Goal: Task Accomplishment & Management: Manage account settings

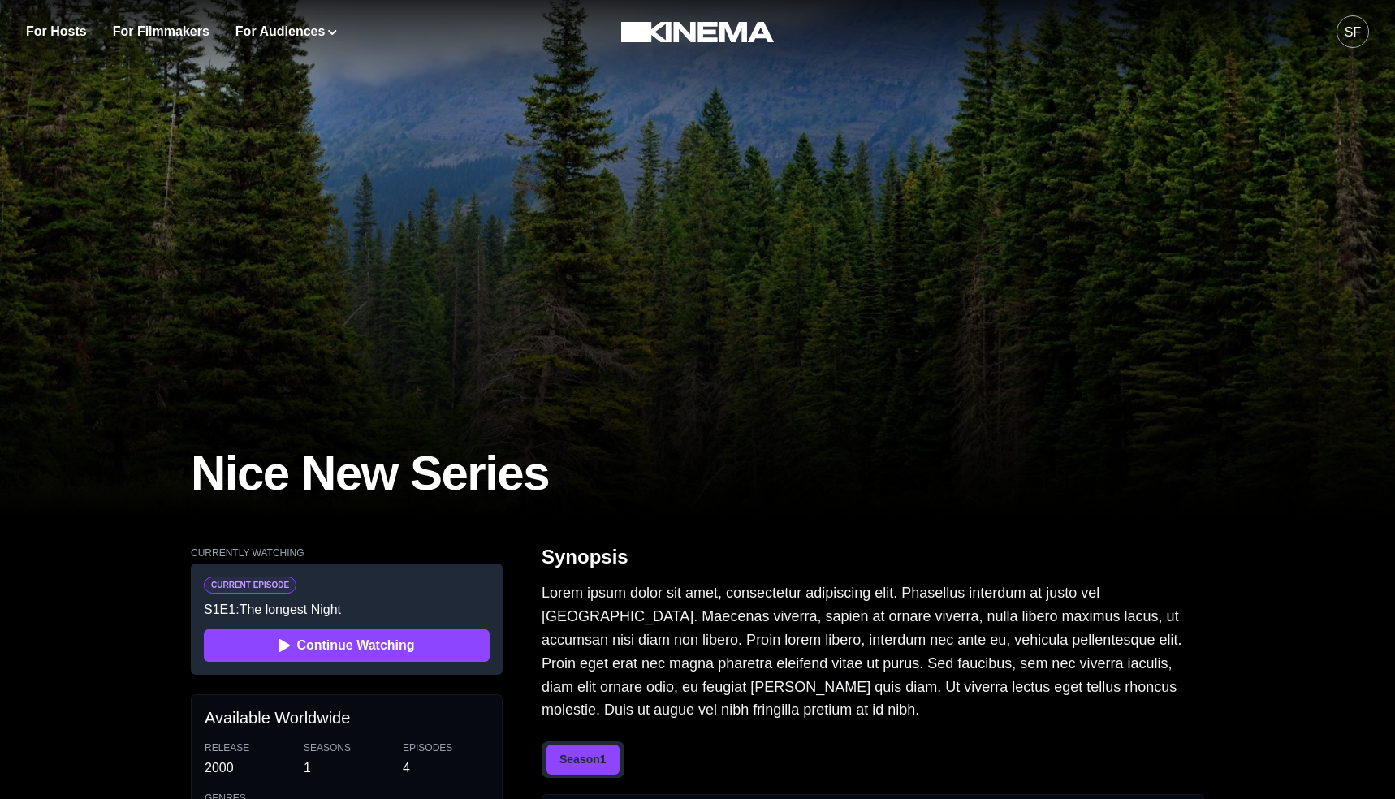
click at [1349, 28] on div "SF" at bounding box center [1353, 32] width 16 height 19
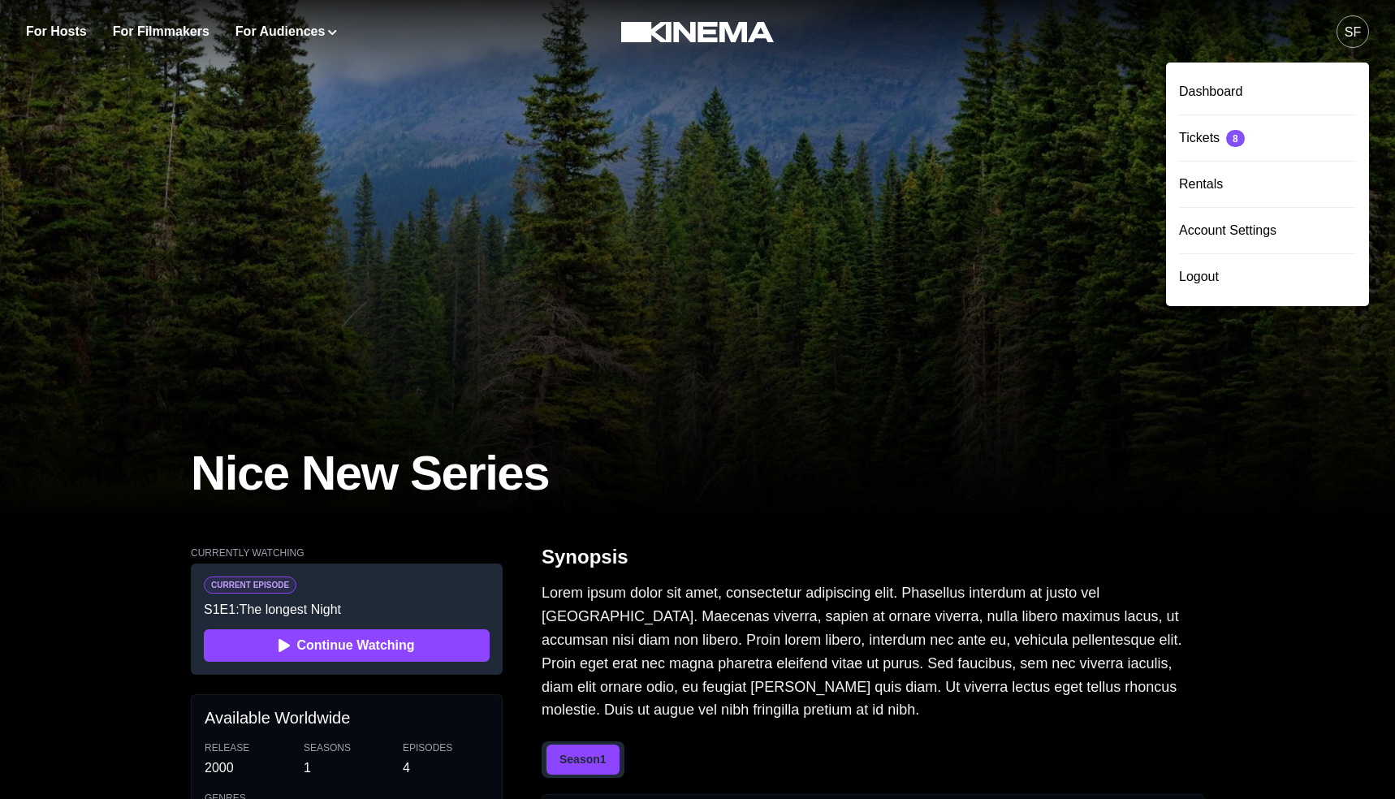
click at [828, 204] on div at bounding box center [697, 260] width 1395 height 520
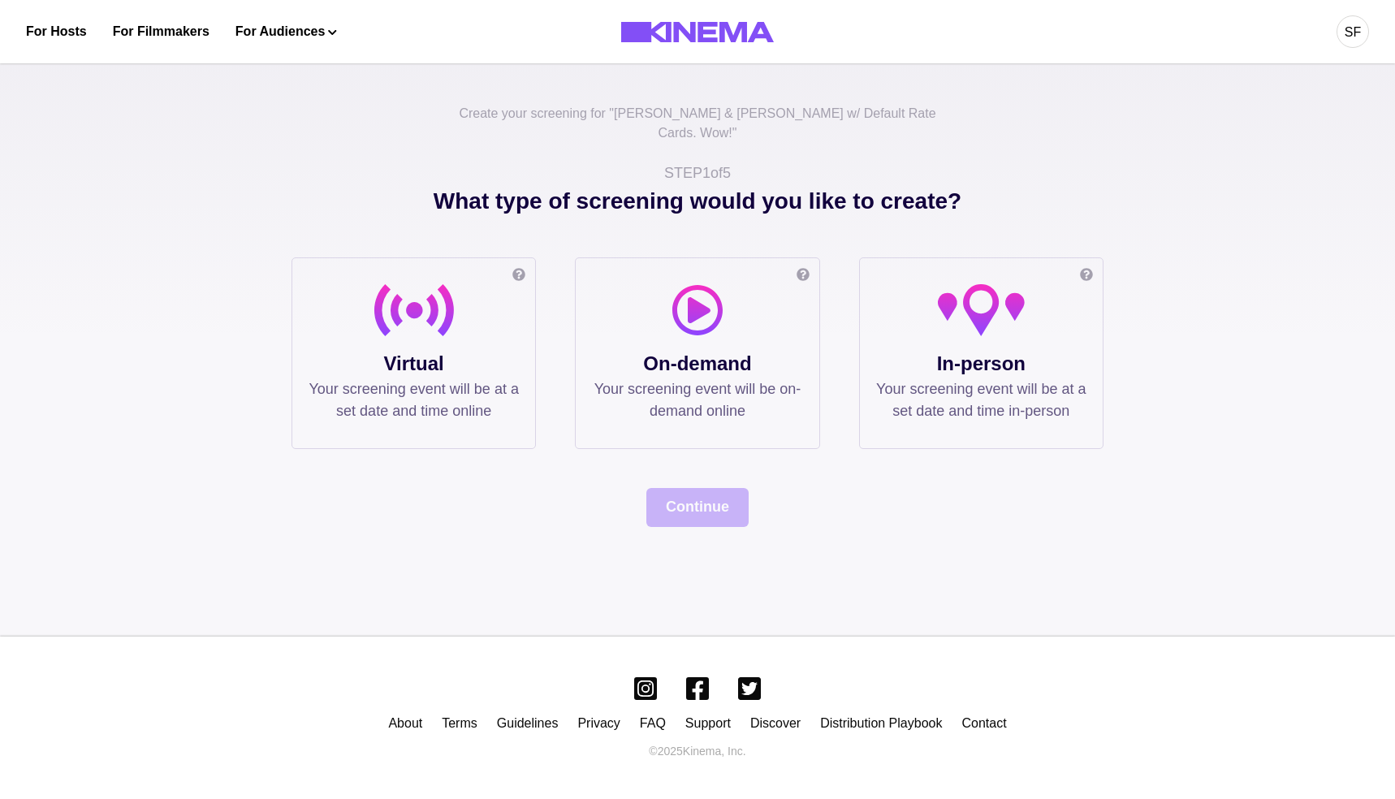
click at [1358, 40] on div "SF" at bounding box center [1353, 32] width 16 height 19
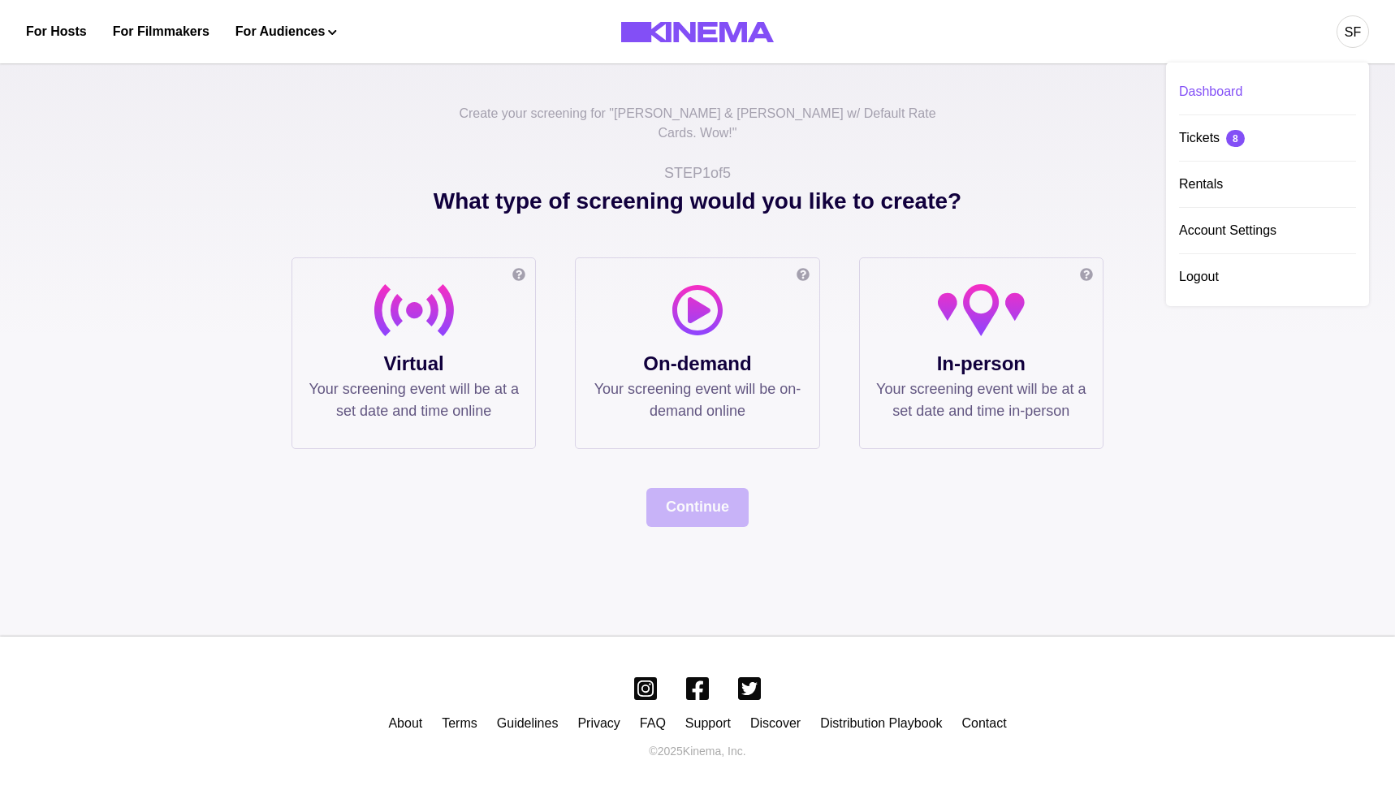
click at [1250, 87] on div "Dashboard" at bounding box center [1267, 91] width 177 height 45
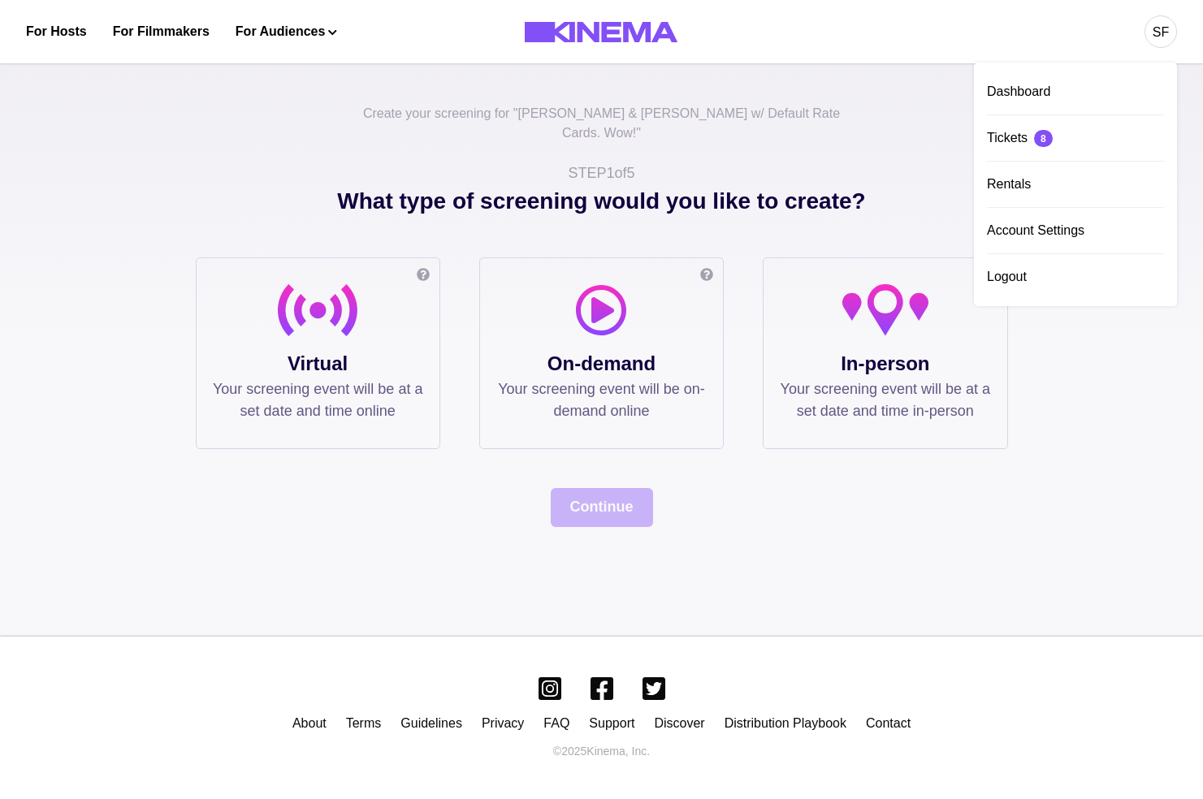
click at [968, 36] on div "SF Dashboard Tickets 8 Rentals Account Settings Logout" at bounding box center [946, 31] width 461 height 63
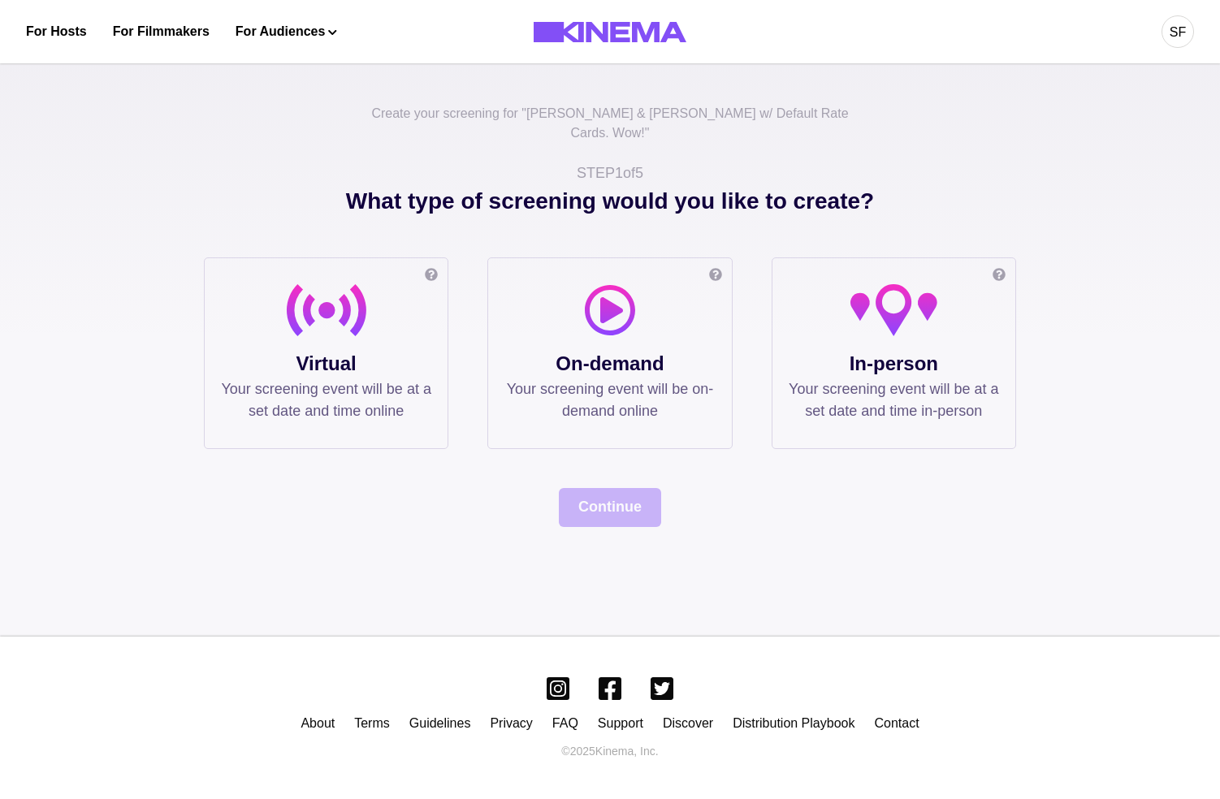
click at [1166, 25] on div "SF" at bounding box center [1177, 31] width 32 height 32
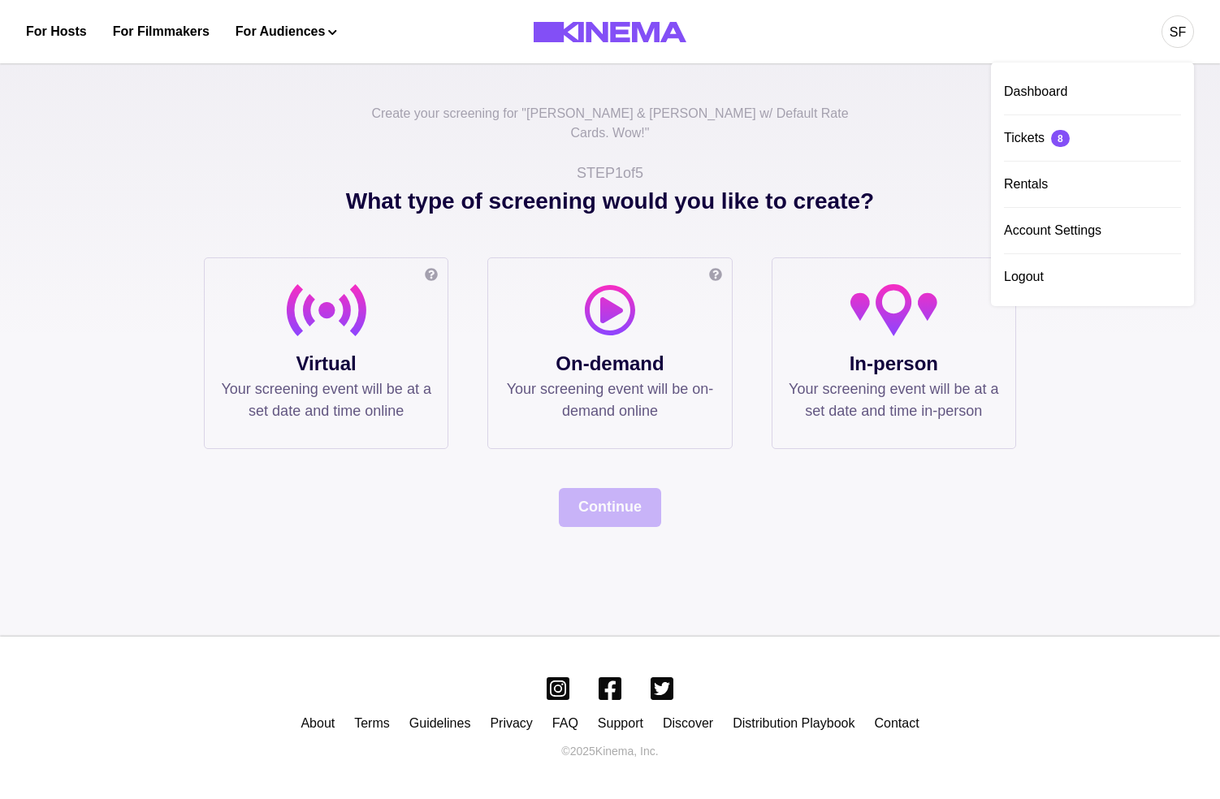
click at [1087, 64] on div "Dashboard Tickets 8 Rentals Account Settings Logout" at bounding box center [1092, 185] width 203 height 244
click at [1083, 76] on div "Dashboard" at bounding box center [1092, 91] width 177 height 45
click at [405, 284] on div at bounding box center [326, 316] width 210 height 65
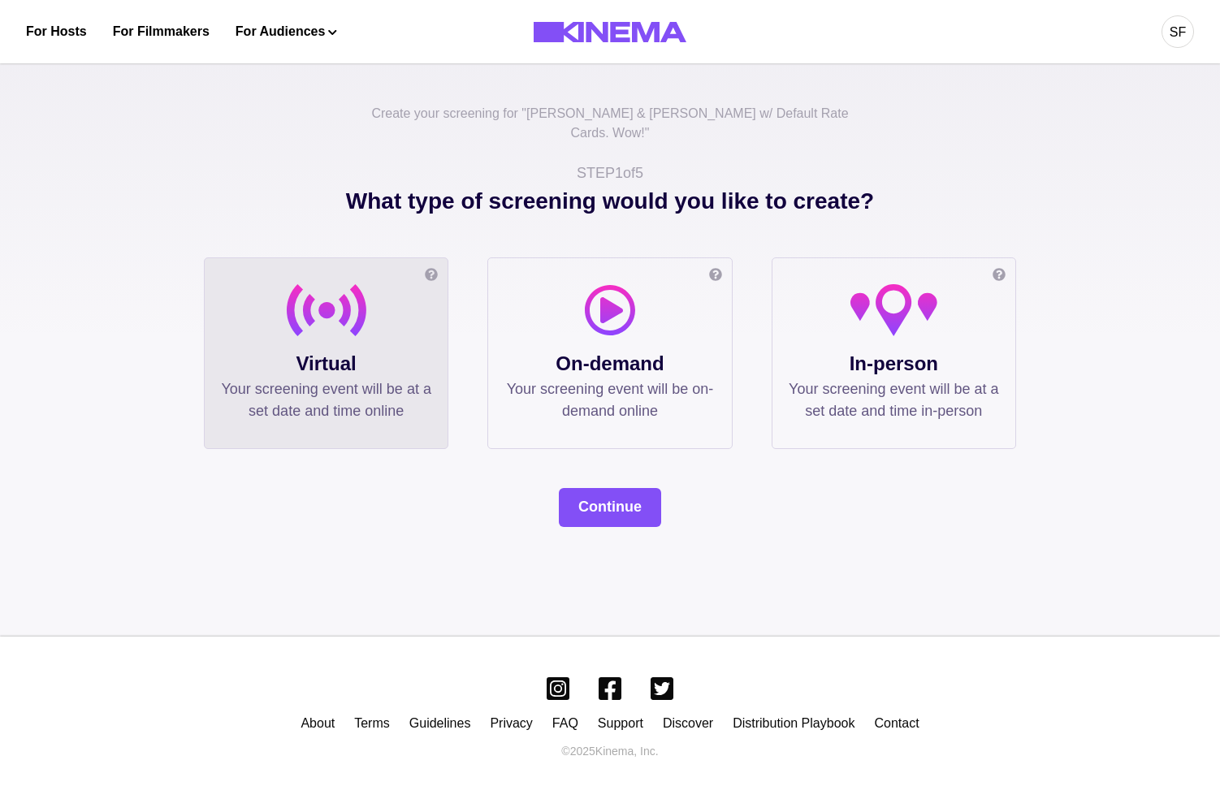
click at [1021, 272] on div "Create your screening for " Allan & Suzi w/ Default Rate Cards. Wow! " STEP 1 o…" at bounding box center [610, 344] width 1220 height 585
click at [962, 291] on div at bounding box center [894, 316] width 210 height 65
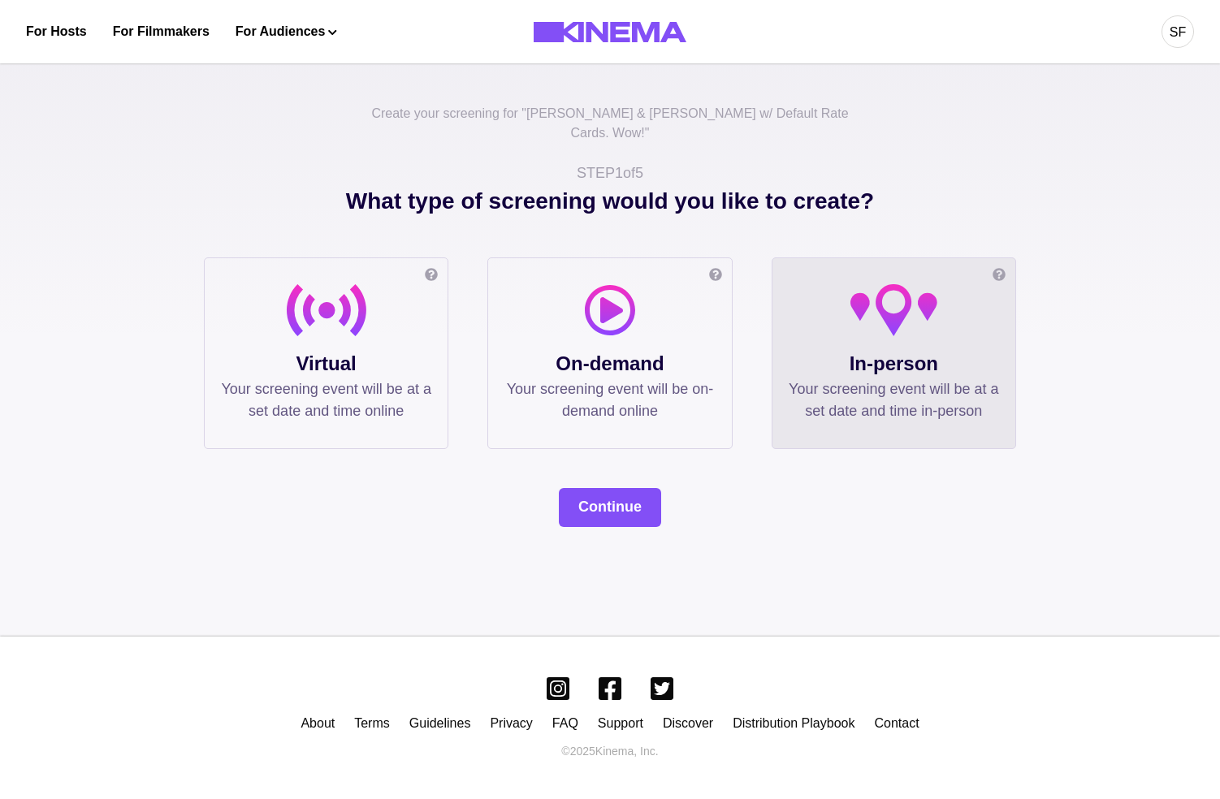
click at [283, 353] on p "Virtual" at bounding box center [326, 363] width 210 height 29
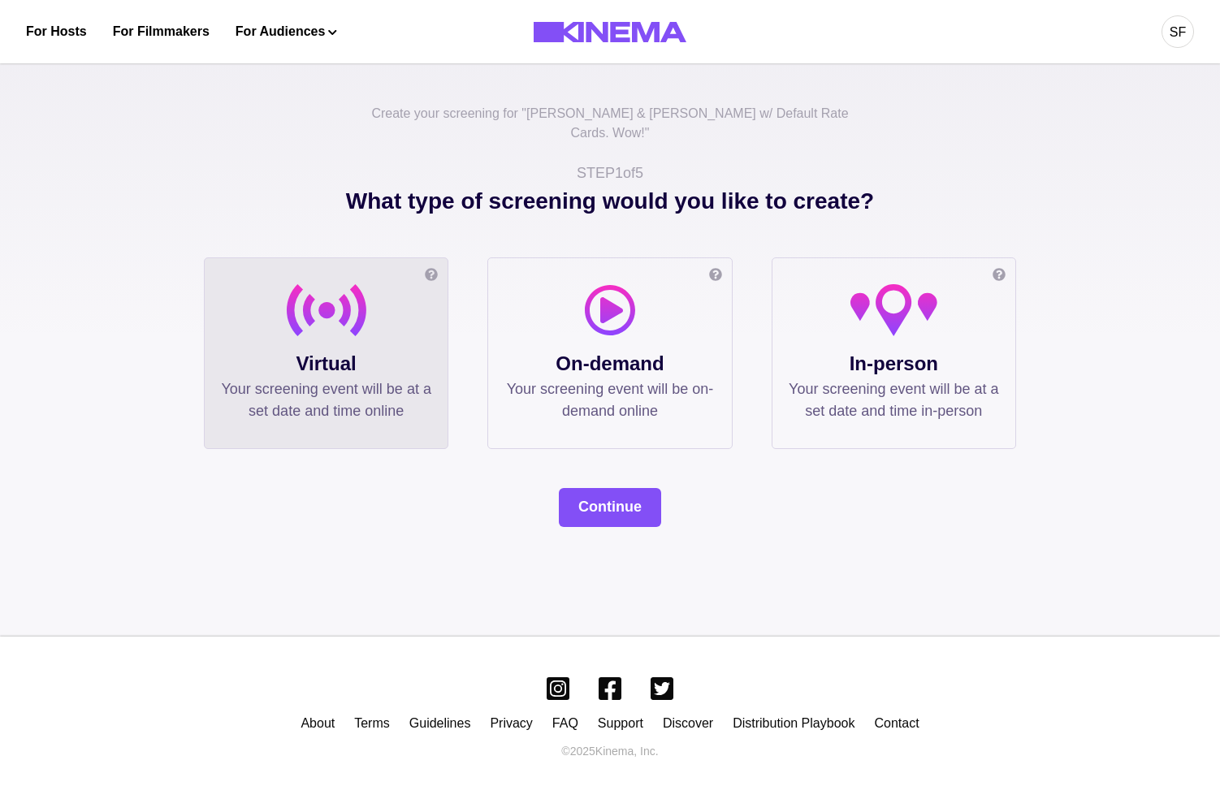
click at [408, 353] on p "Virtual" at bounding box center [326, 363] width 210 height 29
click at [612, 494] on button "Continue" at bounding box center [610, 507] width 102 height 39
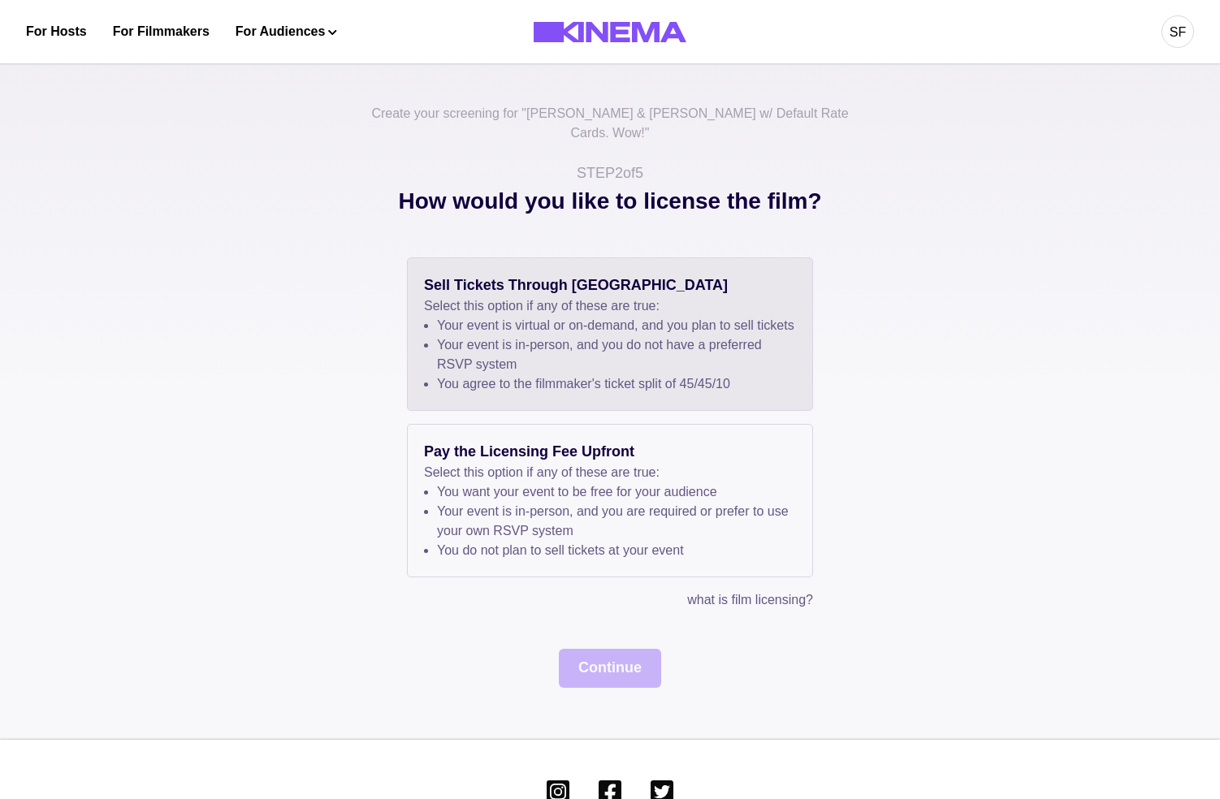
click at [487, 340] on li "Your event is in-person, and you do not have a preferred RSVP system" at bounding box center [616, 354] width 359 height 39
click at [580, 674] on button "Continue" at bounding box center [610, 668] width 102 height 39
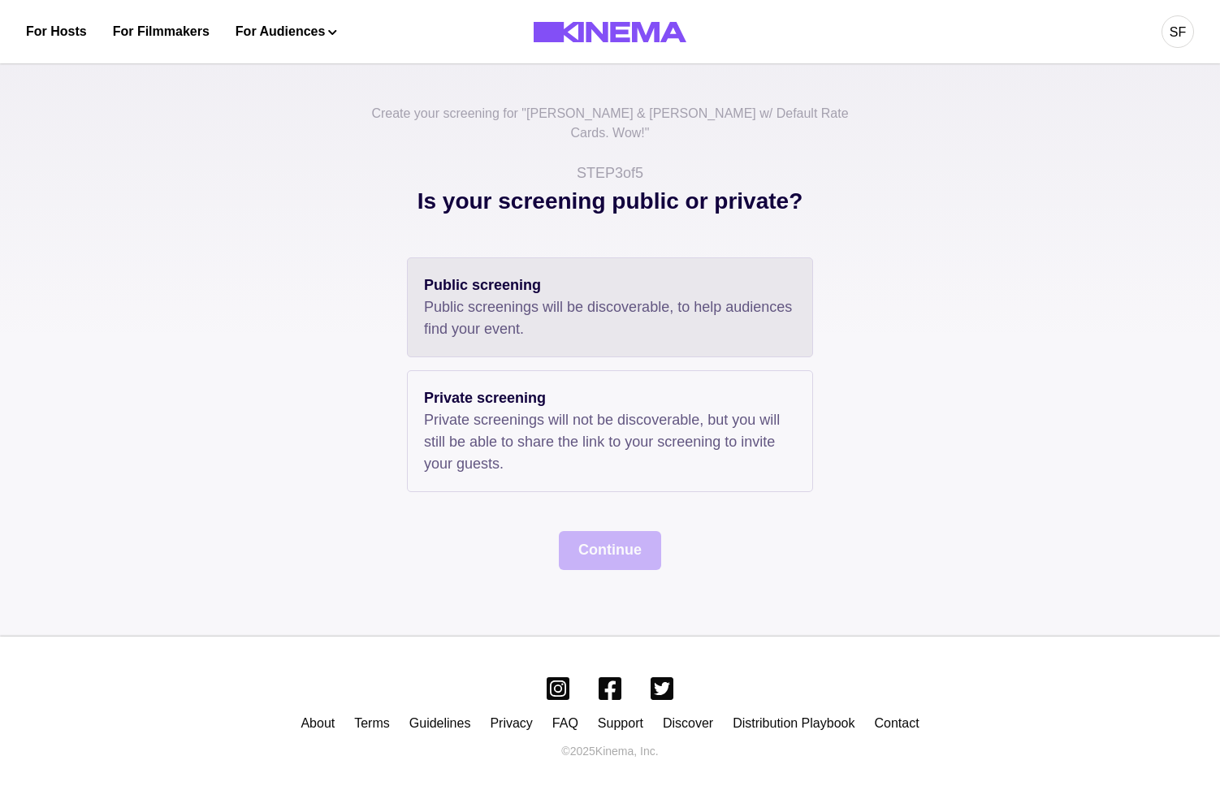
click at [469, 305] on p "Public screenings will be discoverable, to help audiences find your event." at bounding box center [610, 318] width 372 height 44
click at [602, 557] on div "Create your screening for " Allan & Suzi w/ Default Rate Cards. Wow! " STEP 3 o…" at bounding box center [610, 344] width 1220 height 585
click at [605, 531] on button "Continue" at bounding box center [610, 550] width 102 height 39
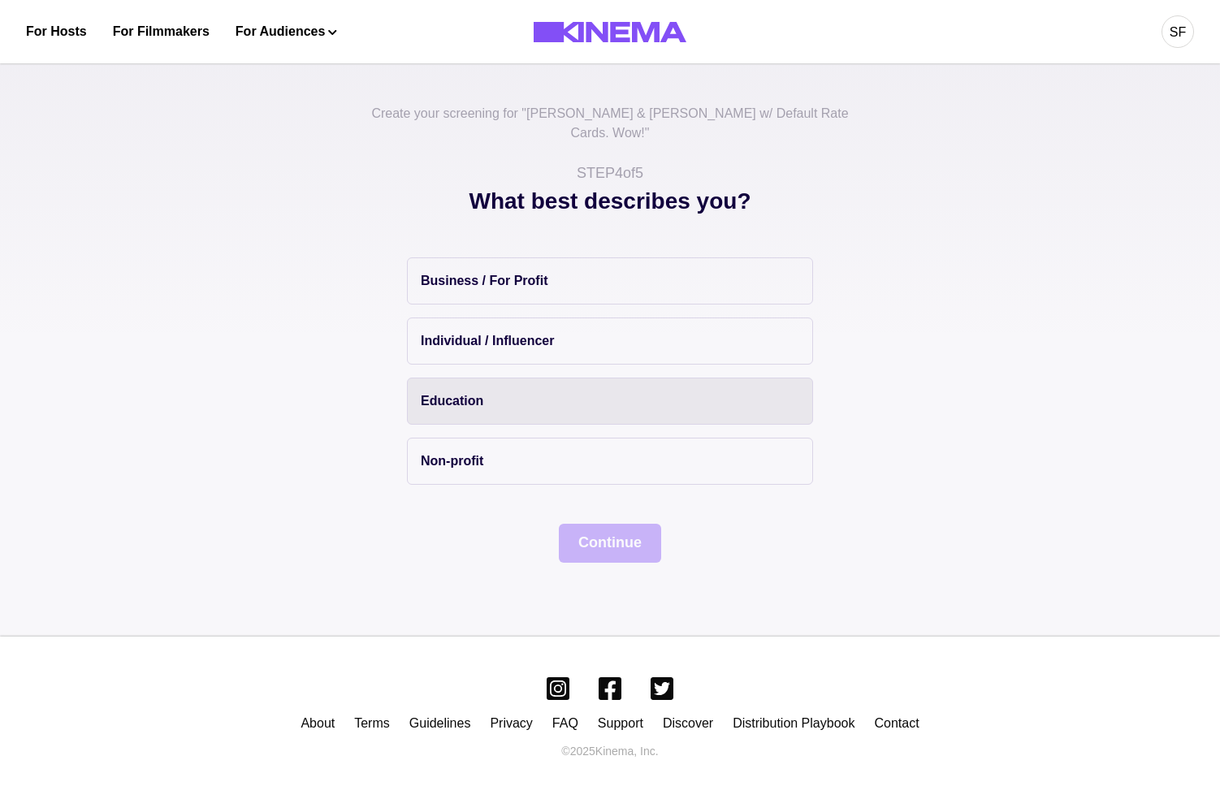
click at [506, 378] on button "Education" at bounding box center [610, 401] width 406 height 47
click at [598, 524] on button "Continue" at bounding box center [610, 543] width 102 height 39
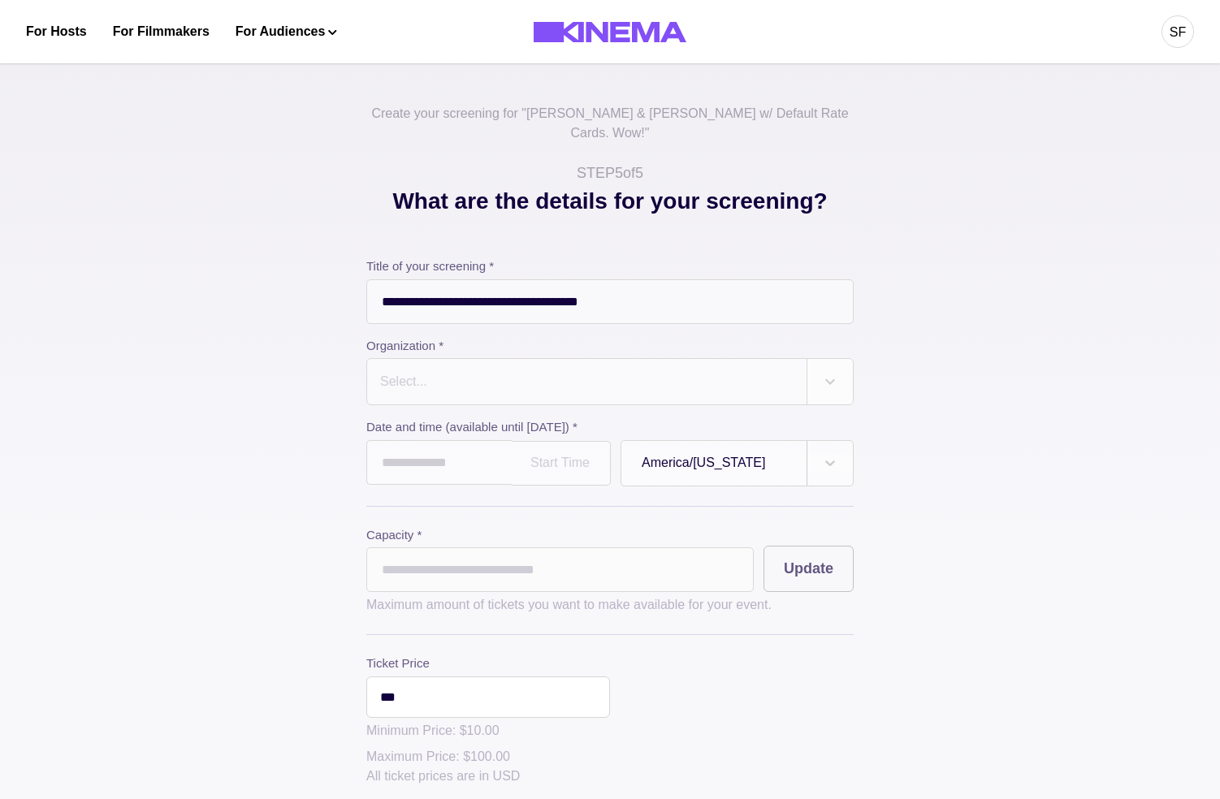
click at [485, 359] on div "Select..." at bounding box center [586, 381] width 439 height 45
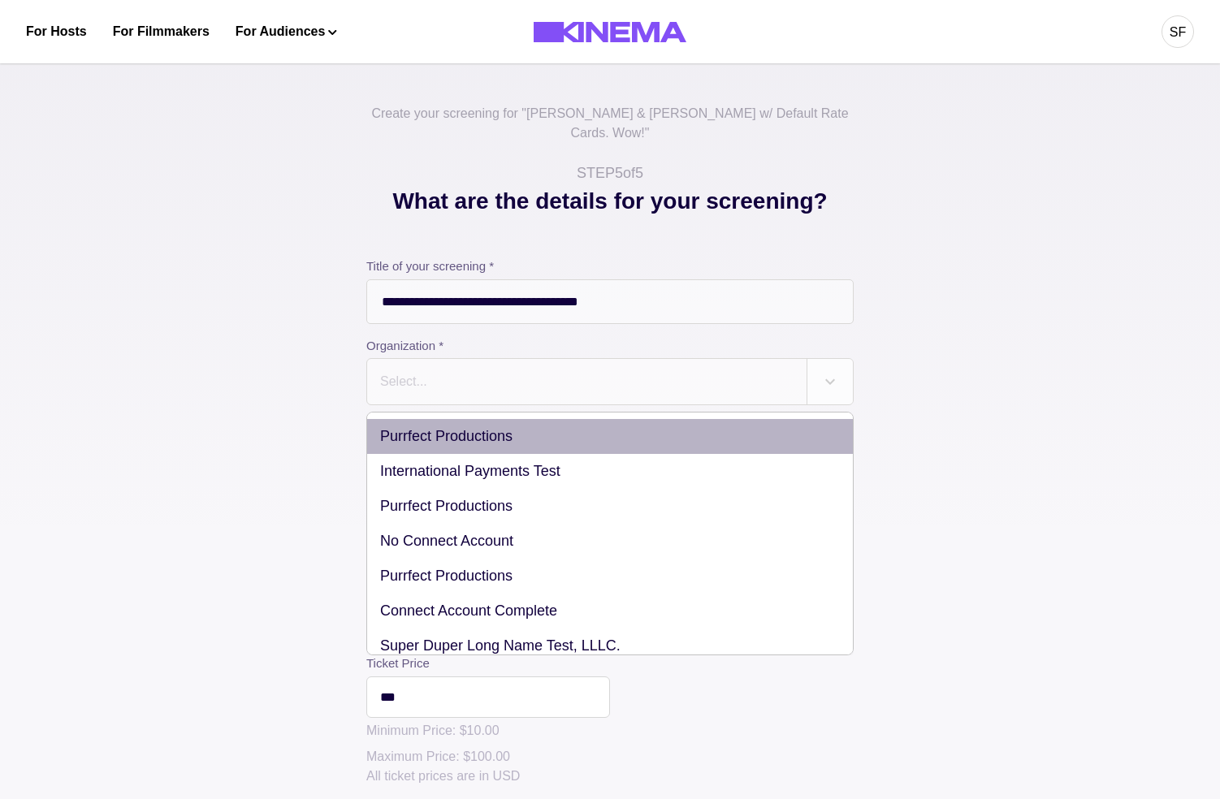
click at [506, 419] on div "Purrfect Productions" at bounding box center [610, 436] width 486 height 35
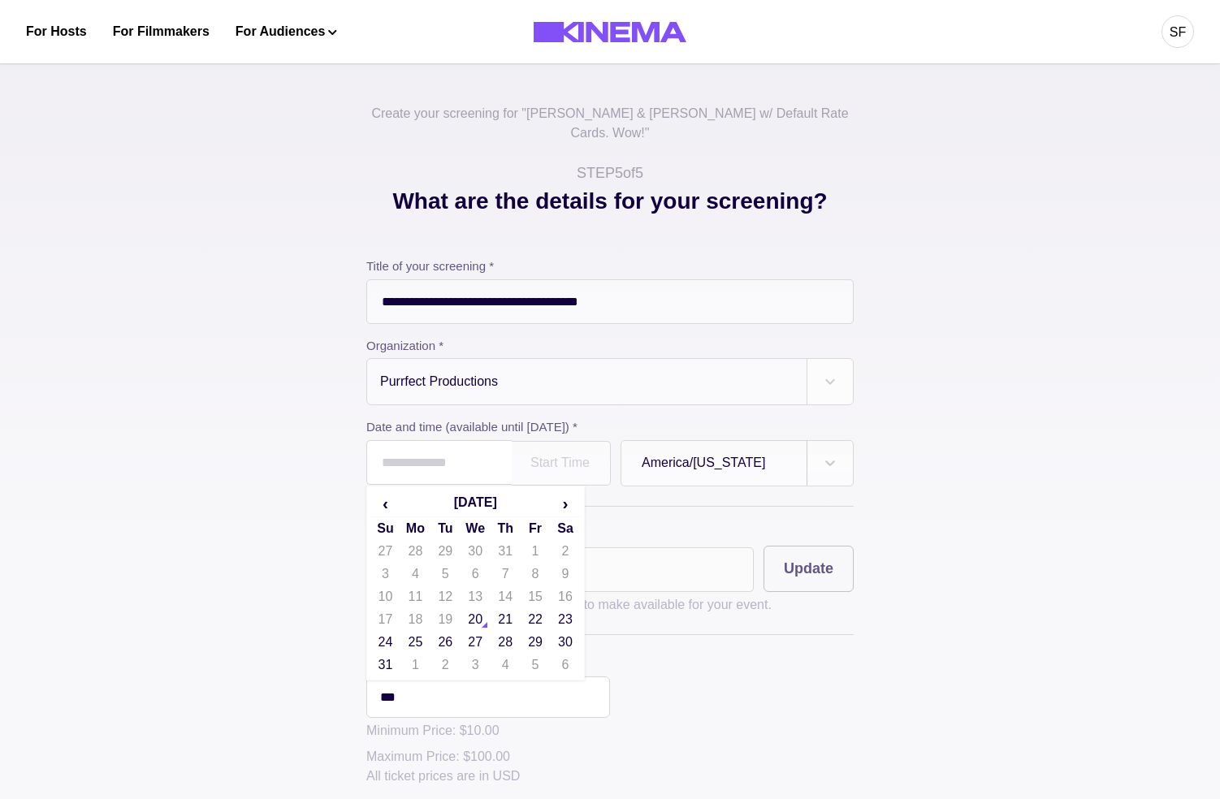
click at [486, 440] on input "text" at bounding box center [438, 462] width 145 height 45
click at [491, 608] on td "20" at bounding box center [476, 619] width 30 height 23
type input "**********"
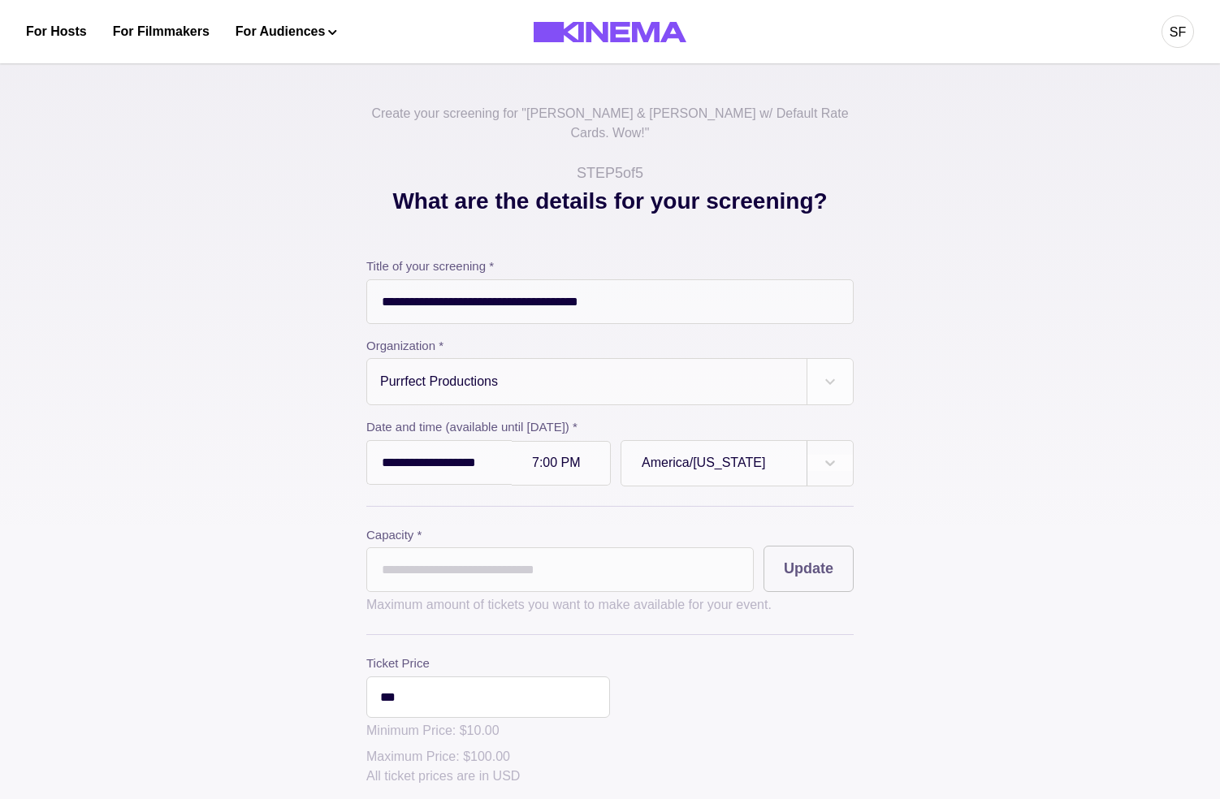
click at [560, 456] on div "7:00 PM" at bounding box center [561, 463] width 99 height 45
type input "******"
click at [504, 547] on input "*" at bounding box center [559, 569] width 387 height 45
type input "**"
click at [793, 560] on button "Update" at bounding box center [808, 569] width 90 height 46
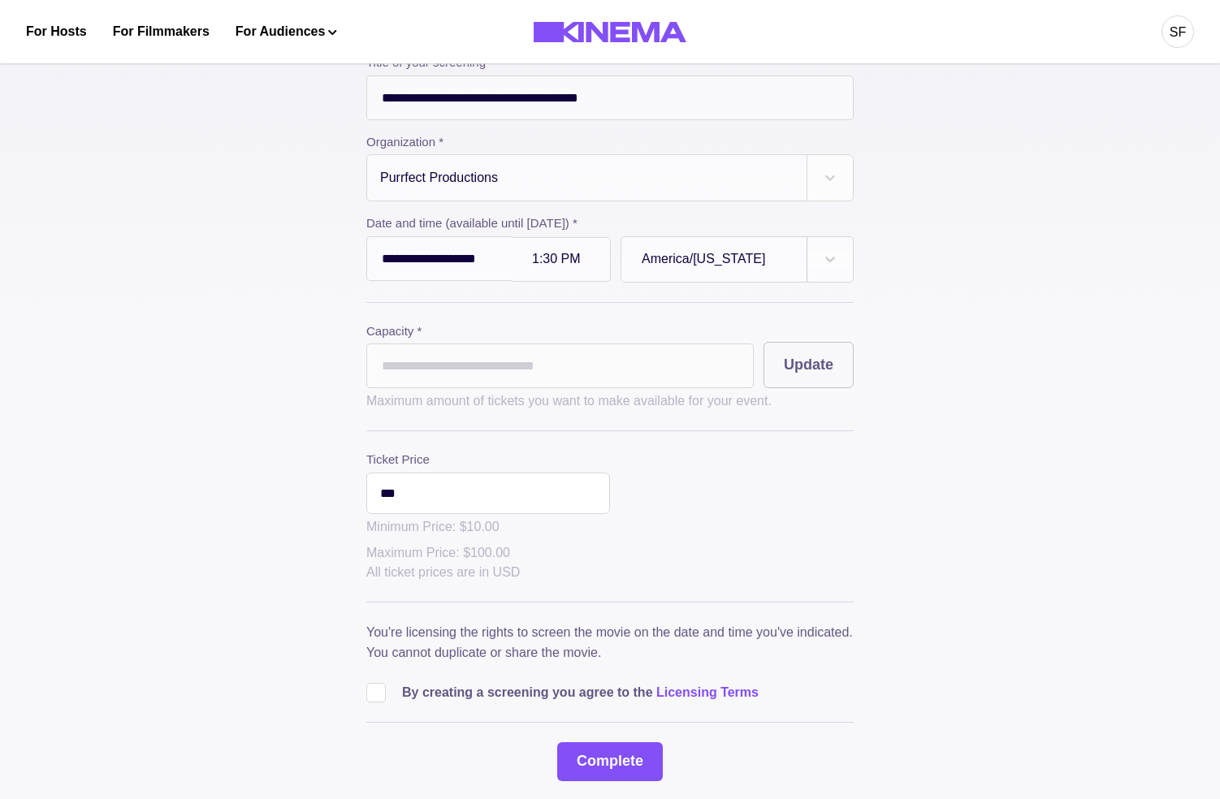
scroll to position [253, 0]
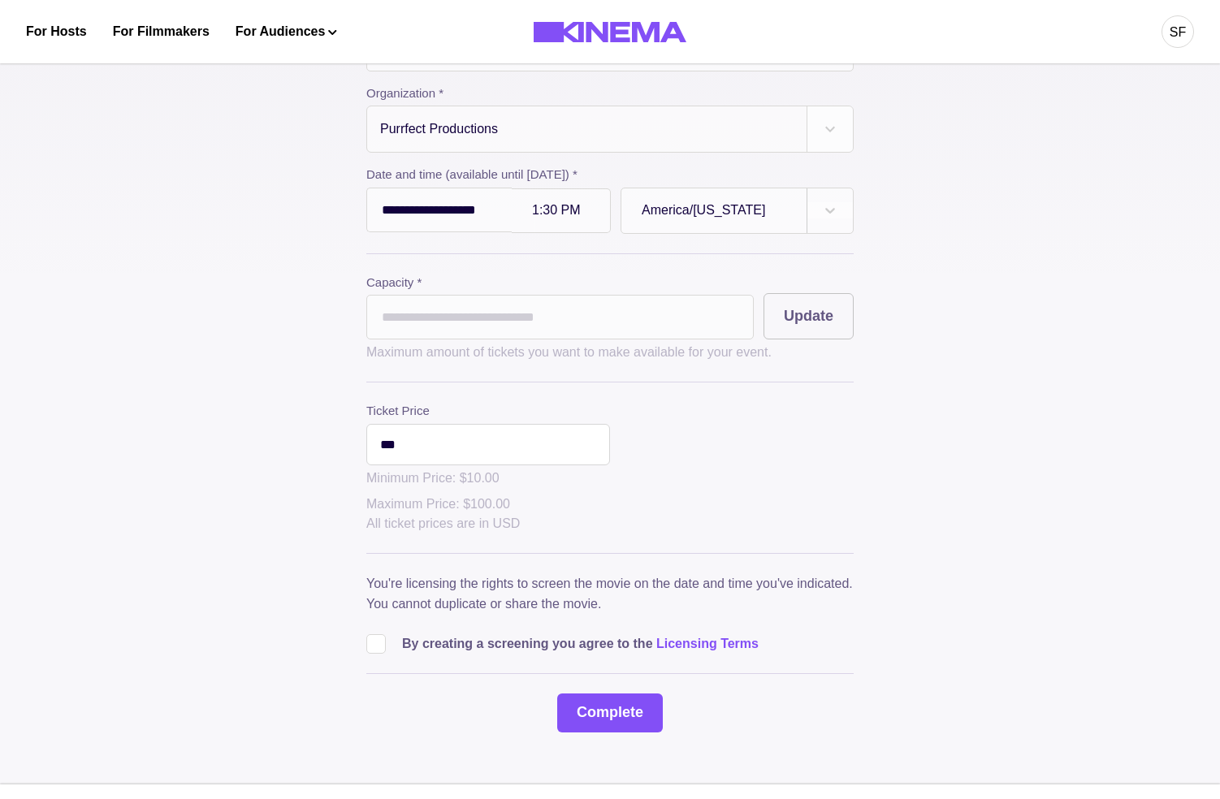
click at [406, 635] on p "By creating a screening you agree to the Licensing Terms" at bounding box center [580, 643] width 357 height 19
click at [356, 627] on div "**********" at bounding box center [610, 332] width 812 height 801
click at [366, 634] on span at bounding box center [375, 643] width 19 height 19
click at [577, 704] on button "Complete" at bounding box center [610, 713] width 106 height 39
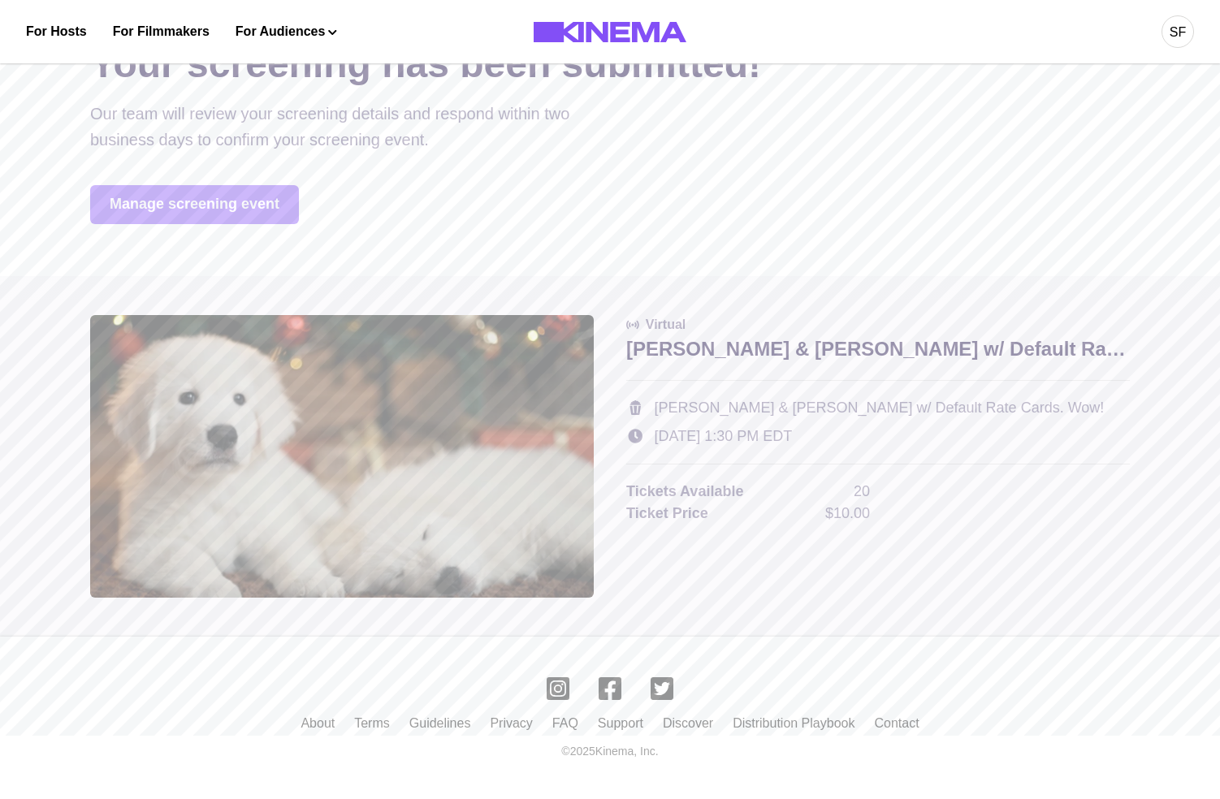
scroll to position [0, 0]
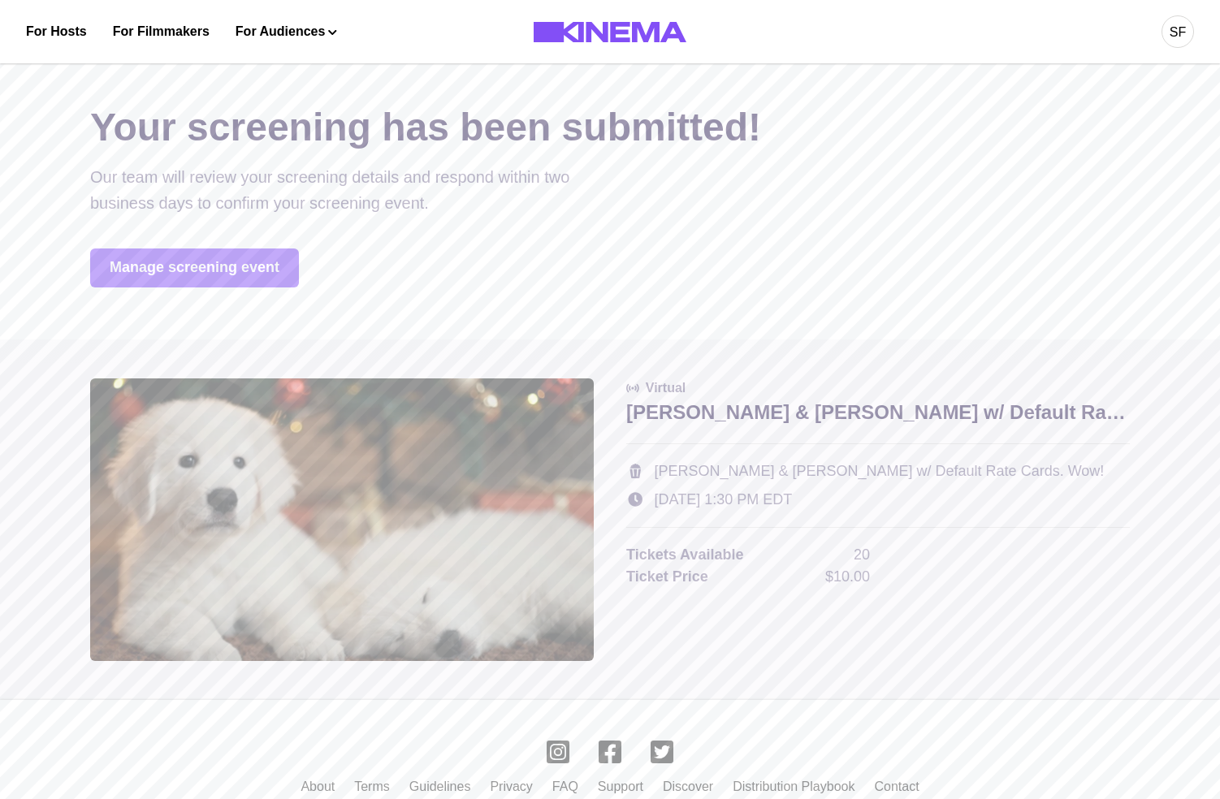
click at [271, 279] on link "Manage screening event" at bounding box center [194, 268] width 209 height 39
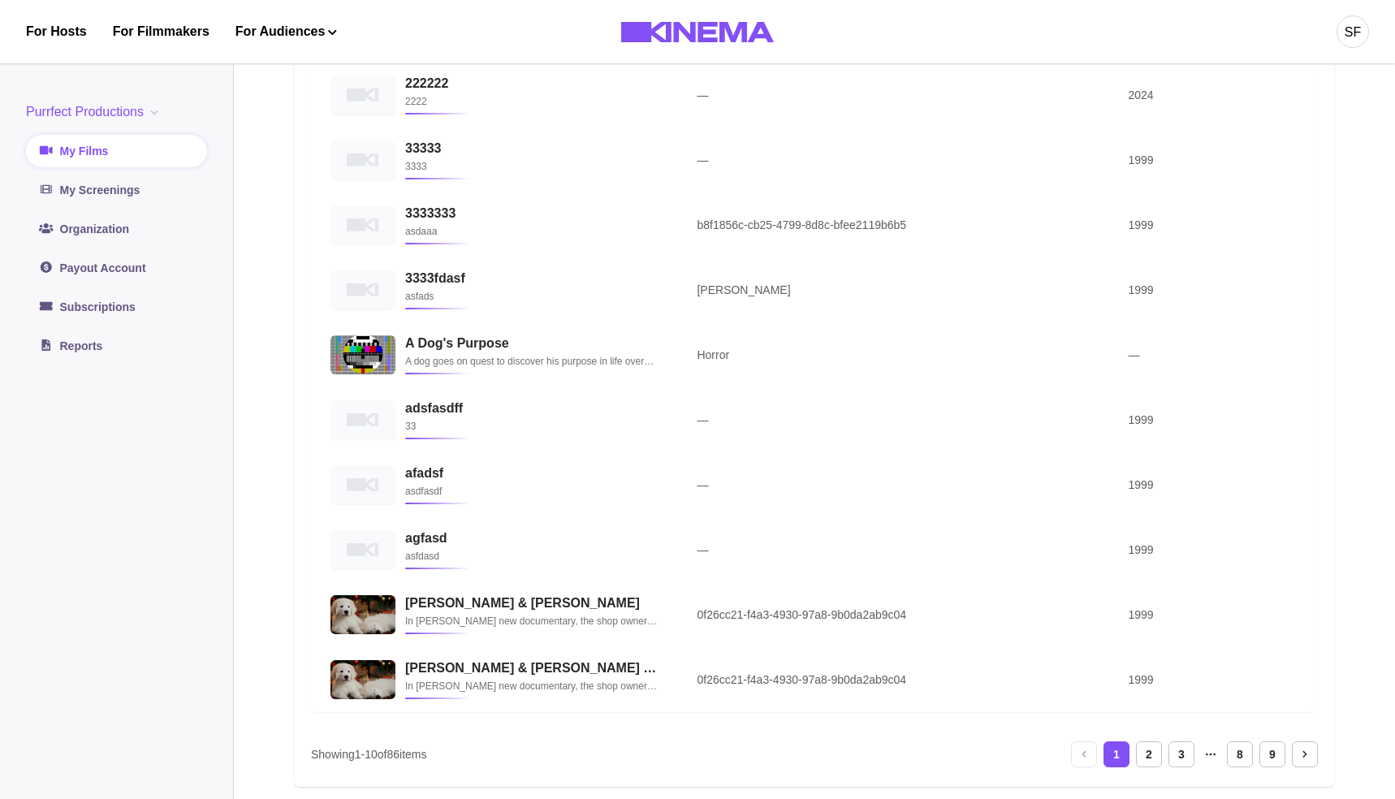
scroll to position [266, 0]
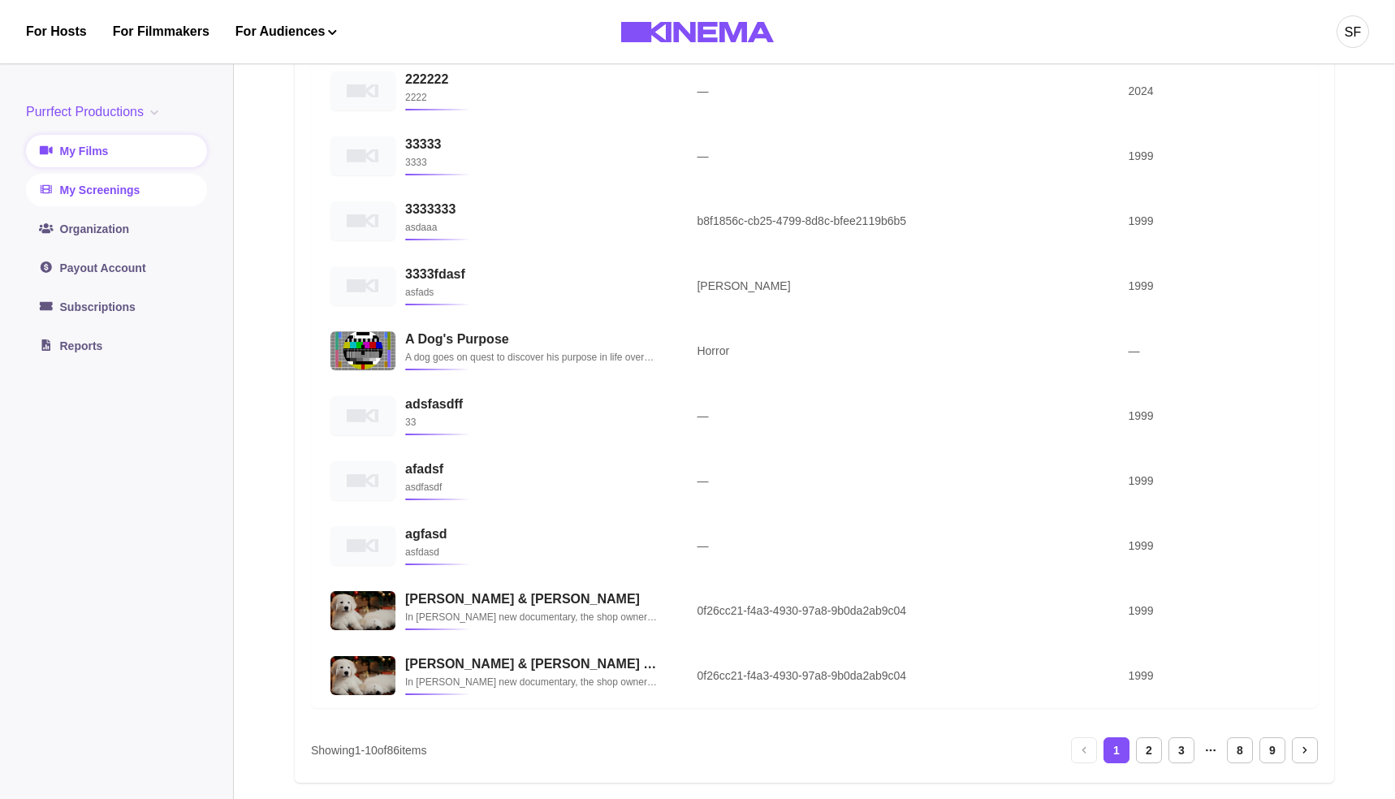
click at [141, 188] on link "My Screenings" at bounding box center [116, 190] width 181 height 32
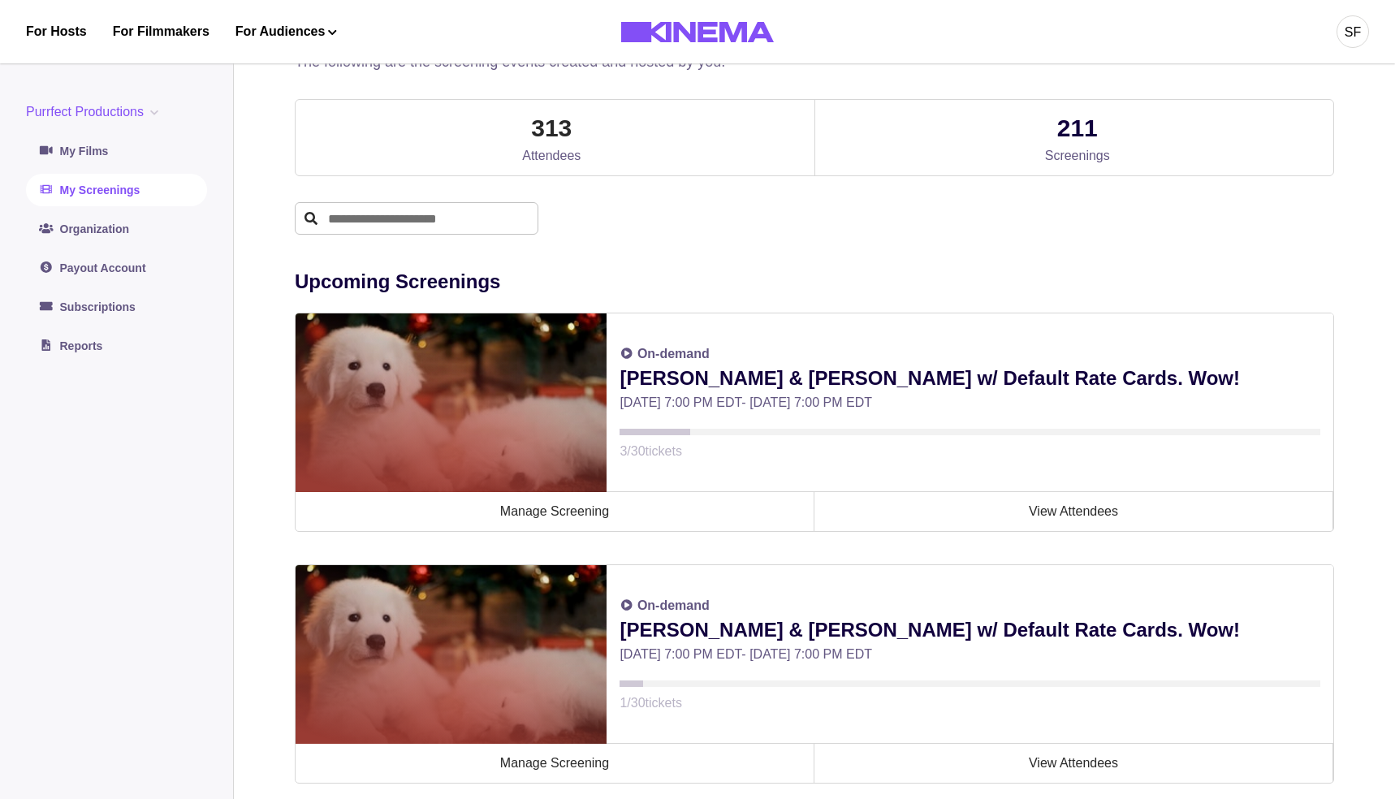
scroll to position [113, 0]
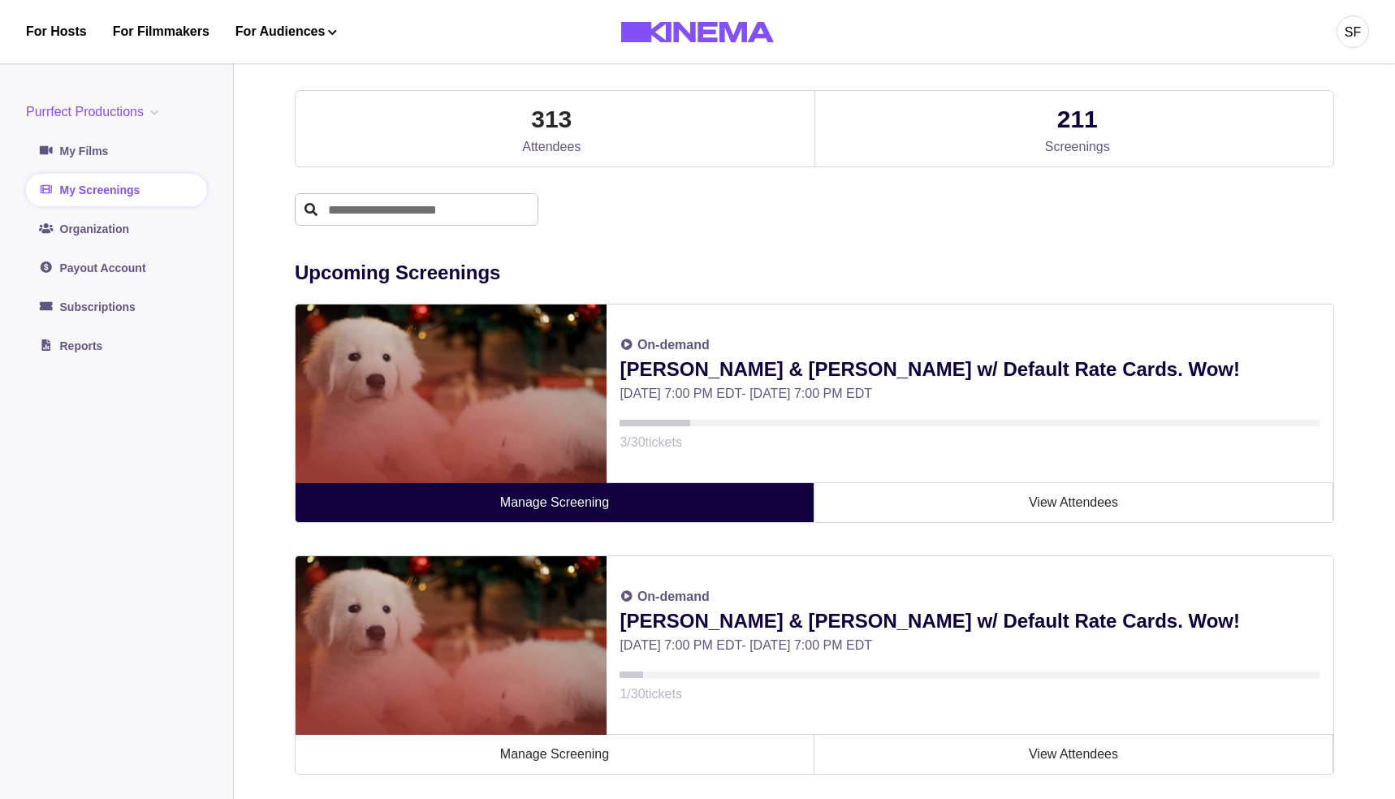
click at [547, 516] on link "Manage Screening" at bounding box center [555, 502] width 519 height 39
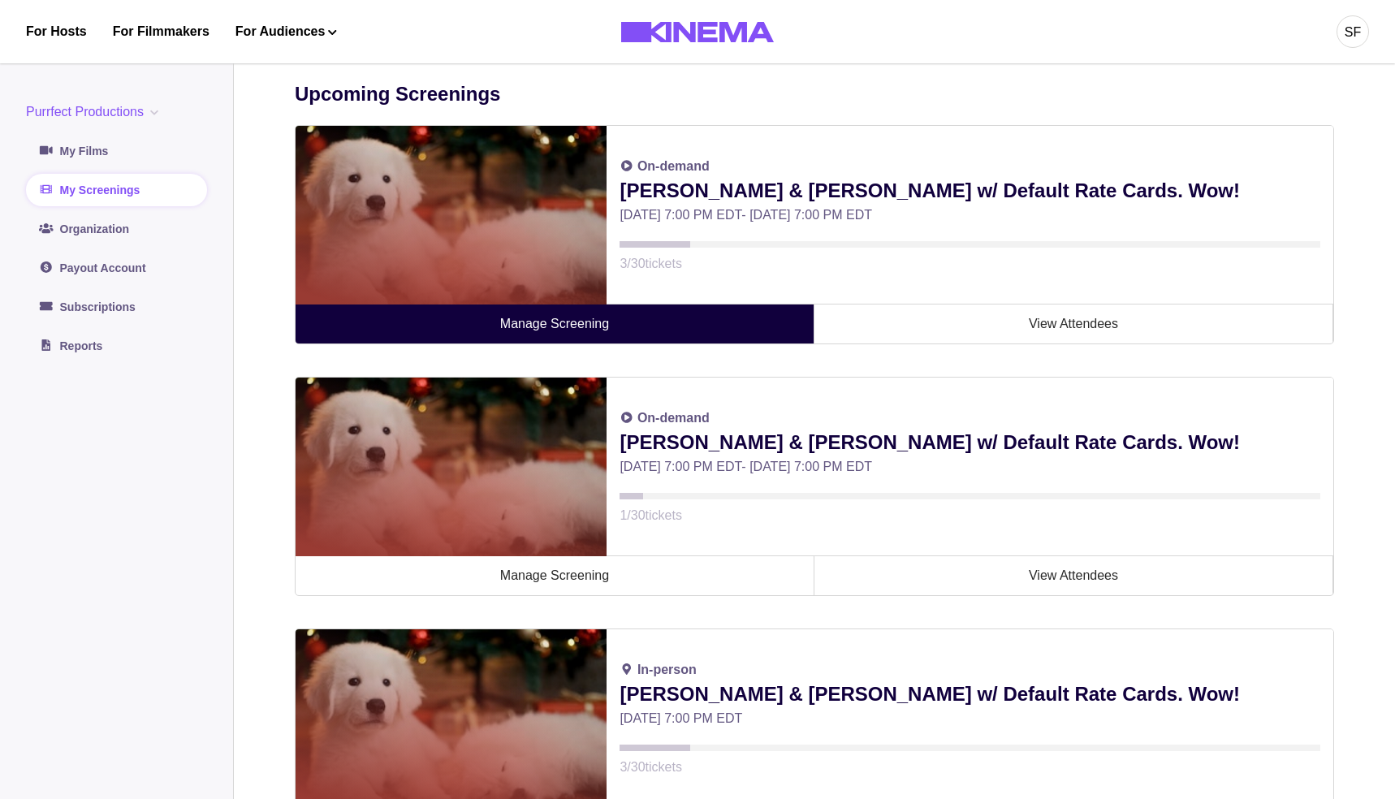
scroll to position [301, 0]
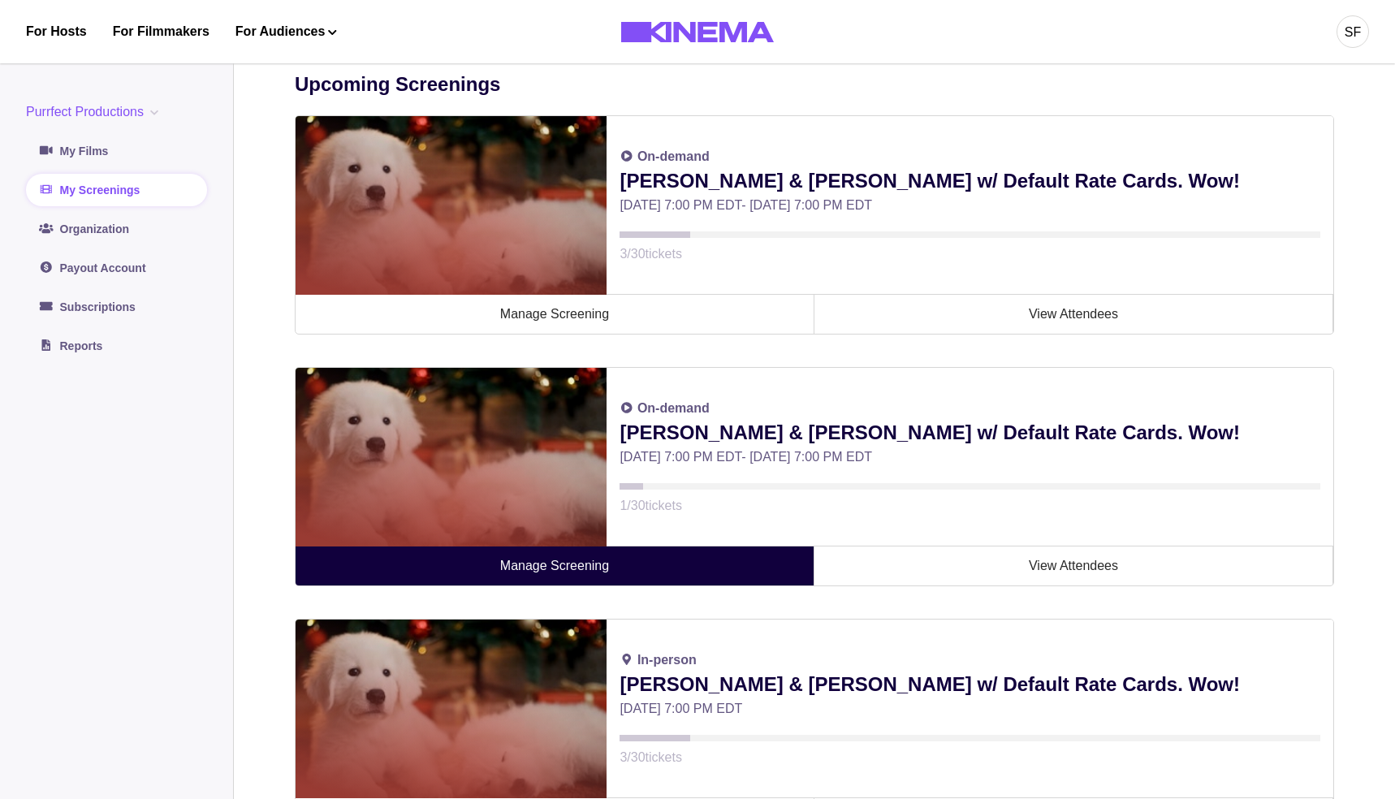
click at [572, 581] on link "Manage Screening" at bounding box center [555, 566] width 519 height 39
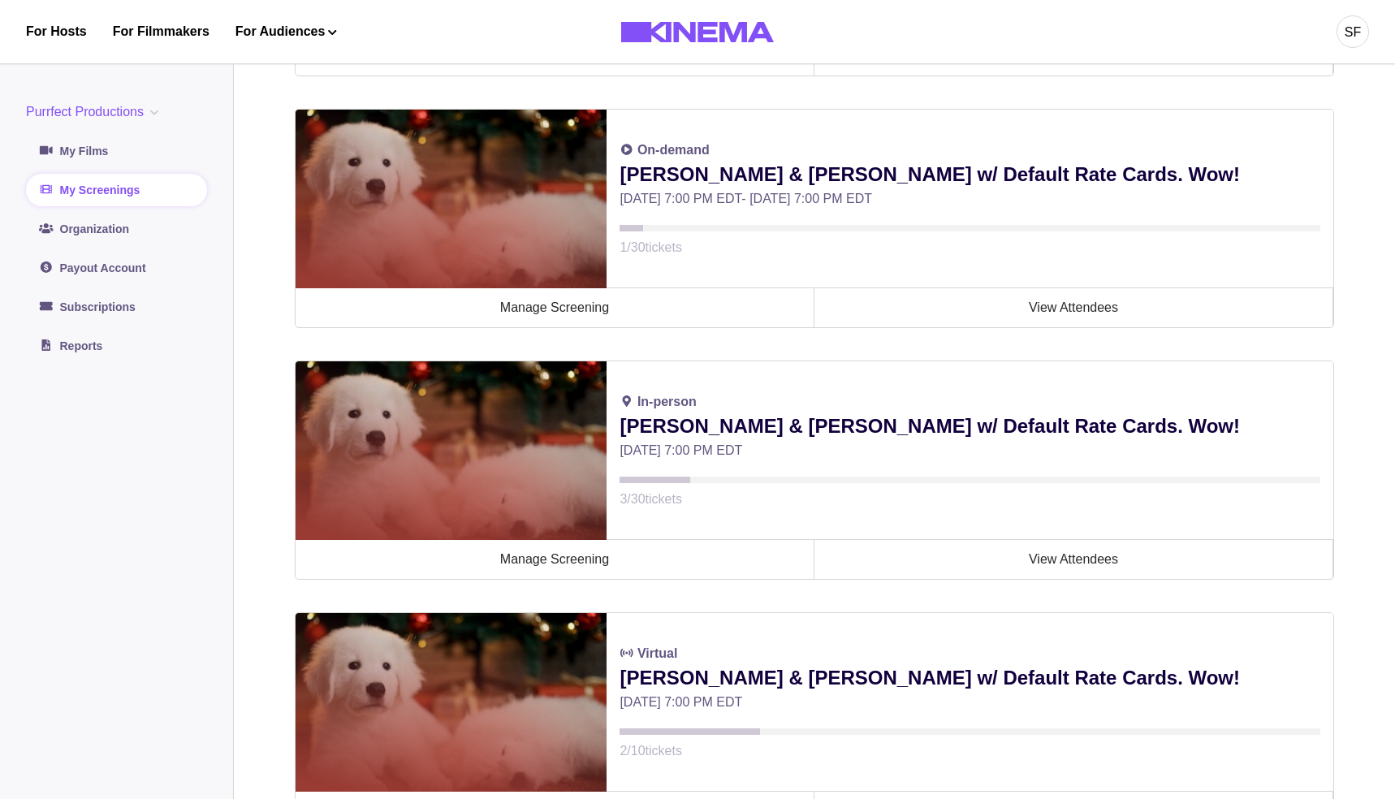
scroll to position [601, 0]
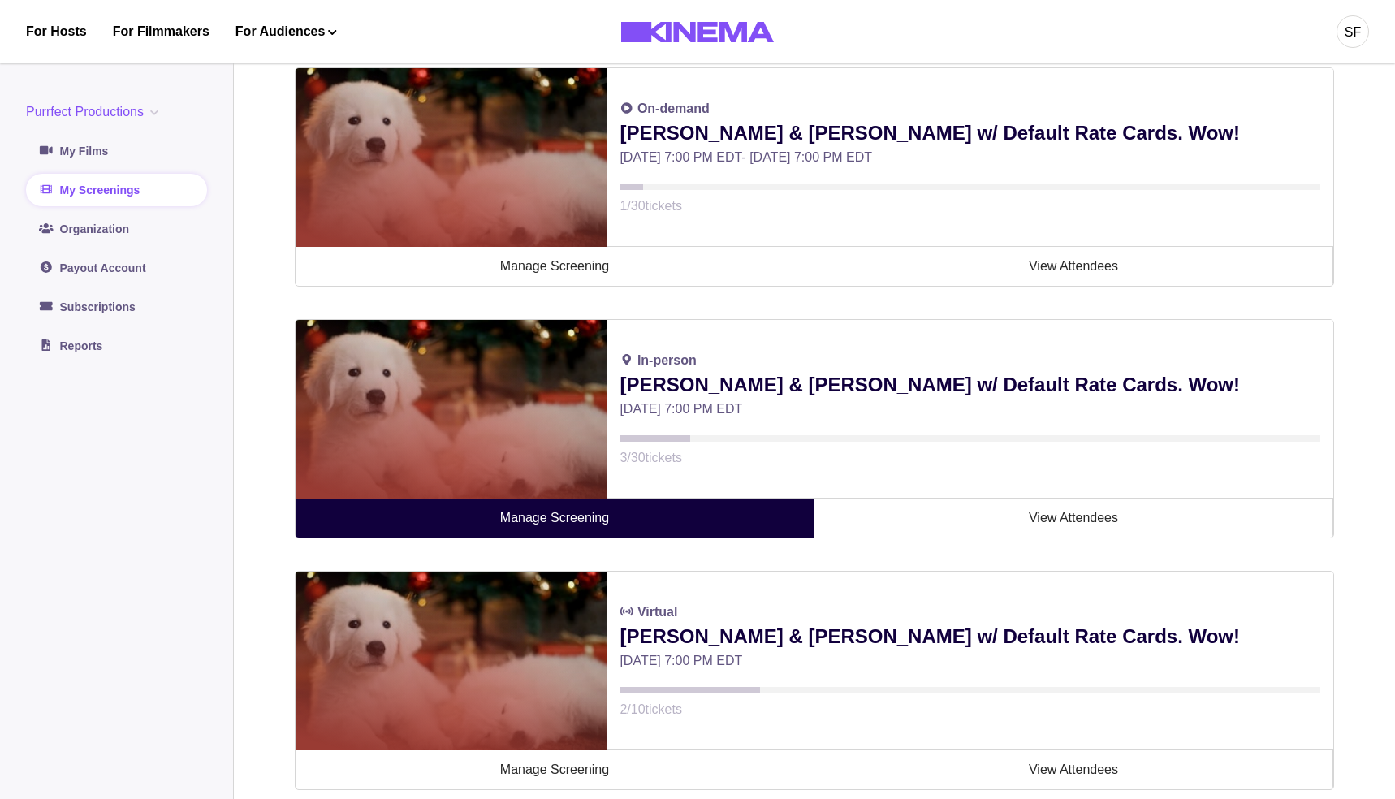
click at [582, 521] on link "Manage Screening" at bounding box center [555, 518] width 519 height 39
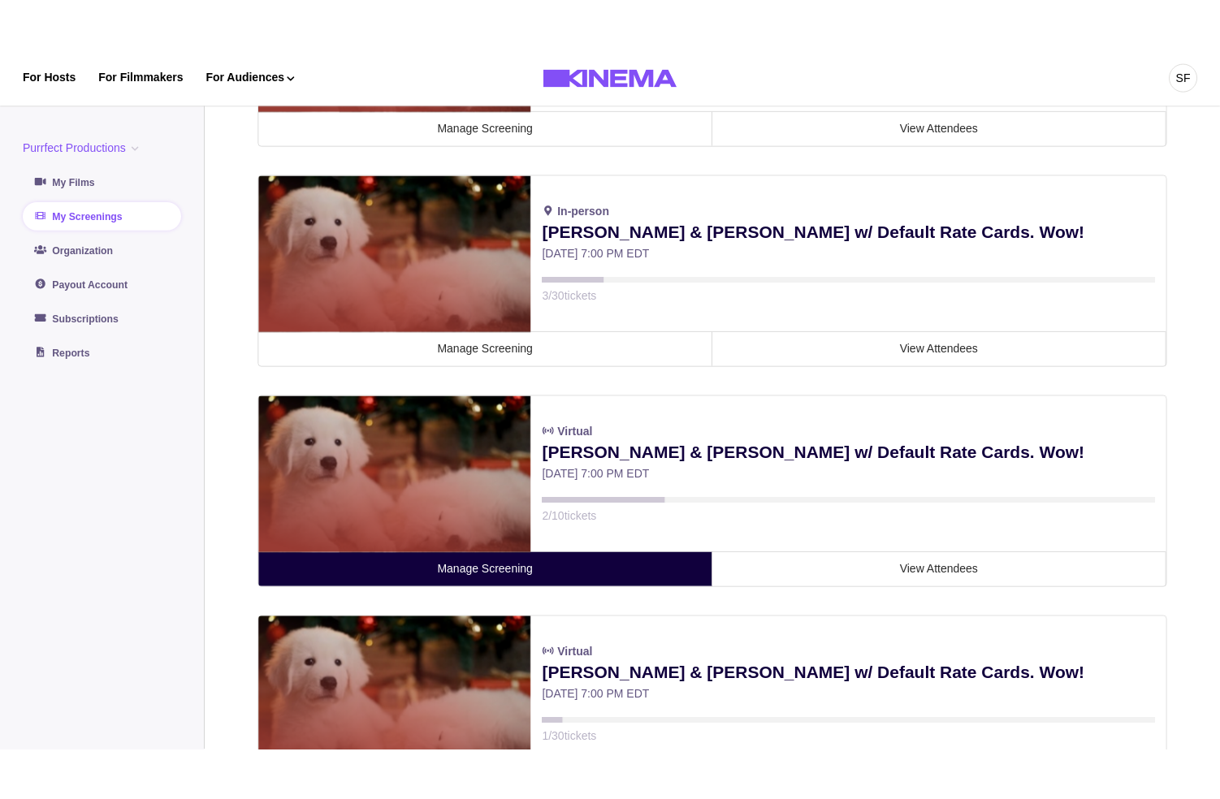
scroll to position [778, 0]
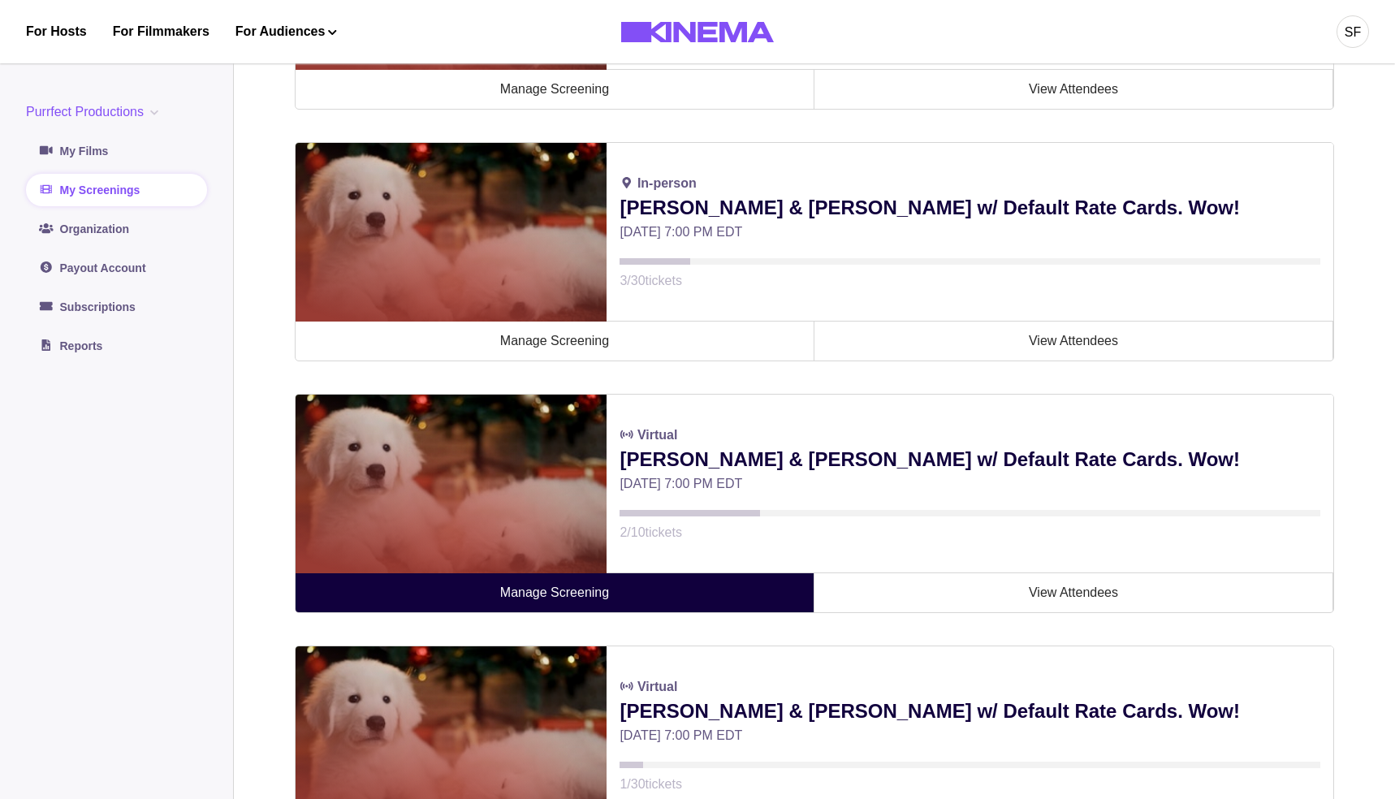
click at [579, 600] on link "Manage Screening" at bounding box center [555, 592] width 519 height 39
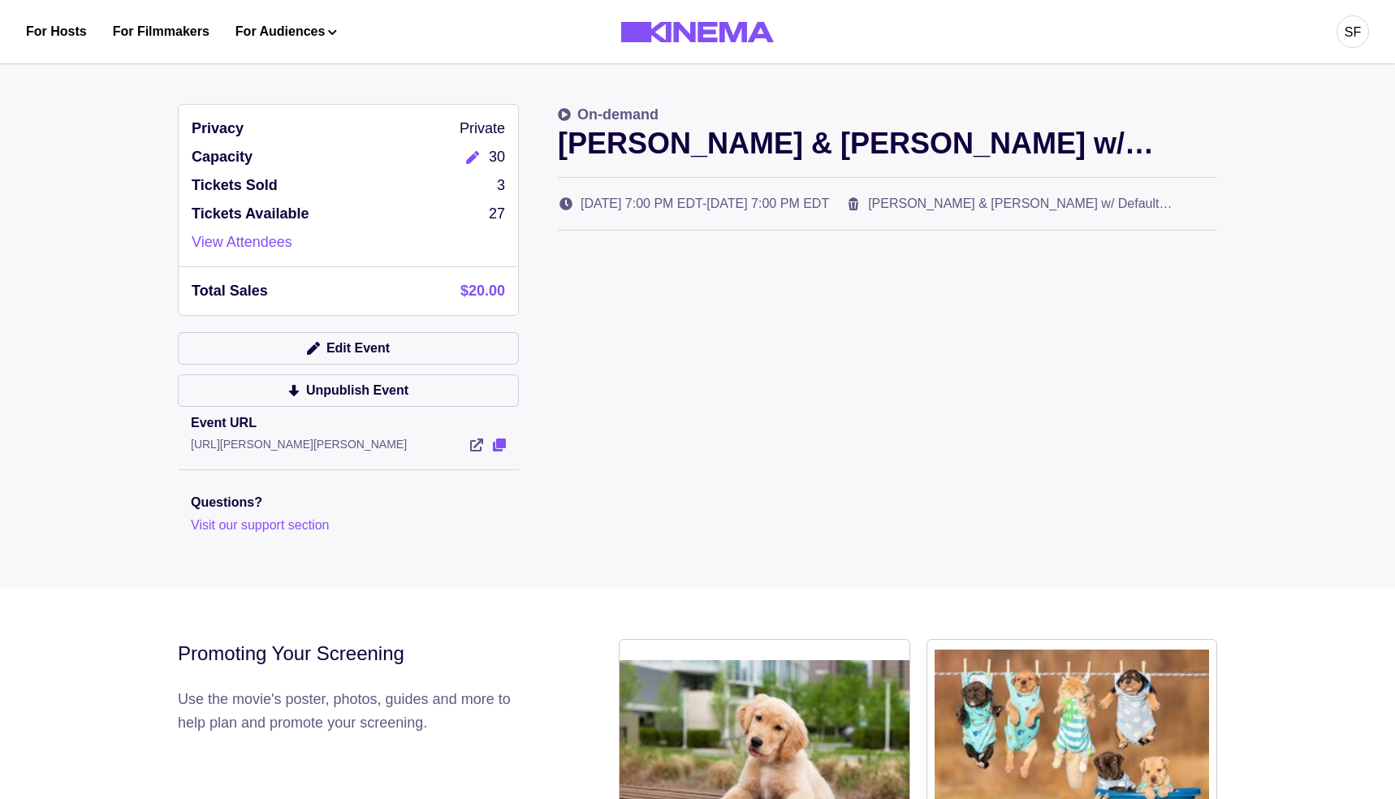
click at [501, 445] on icon "View Event" at bounding box center [499, 445] width 13 height 13
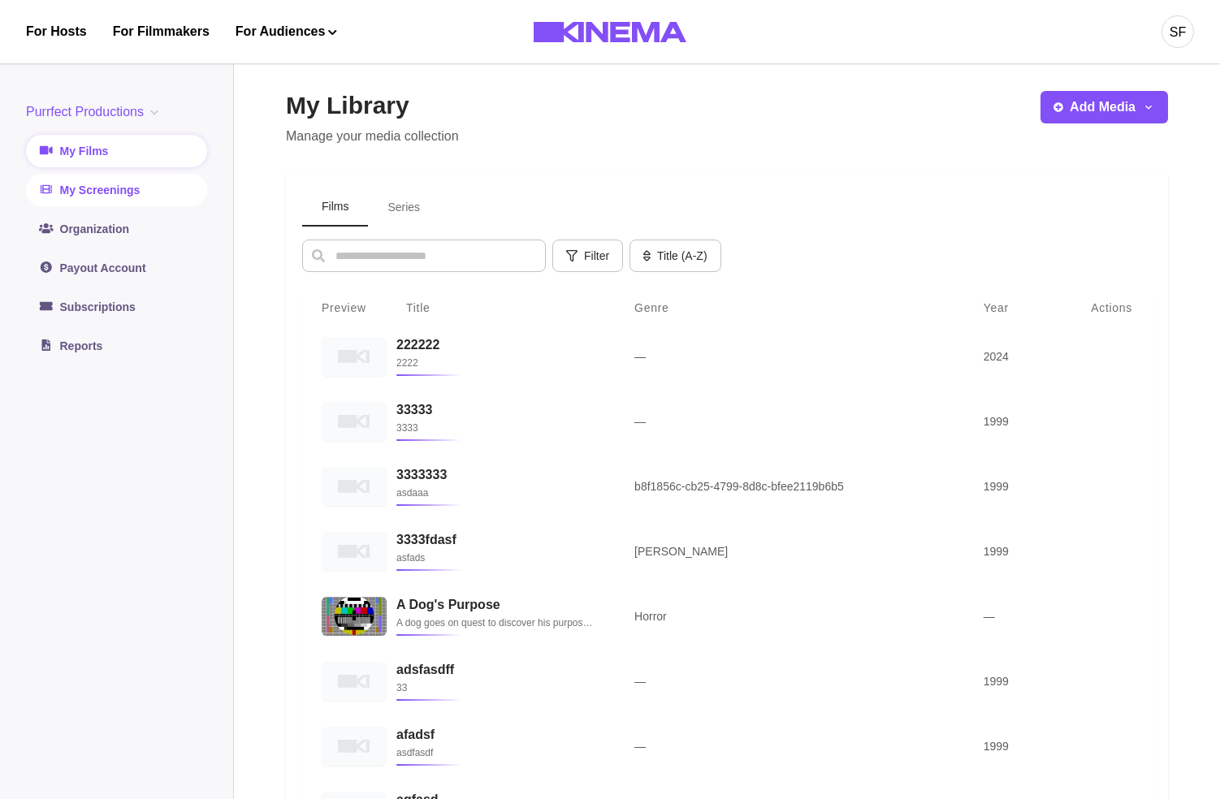
click at [163, 197] on link "My Screenings" at bounding box center [116, 190] width 181 height 32
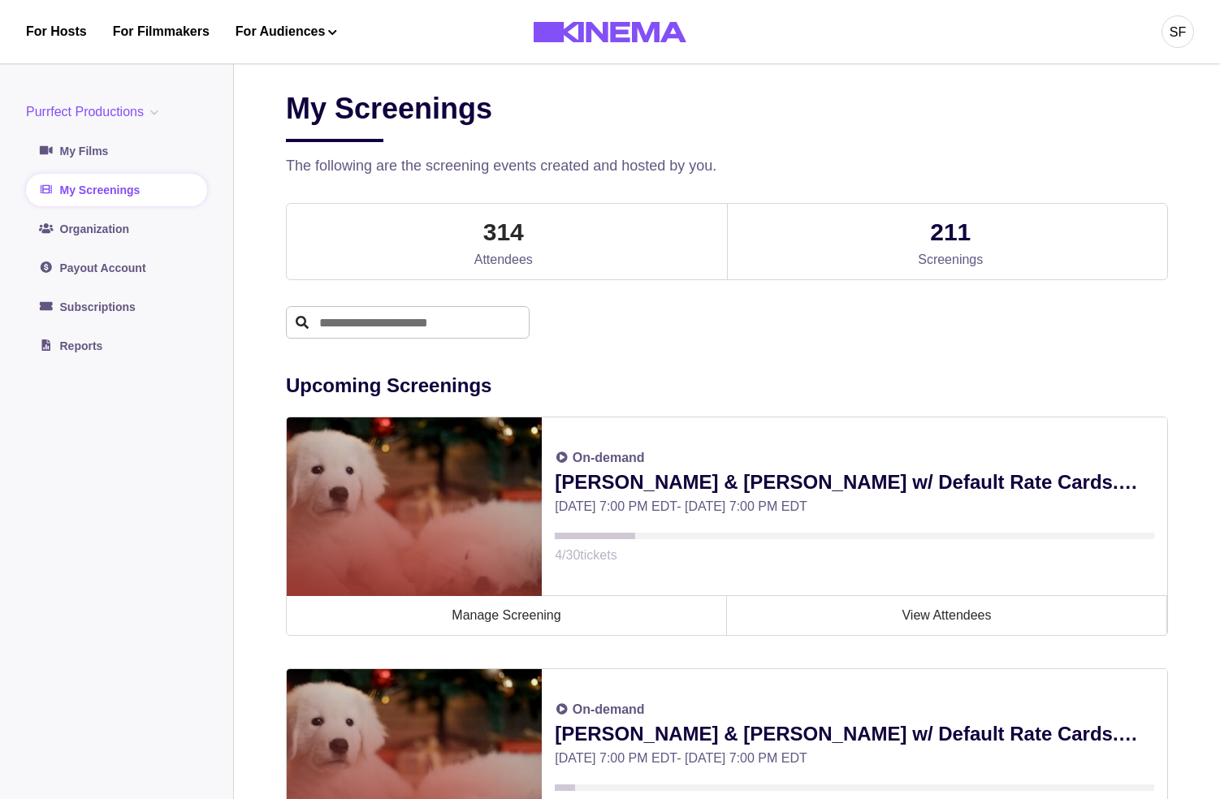
click at [118, 125] on div "Purrfect Productions Purrfect Productions International Payments Test Purrfect …" at bounding box center [116, 232] width 181 height 260
click at [102, 155] on link "My Films" at bounding box center [116, 151] width 181 height 32
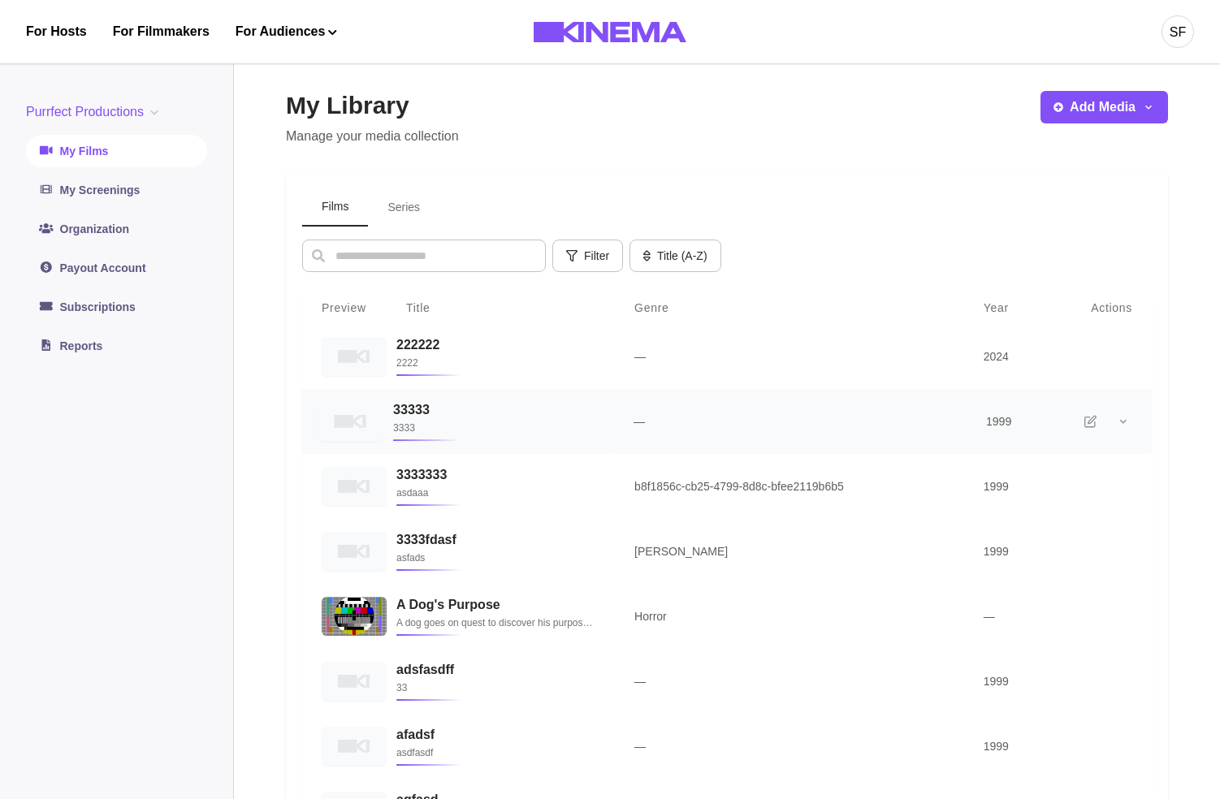
scroll to position [452, 0]
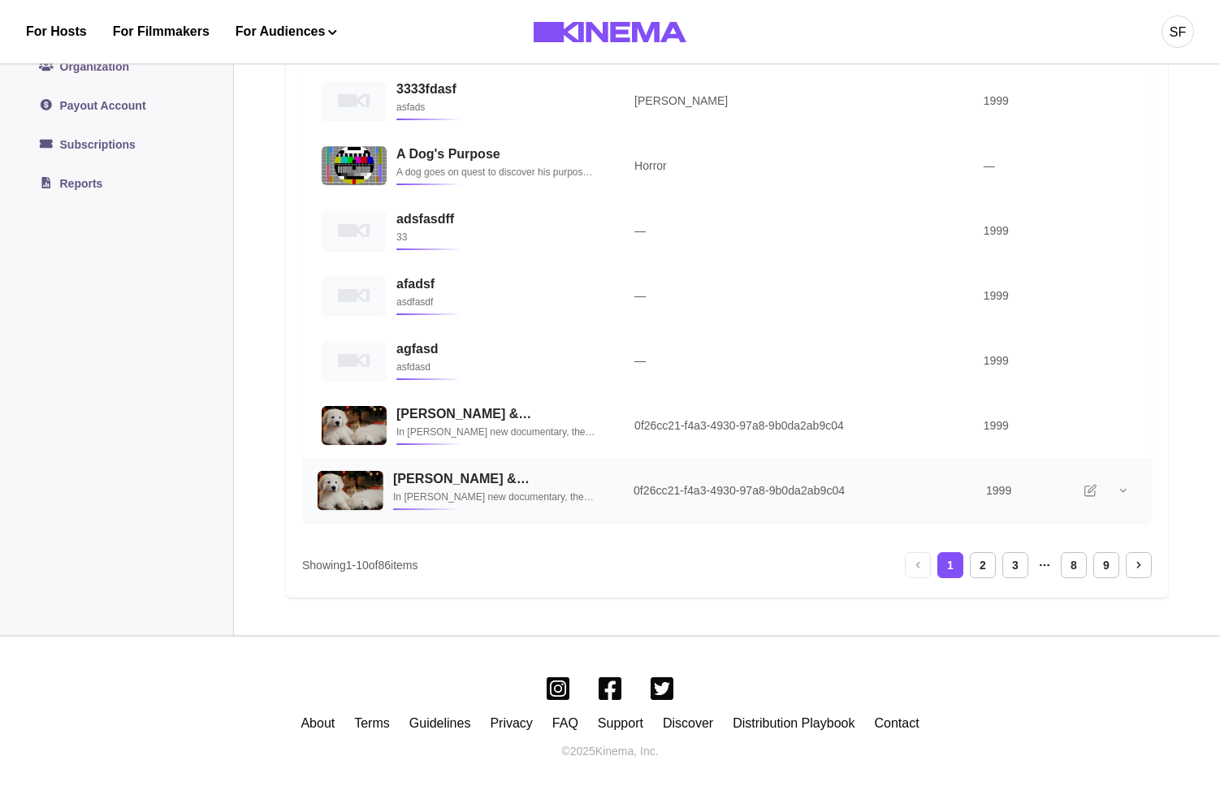
click at [532, 504] on p "In Smriti Keshari’s new documentary, the shop owners and best friends reminisce…" at bounding box center [493, 497] width 201 height 16
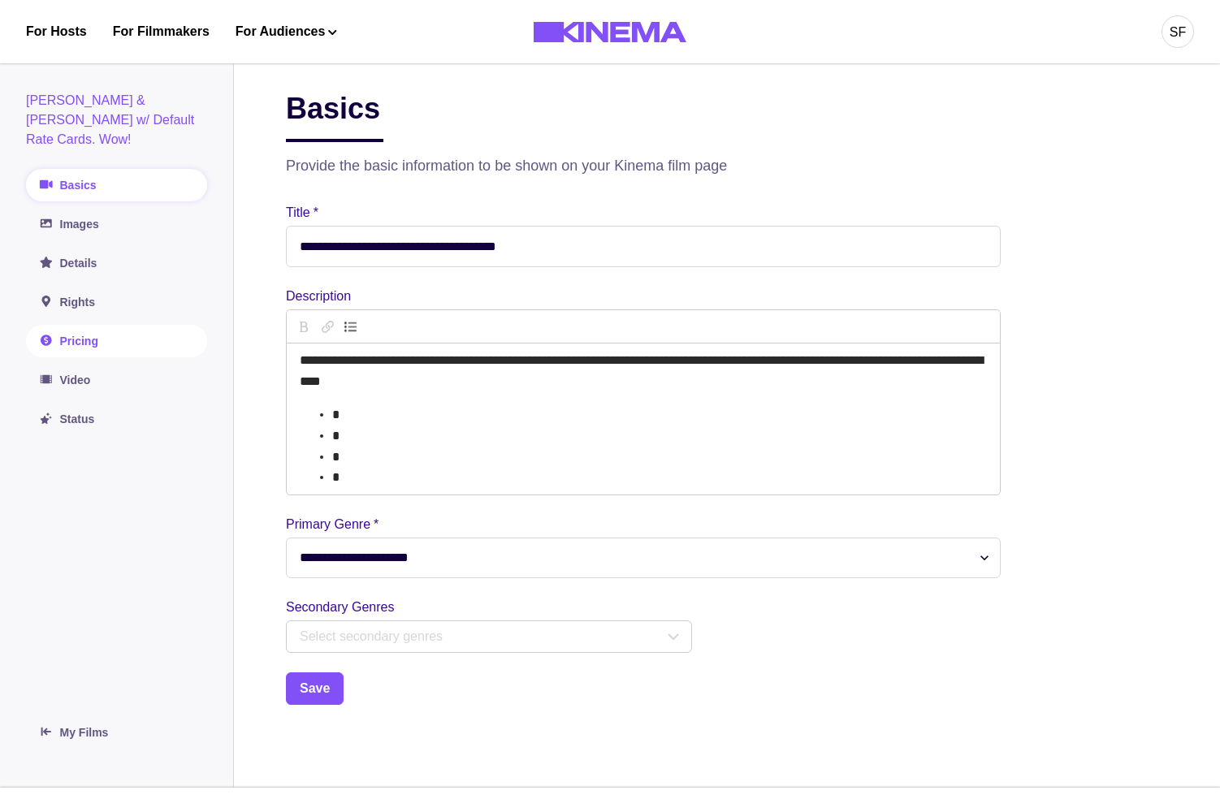
click at [88, 325] on link "Pricing" at bounding box center [116, 341] width 181 height 32
select select "**********"
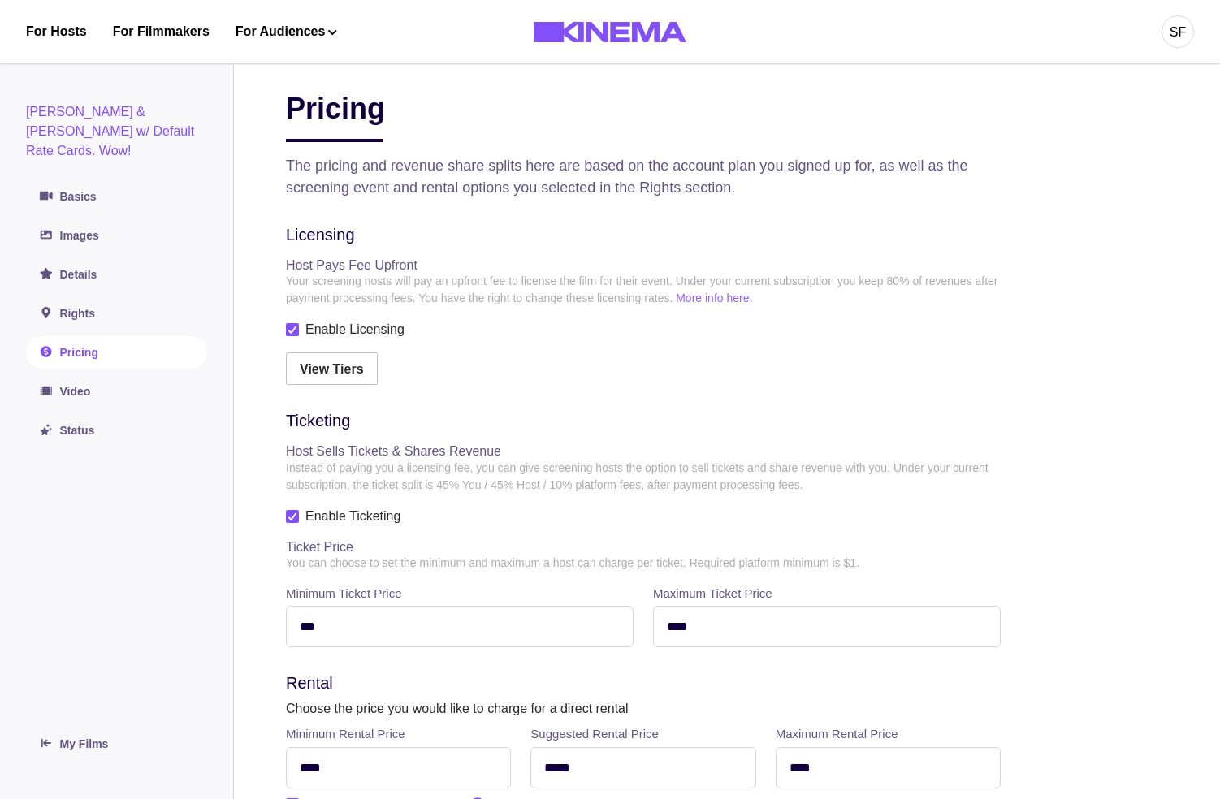
scroll to position [499, 0]
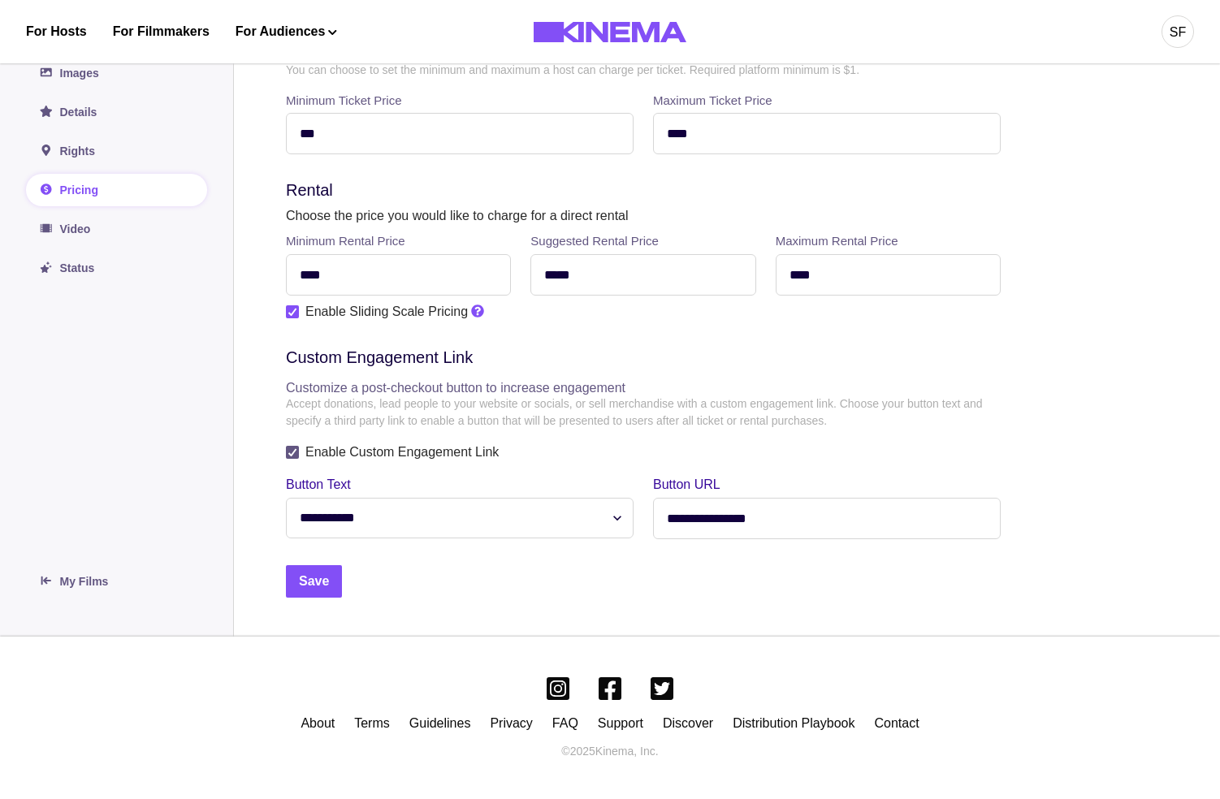
click at [292, 448] on icon at bounding box center [293, 452] width 10 height 8
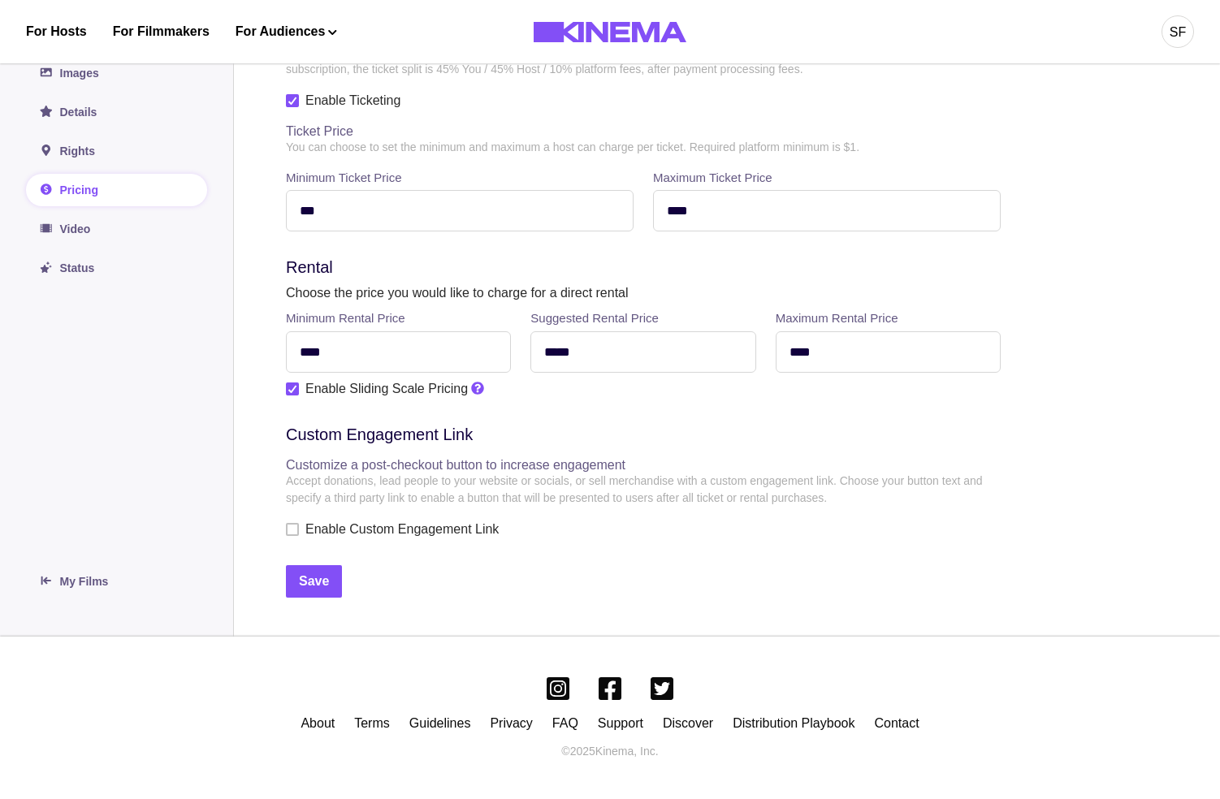
scroll to position [419, 0]
click at [294, 526] on span at bounding box center [292, 529] width 13 height 13
select select "**********"
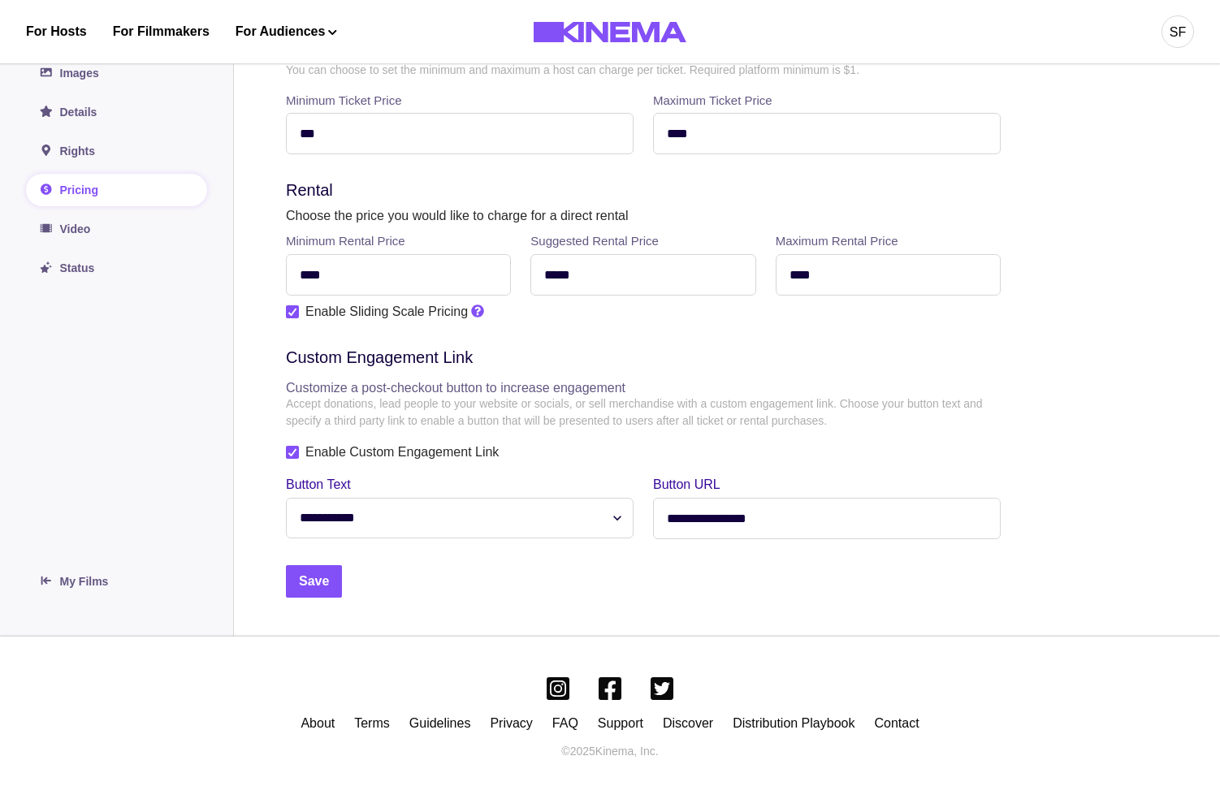
click at [355, 526] on select "**********" at bounding box center [460, 518] width 348 height 41
click at [513, 521] on select "**********" at bounding box center [460, 518] width 348 height 41
click at [304, 592] on button "Save" at bounding box center [314, 581] width 56 height 32
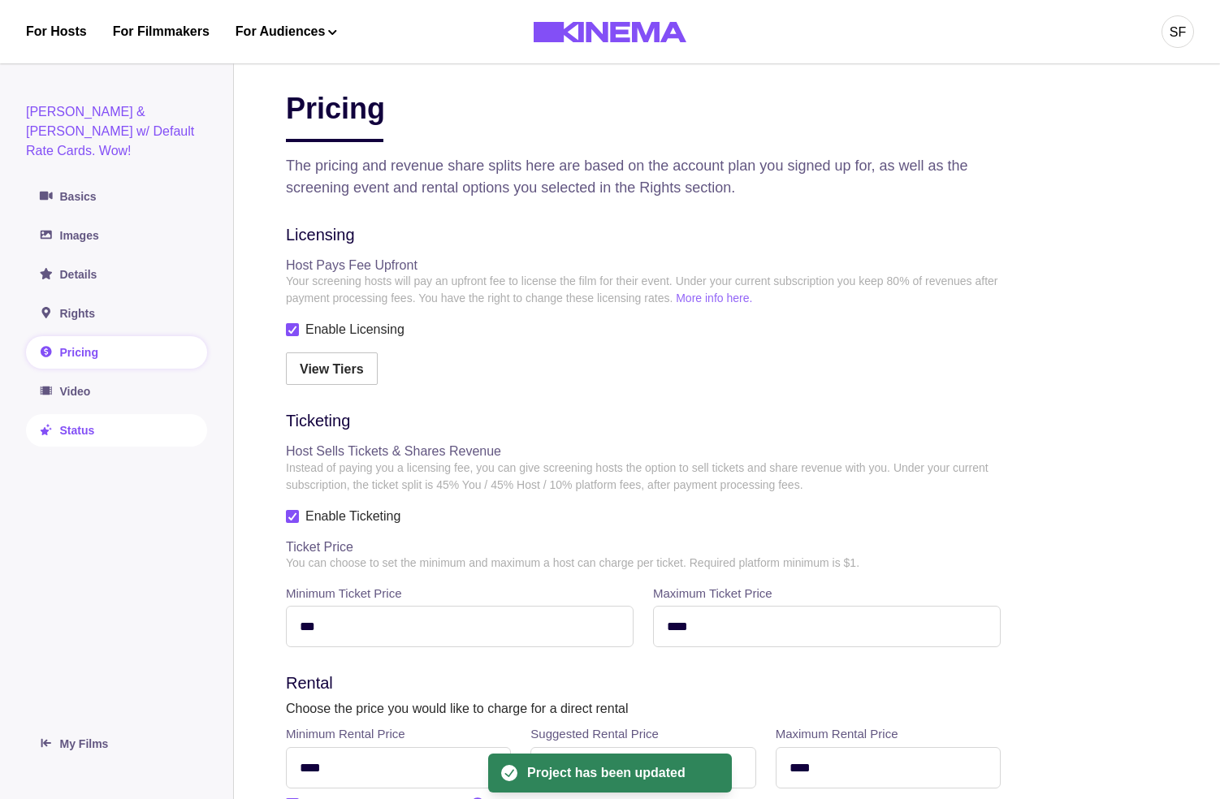
click at [83, 414] on link "Status" at bounding box center [116, 430] width 181 height 32
click at [86, 414] on link "Status" at bounding box center [116, 430] width 181 height 32
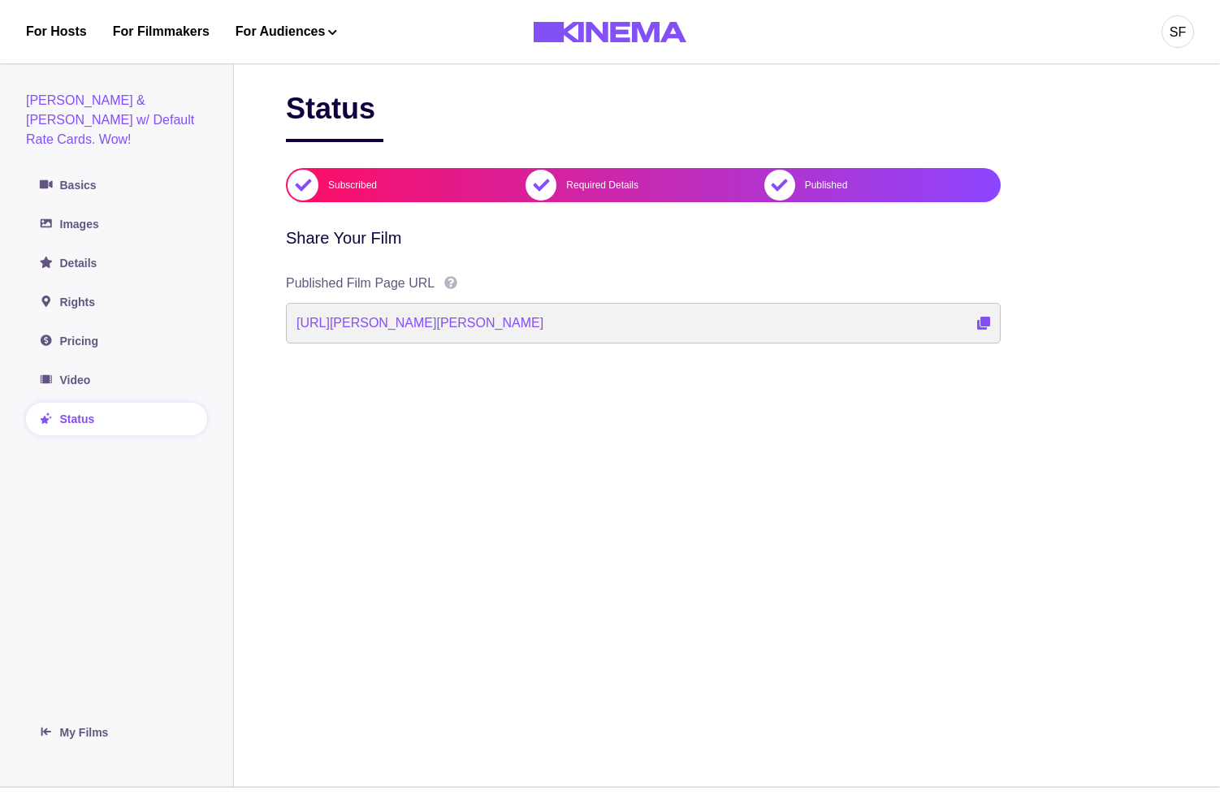
click at [982, 327] on icon "View Event" at bounding box center [983, 323] width 13 height 13
click at [86, 325] on link "Pricing" at bounding box center [116, 341] width 181 height 32
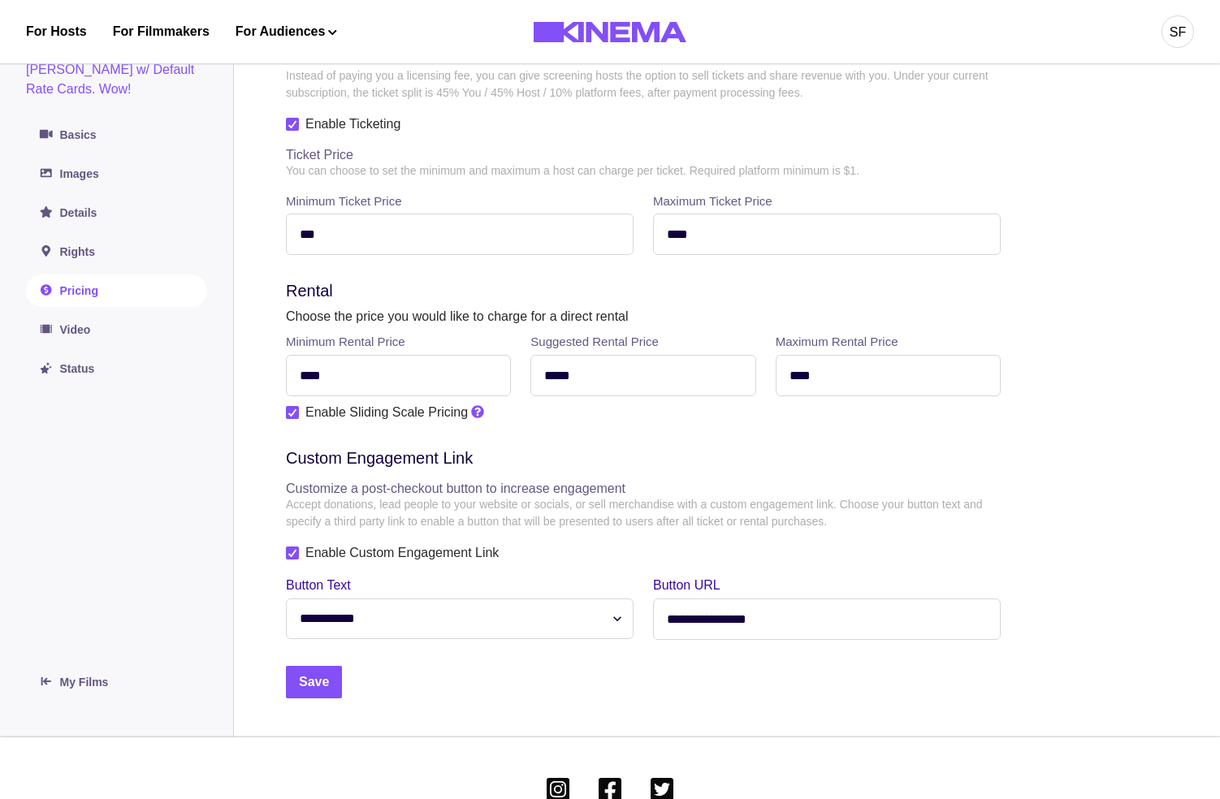
scroll to position [436, 0]
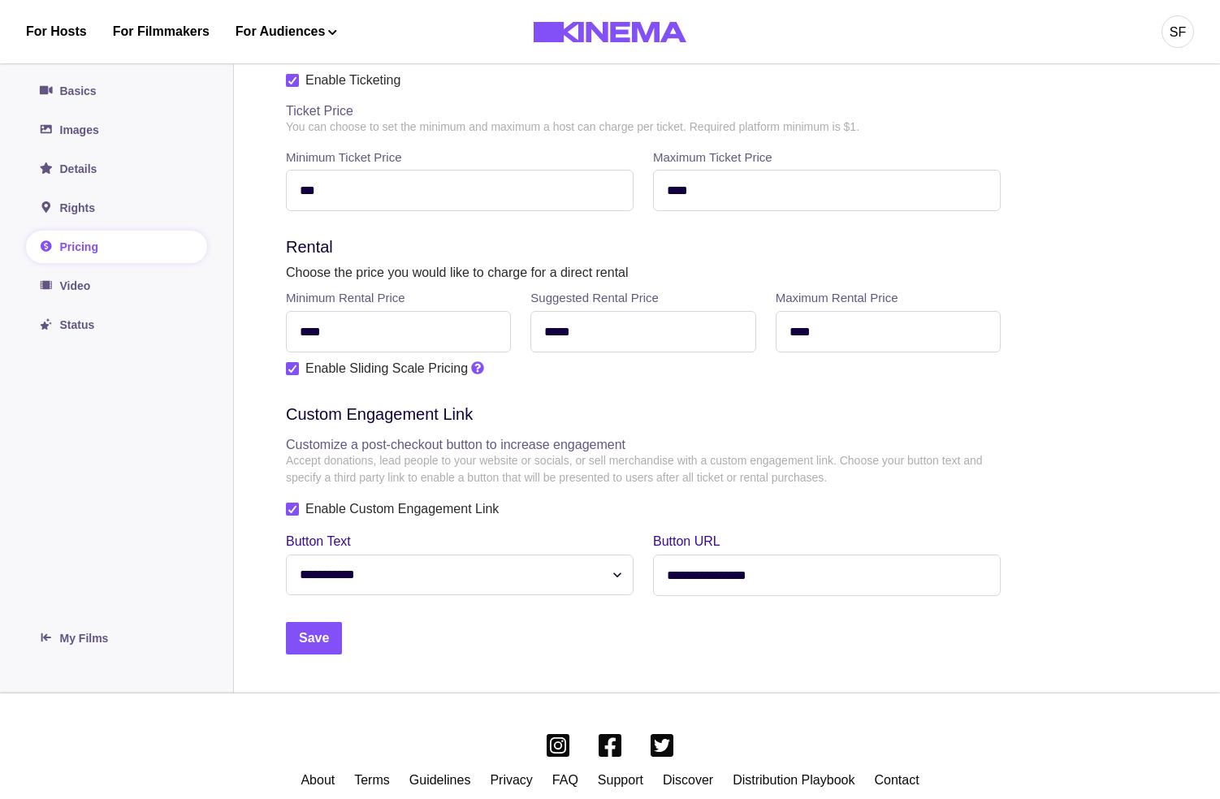
click at [369, 566] on select "**********" at bounding box center [460, 575] width 348 height 41
select select "*********"
click at [286, 558] on select "**********" at bounding box center [460, 575] width 348 height 41
click at [320, 640] on button "Save" at bounding box center [314, 638] width 56 height 32
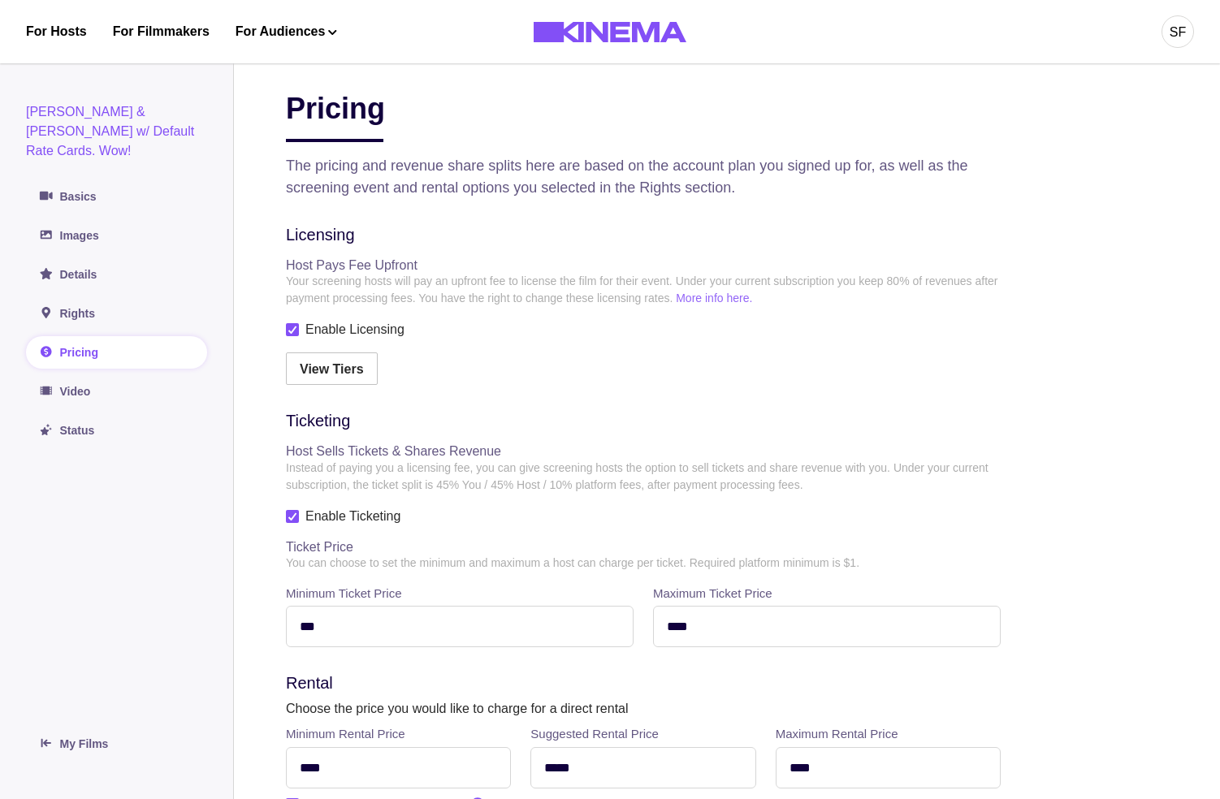
click at [1194, 14] on div "For Hosts For Filmmakers For Audiences Events Watch Now SF" at bounding box center [610, 31] width 1220 height 63
click at [1179, 32] on div "SF" at bounding box center [1178, 32] width 16 height 19
click at [1040, 87] on div "Dashboard" at bounding box center [1092, 91] width 177 height 45
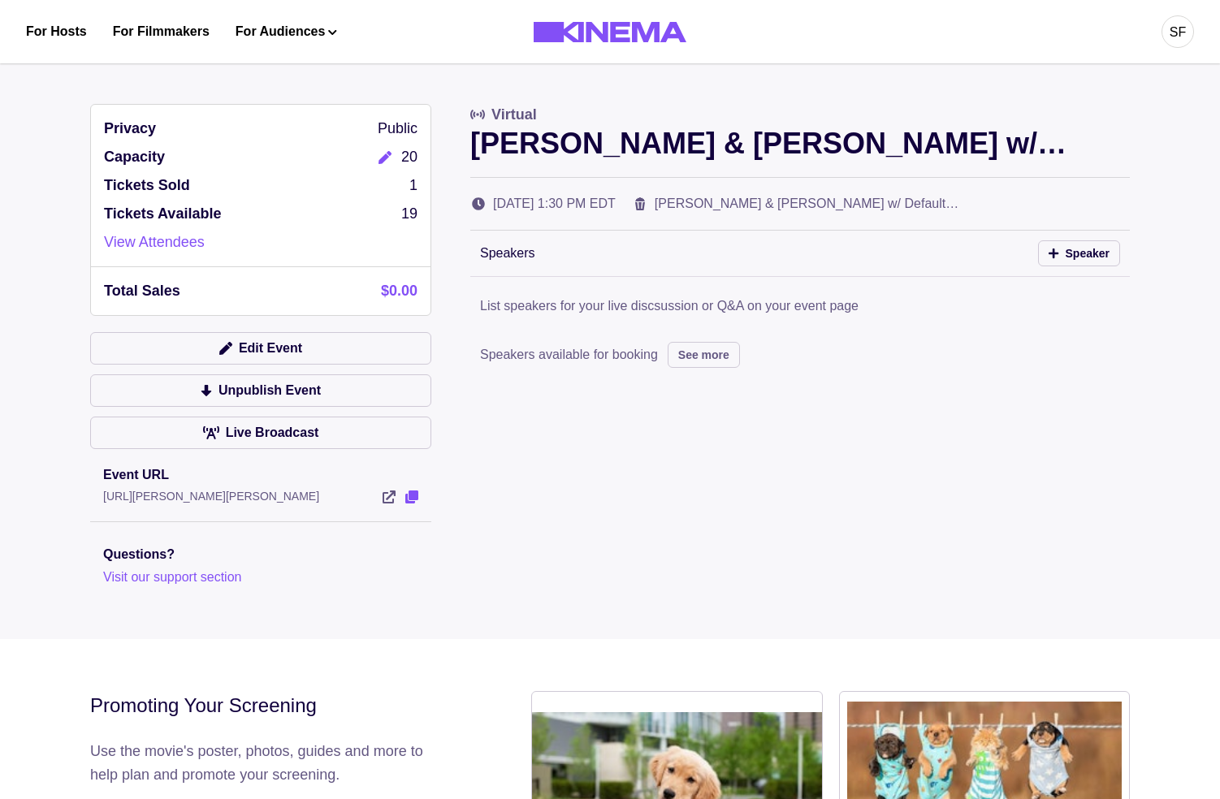
click at [409, 499] on icon "View Event" at bounding box center [411, 497] width 13 height 13
click at [230, 332] on button "Edit Event" at bounding box center [260, 348] width 341 height 32
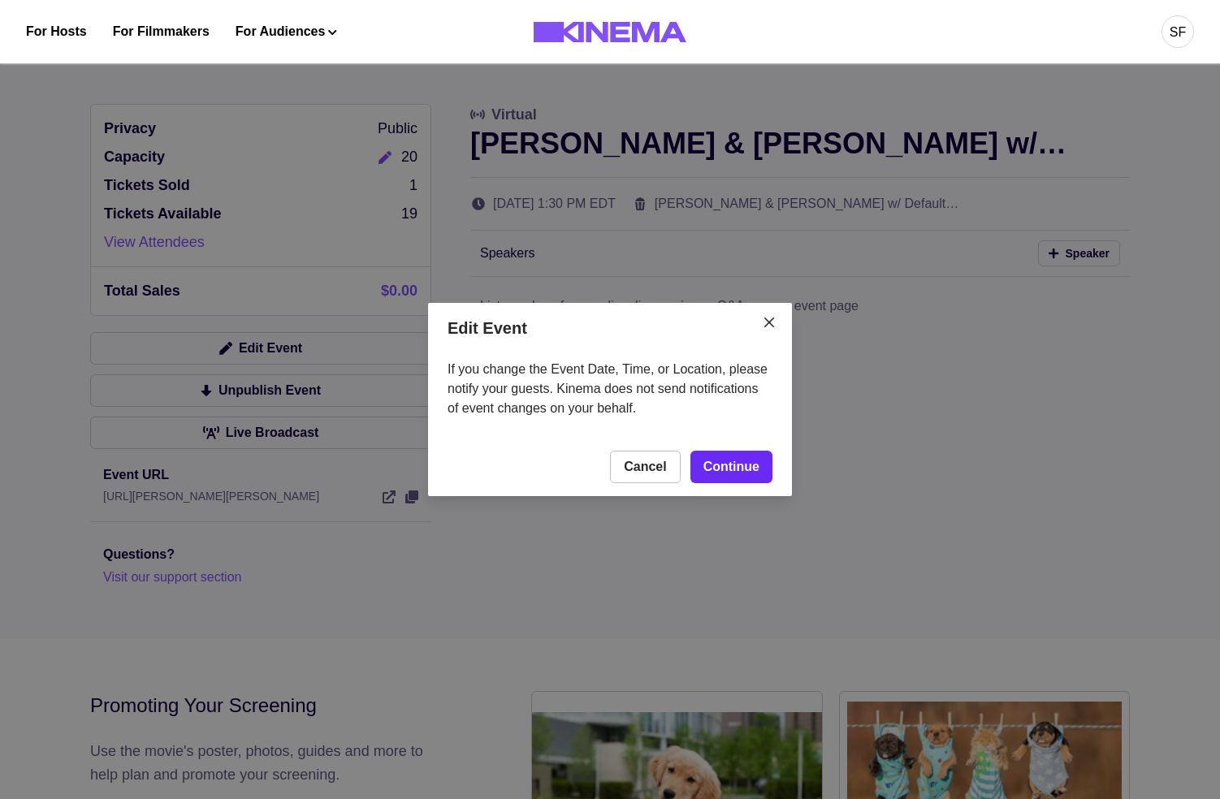
click at [755, 457] on link "Continue" at bounding box center [731, 467] width 82 height 32
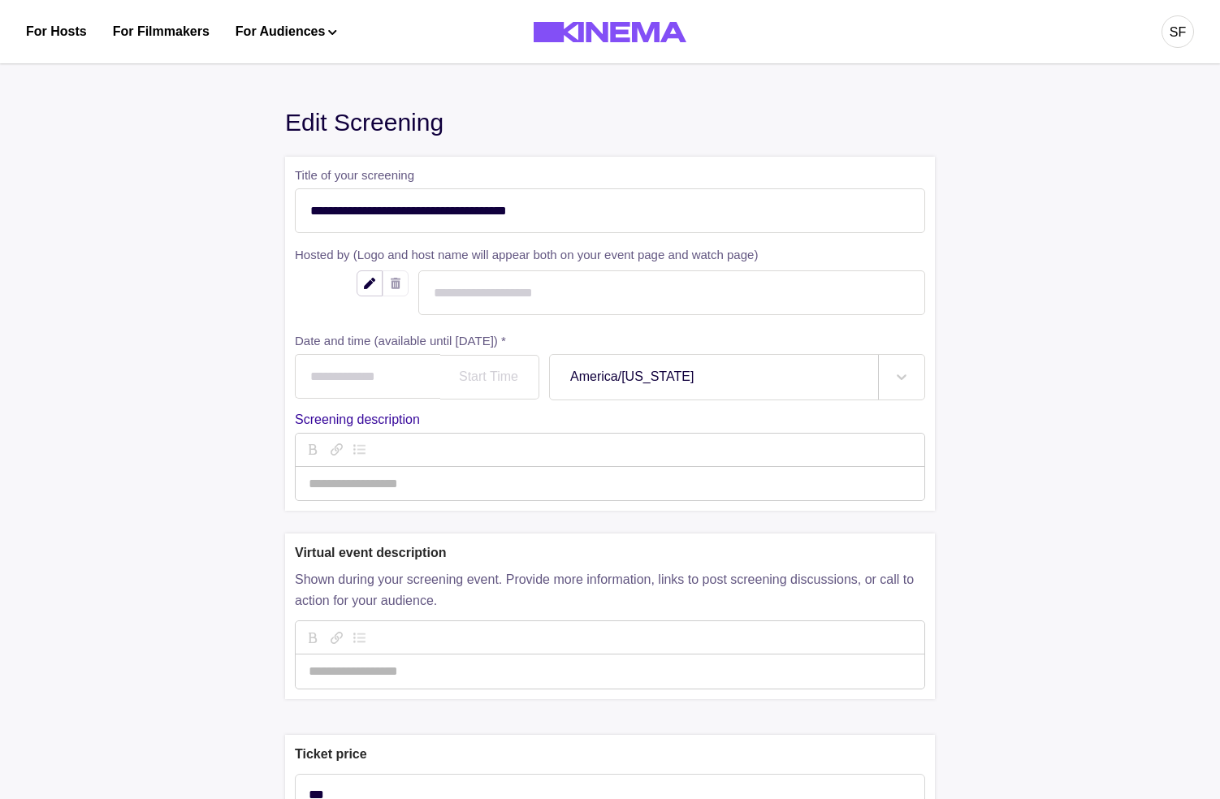
type input "**********"
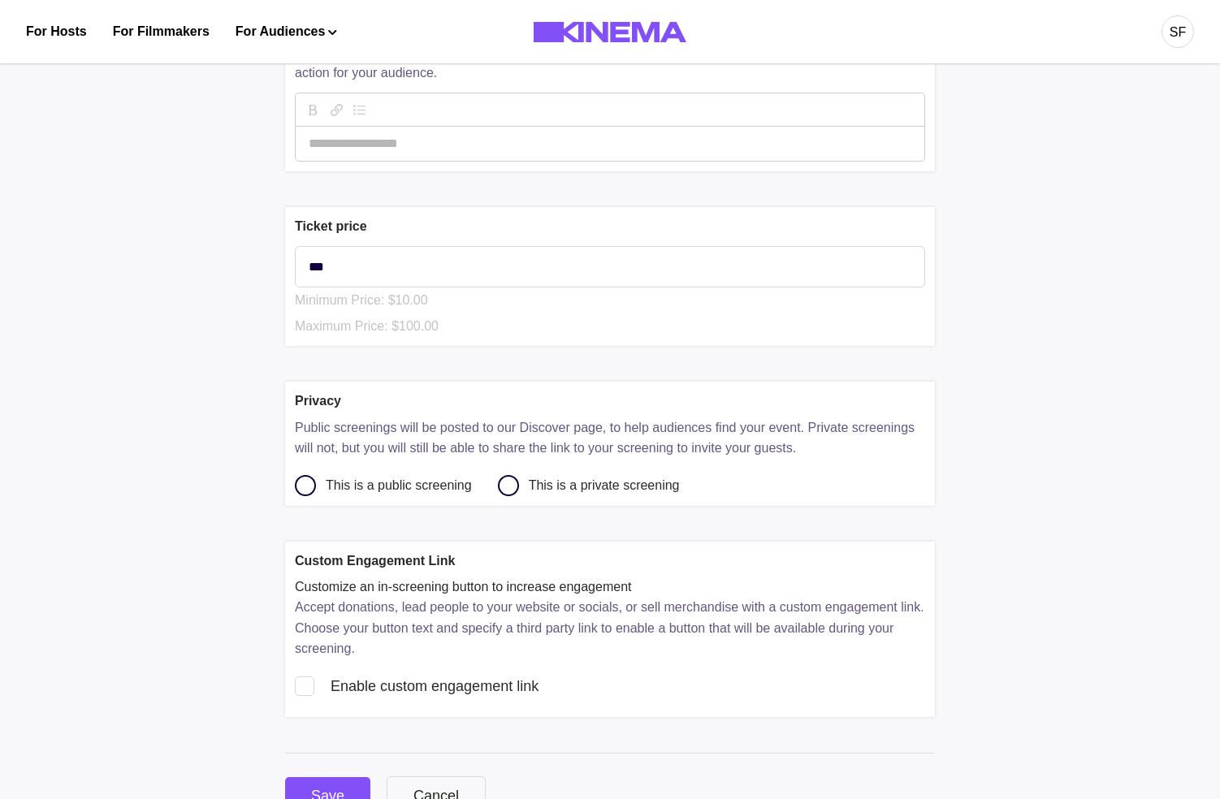
scroll to position [763, 0]
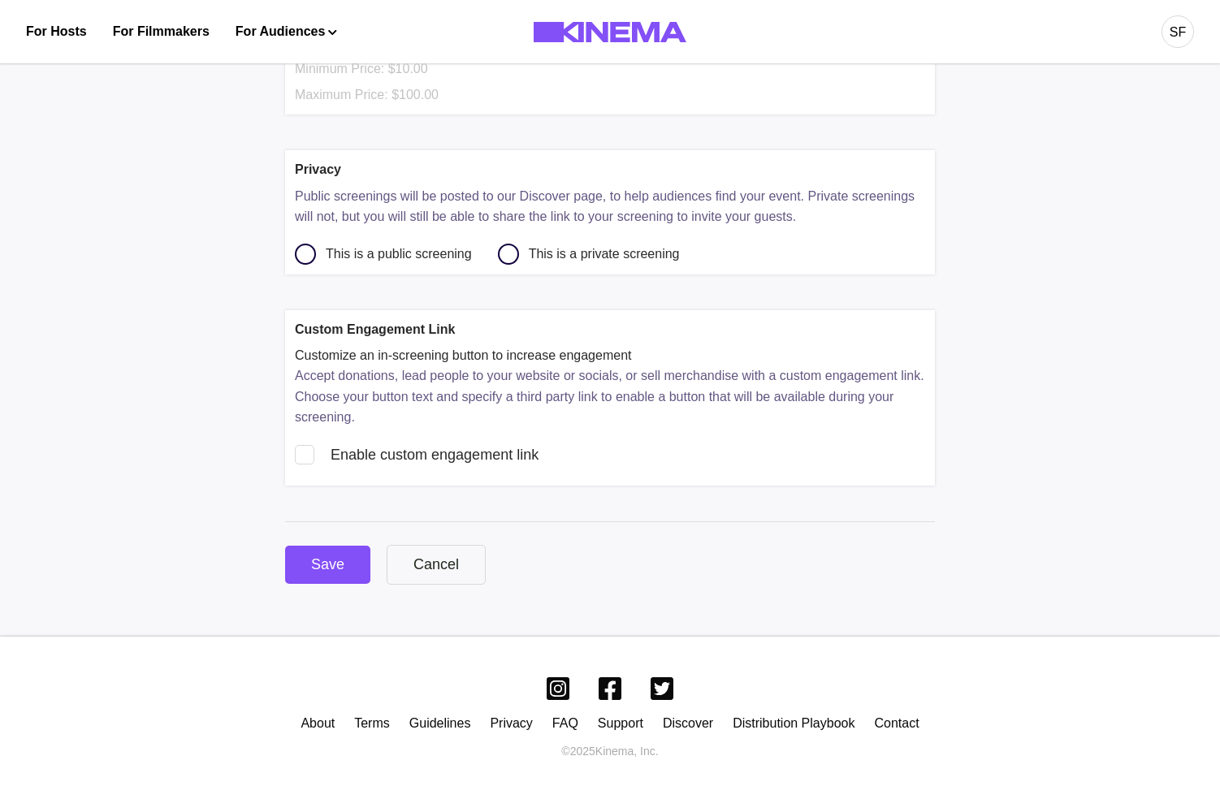
click at [292, 464] on div "Custom Engagement Link Customize an in-screening button to increase engagement …" at bounding box center [610, 397] width 650 height 175
click at [305, 448] on span at bounding box center [304, 454] width 19 height 19
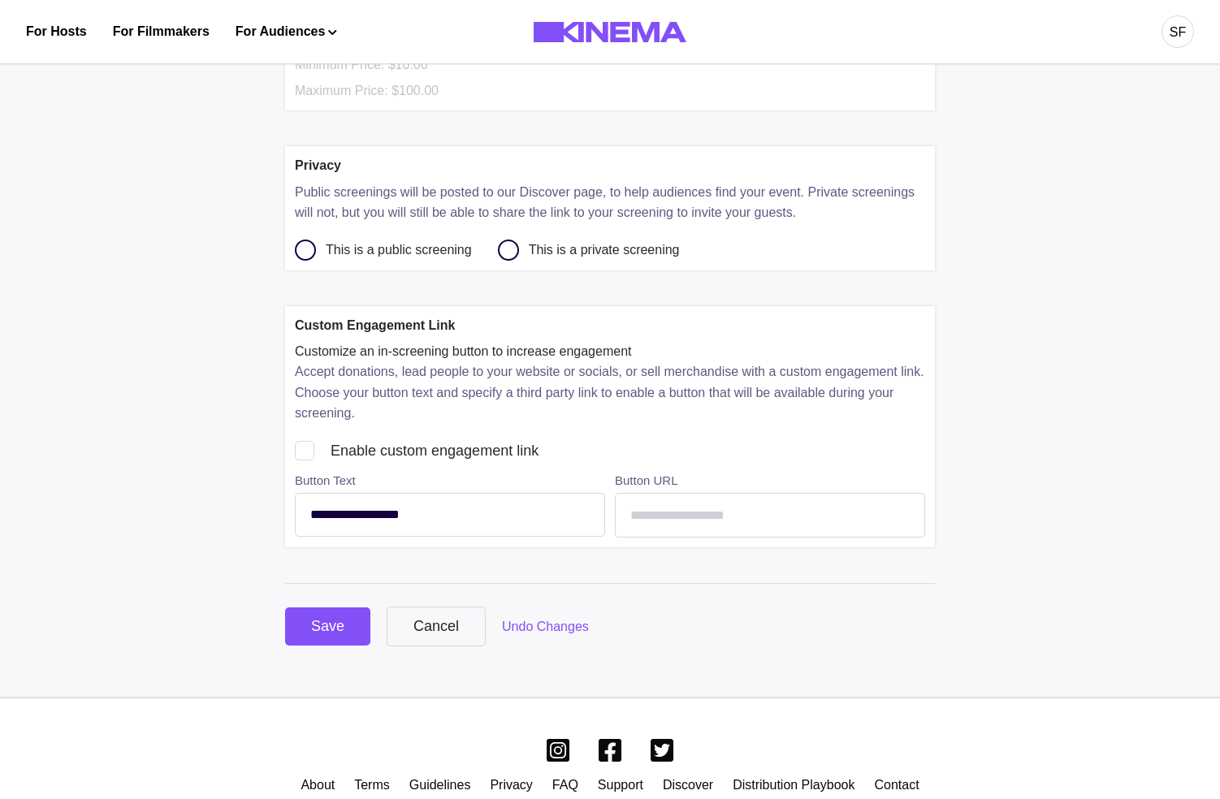
click at [387, 523] on select "**********" at bounding box center [450, 515] width 310 height 44
select select "*********"
click at [295, 497] on select "**********" at bounding box center [450, 515] width 310 height 44
click at [751, 530] on input "text" at bounding box center [770, 515] width 310 height 45
type input "**********"
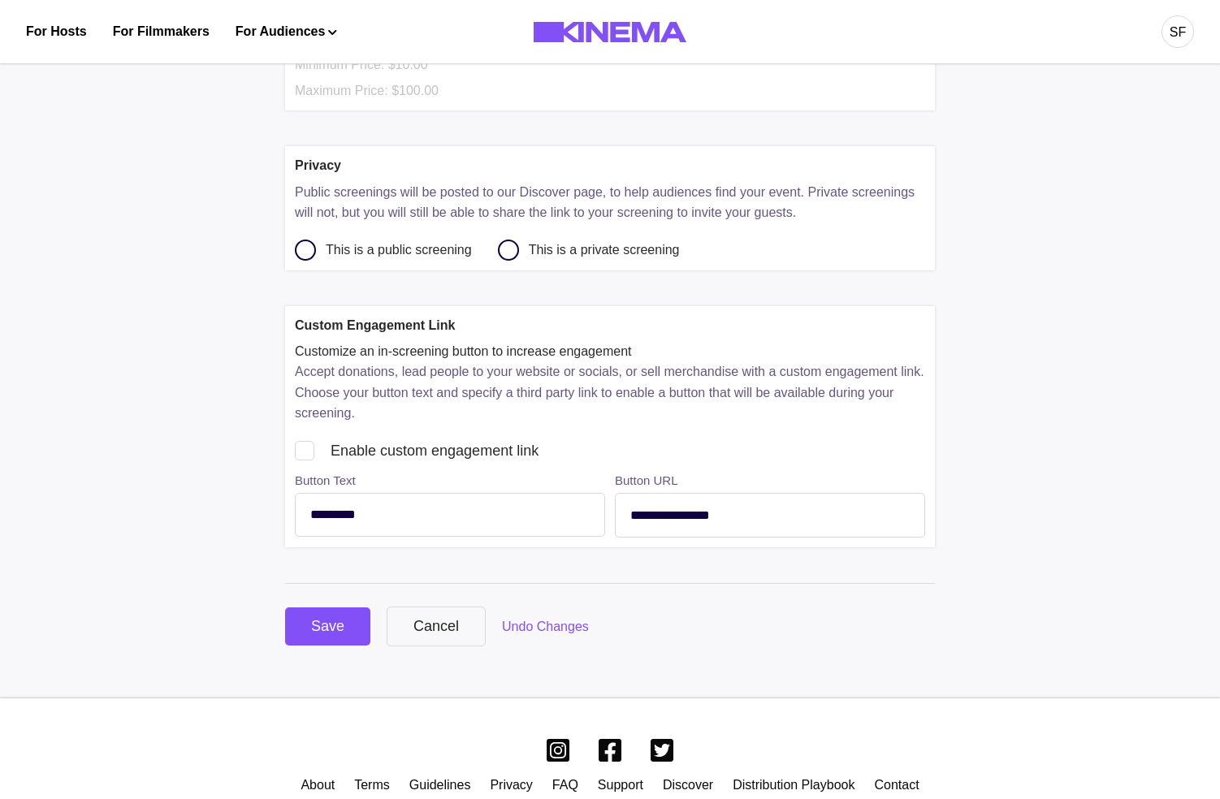
click at [338, 630] on div "Save" at bounding box center [327, 627] width 33 height 22
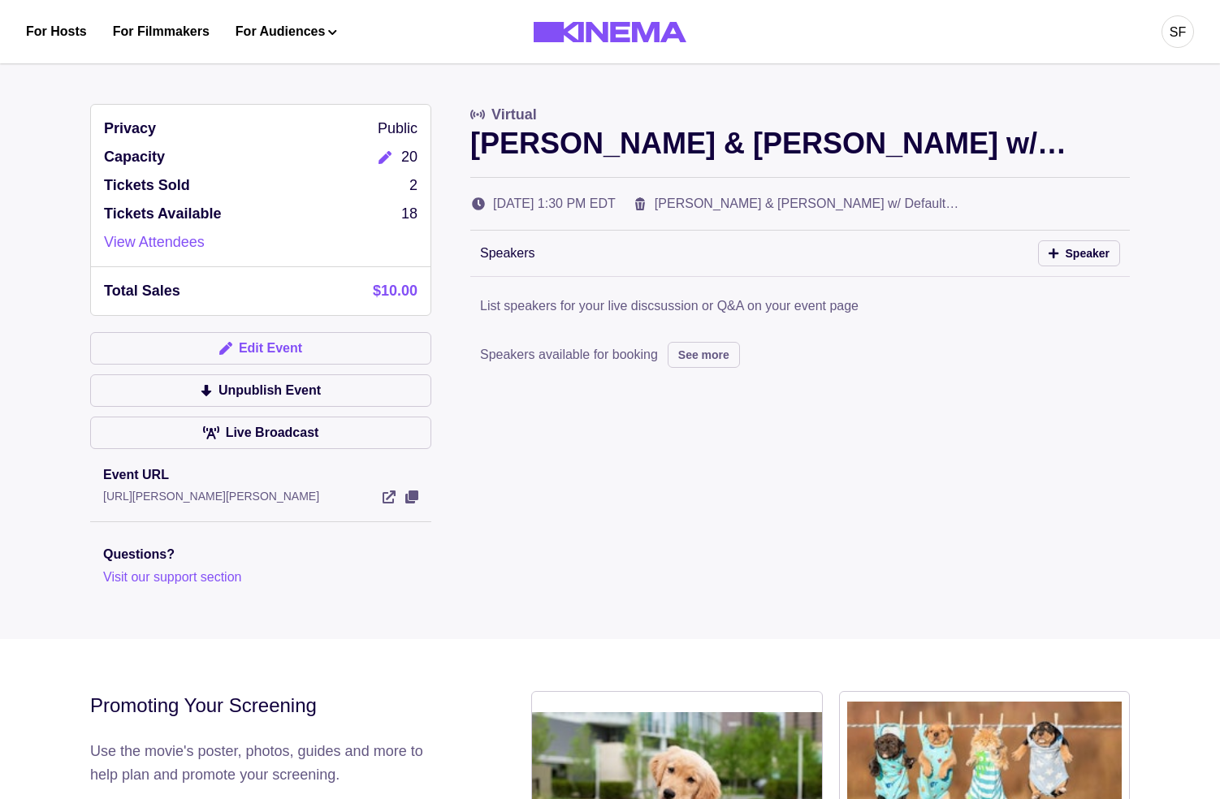
click at [250, 337] on button "Edit Event" at bounding box center [260, 348] width 341 height 32
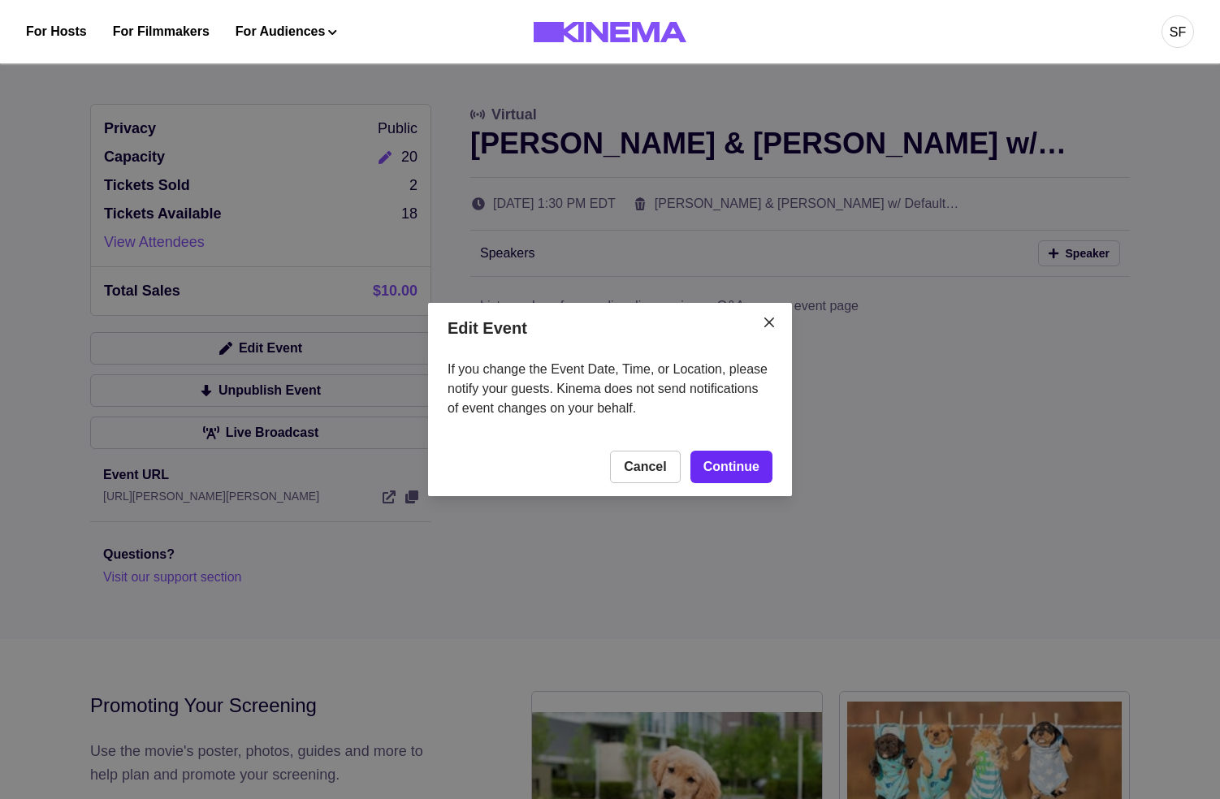
click at [714, 451] on link "Continue" at bounding box center [731, 467] width 82 height 32
select select "*********"
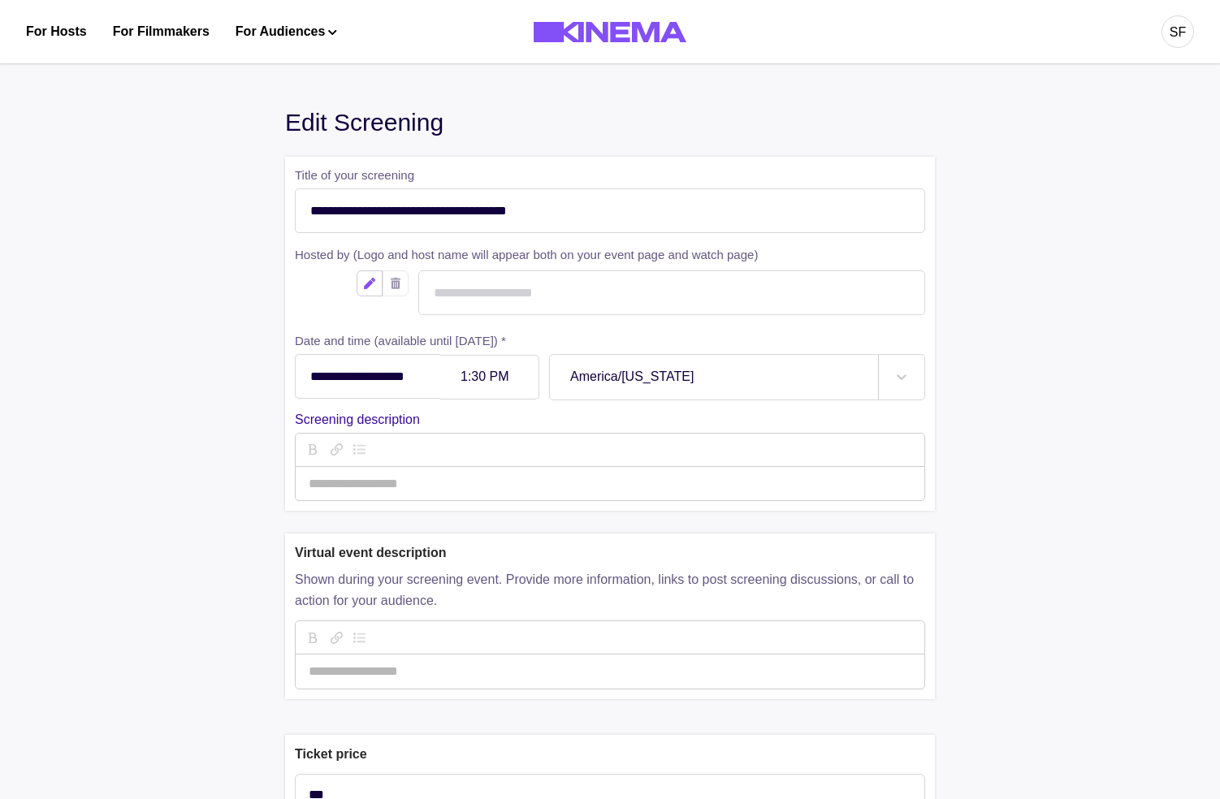
click at [360, 283] on button "Edit" at bounding box center [370, 283] width 26 height 26
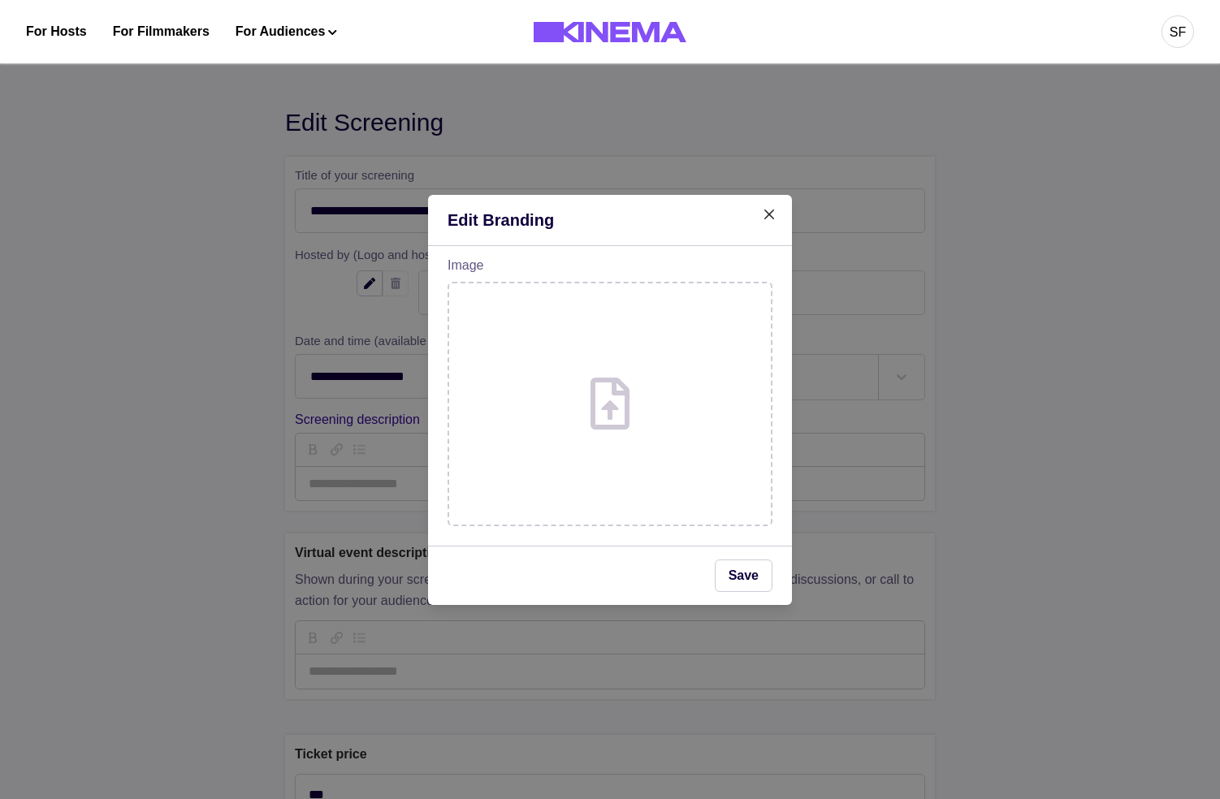
click at [655, 465] on button "Upload" at bounding box center [610, 403] width 322 height 241
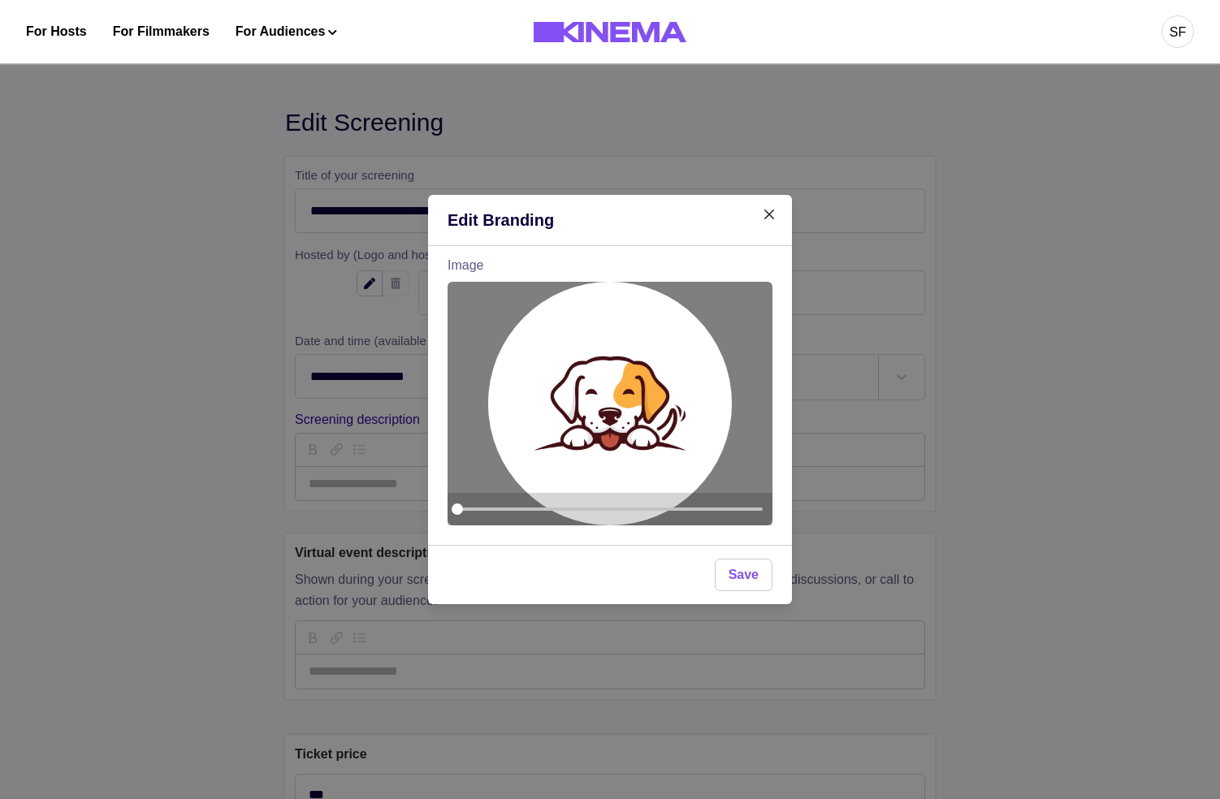
click at [746, 579] on button "Save" at bounding box center [744, 575] width 58 height 32
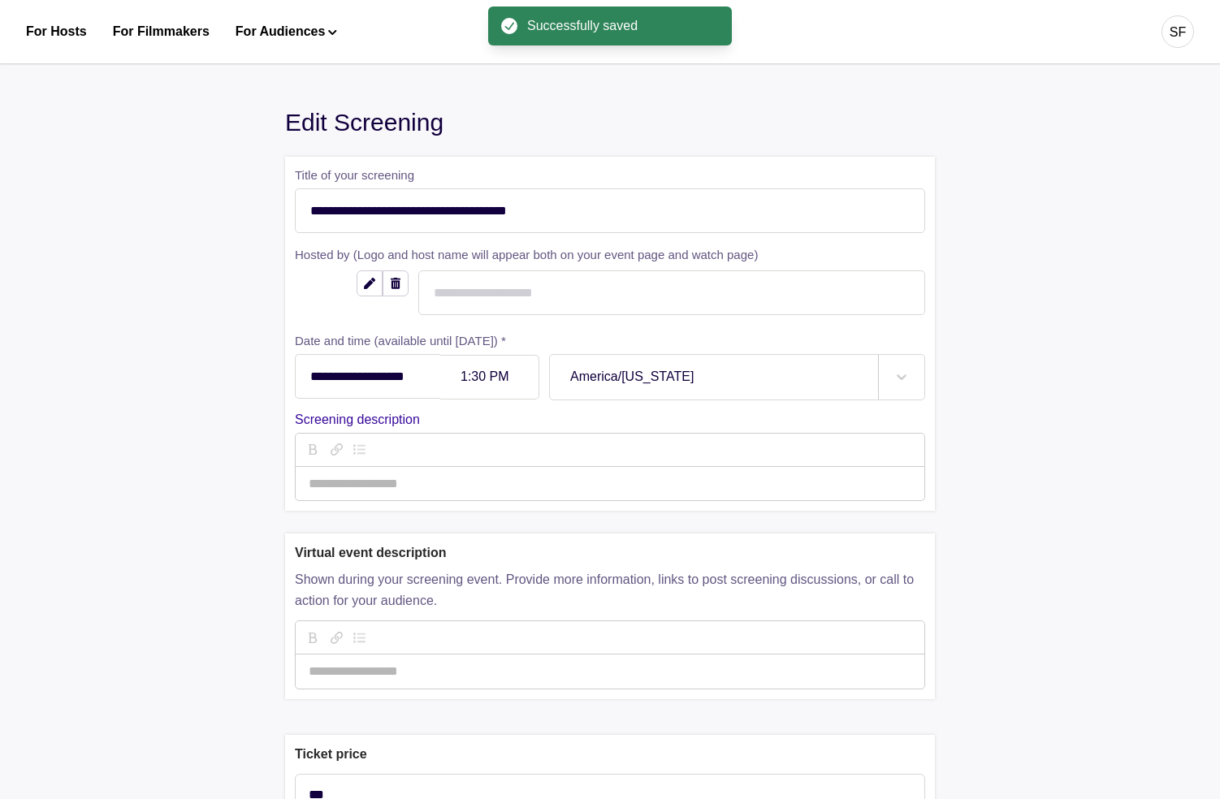
click at [688, 301] on input "text" at bounding box center [671, 292] width 507 height 45
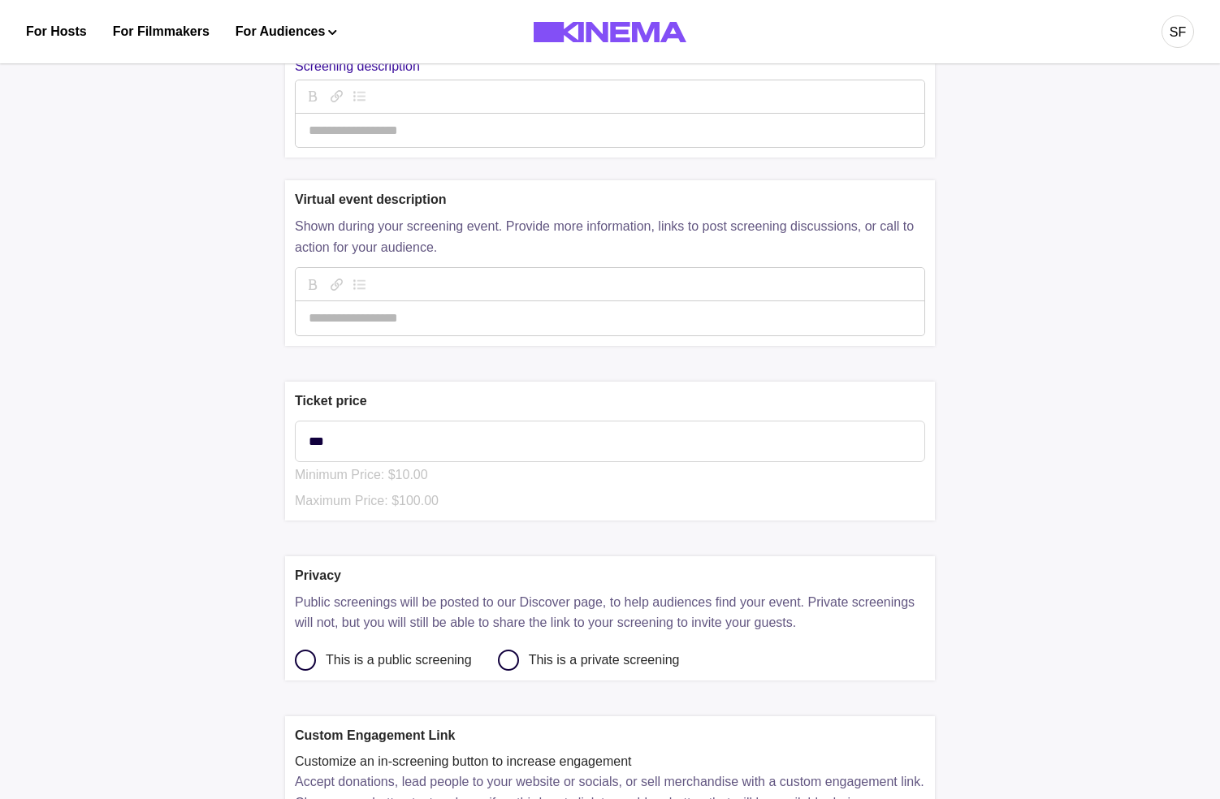
scroll to position [313, 0]
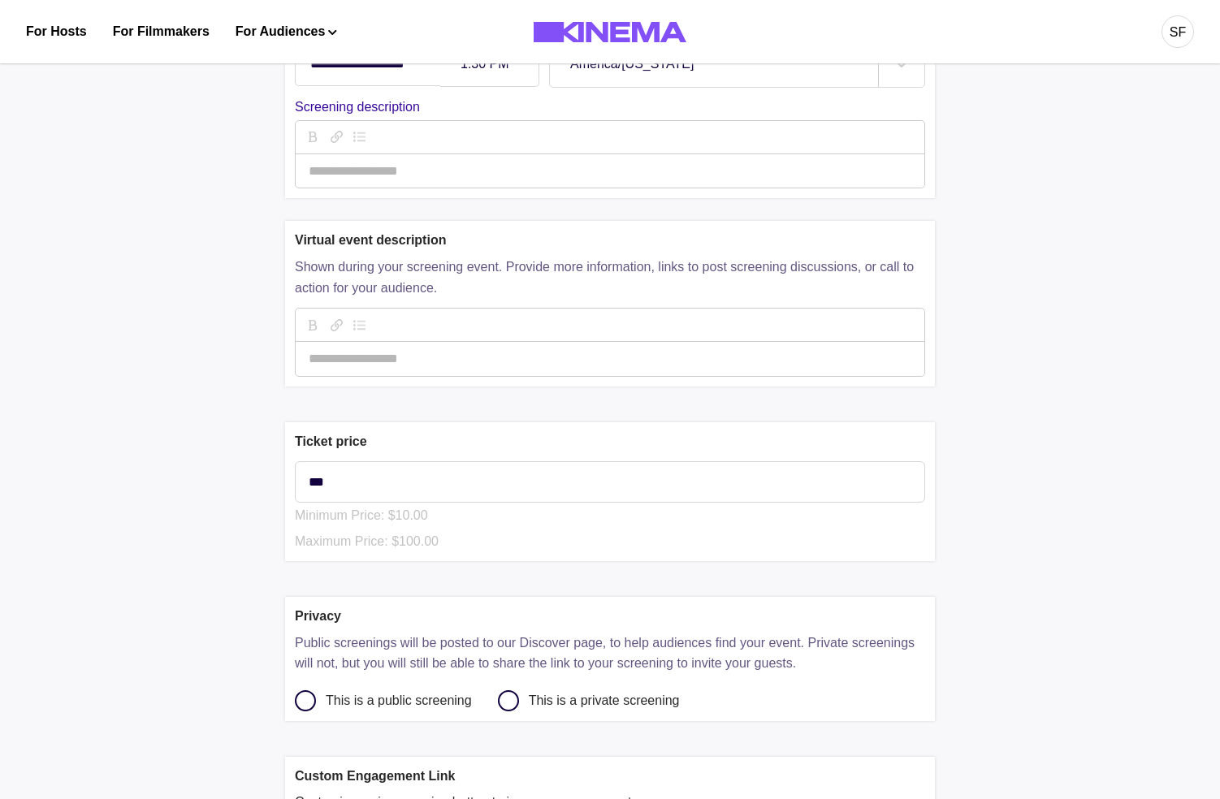
type input "**********"
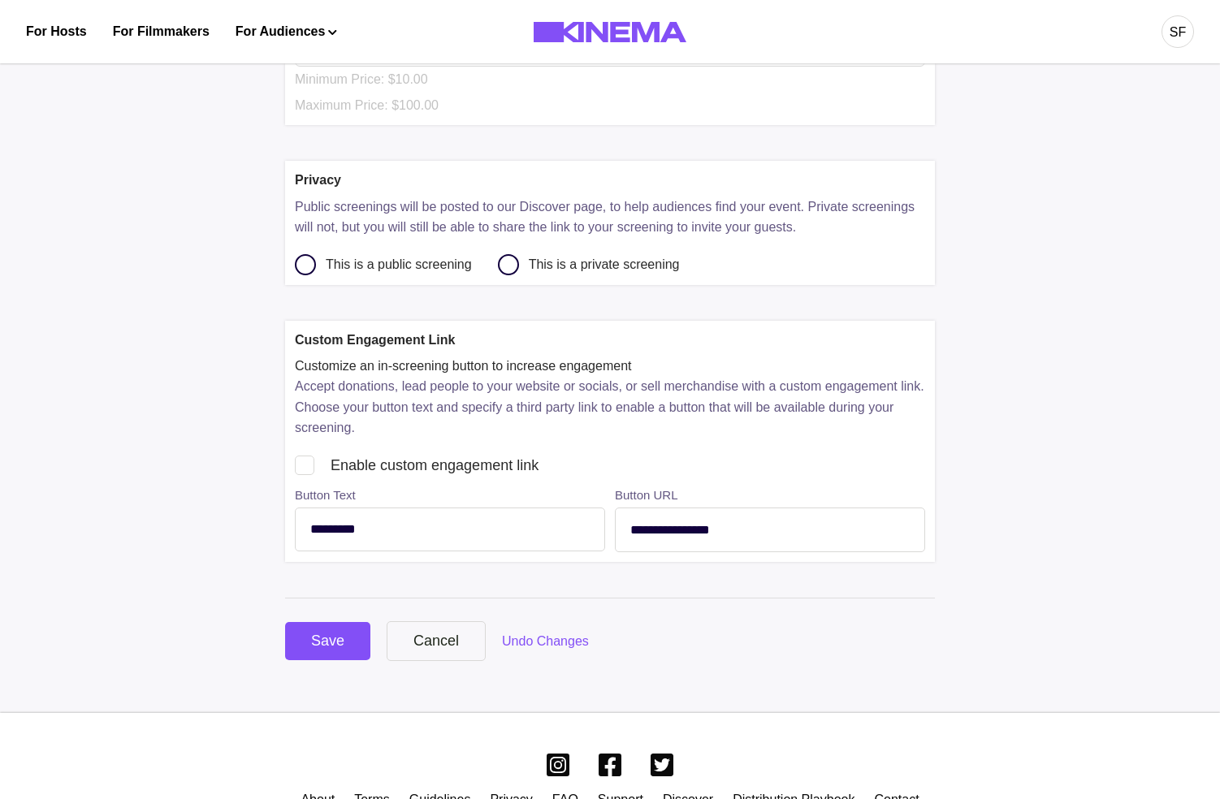
scroll to position [832, 0]
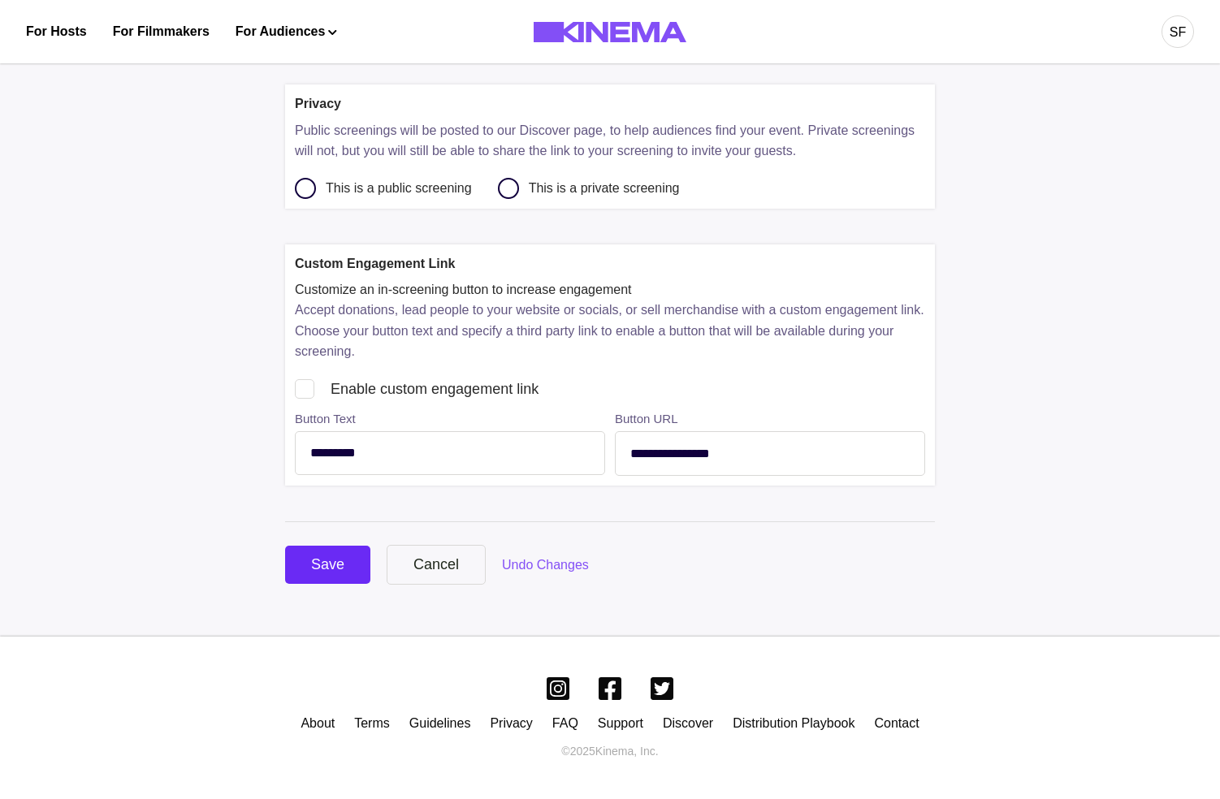
click at [314, 562] on div "Save" at bounding box center [327, 565] width 33 height 22
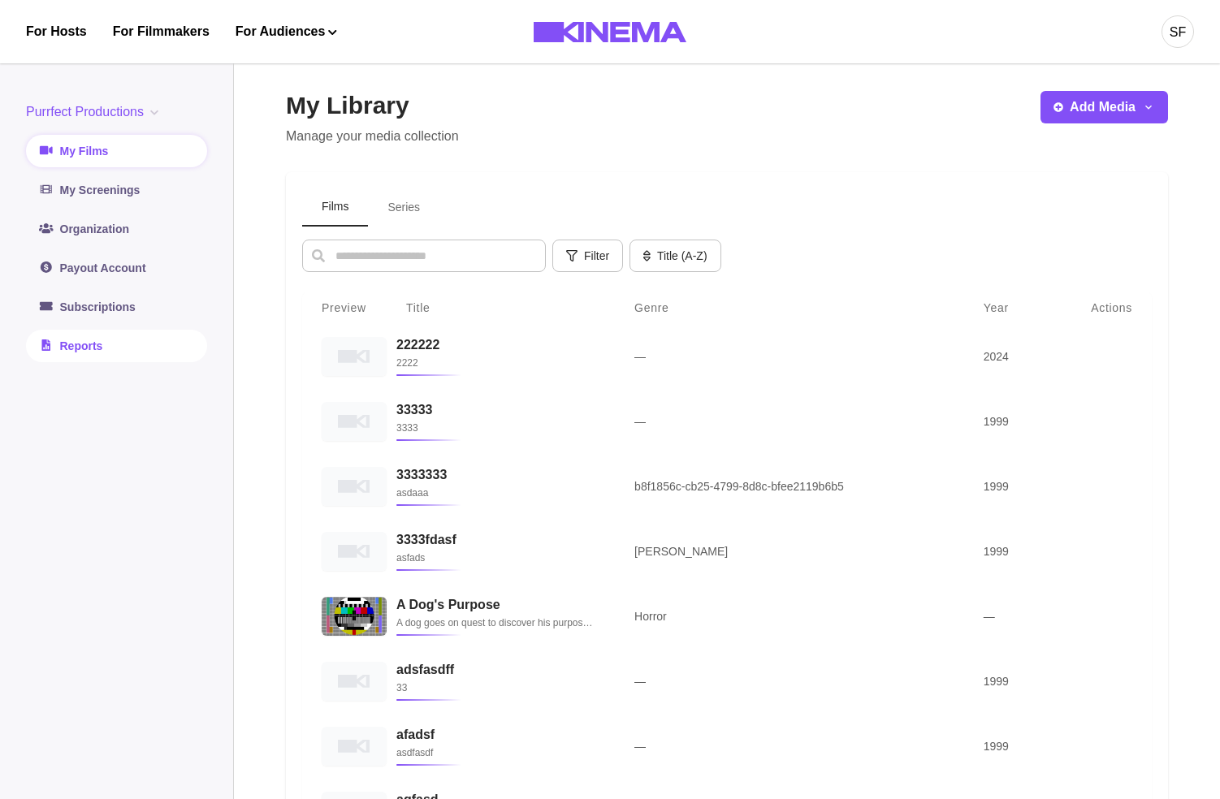
click at [68, 347] on link "Reports" at bounding box center [116, 346] width 181 height 32
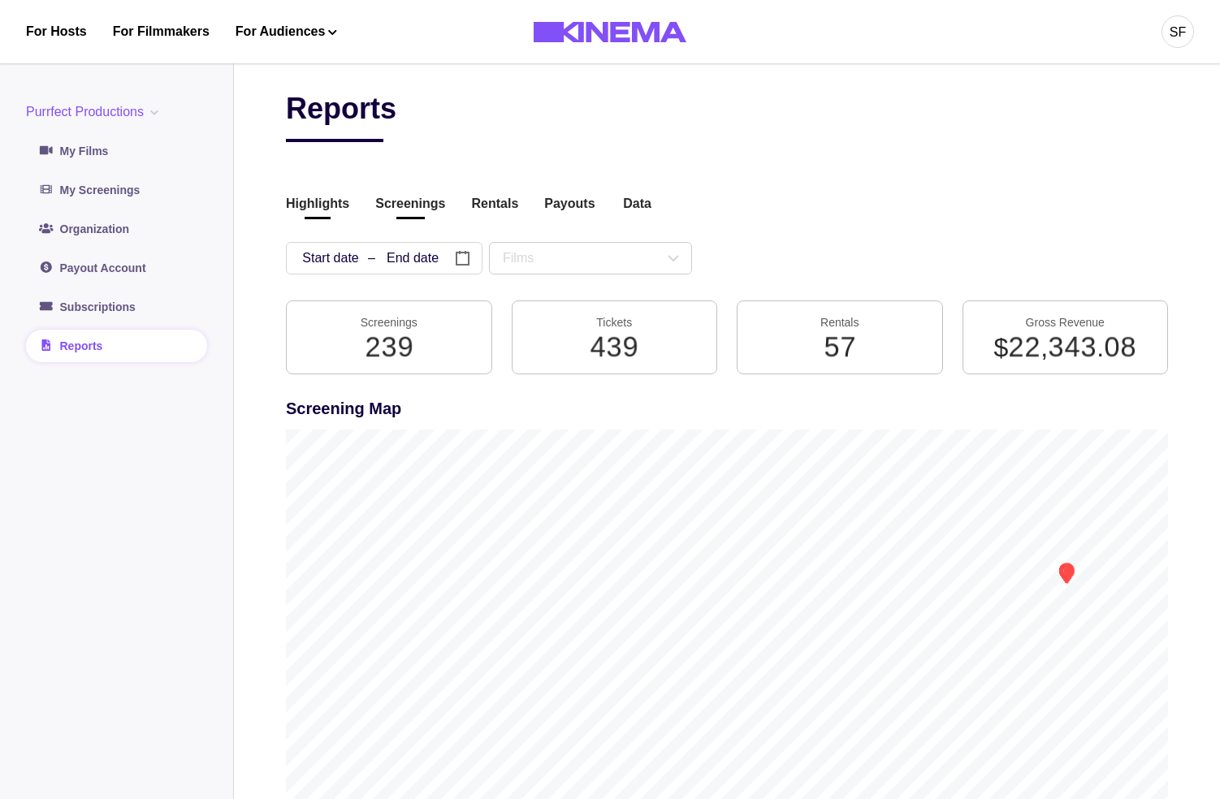
click at [428, 205] on button "Screenings" at bounding box center [410, 205] width 70 height 22
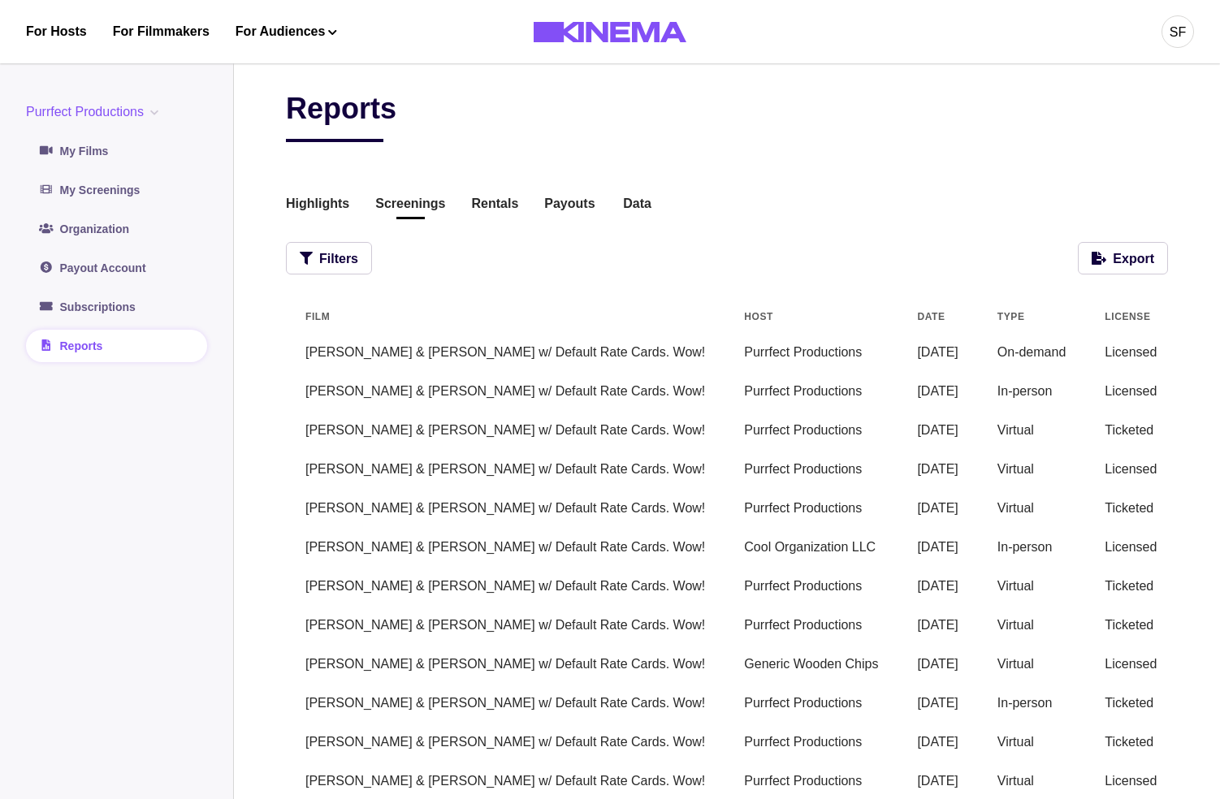
click at [725, 528] on td "Purrfect Productions" at bounding box center [811, 508] width 173 height 39
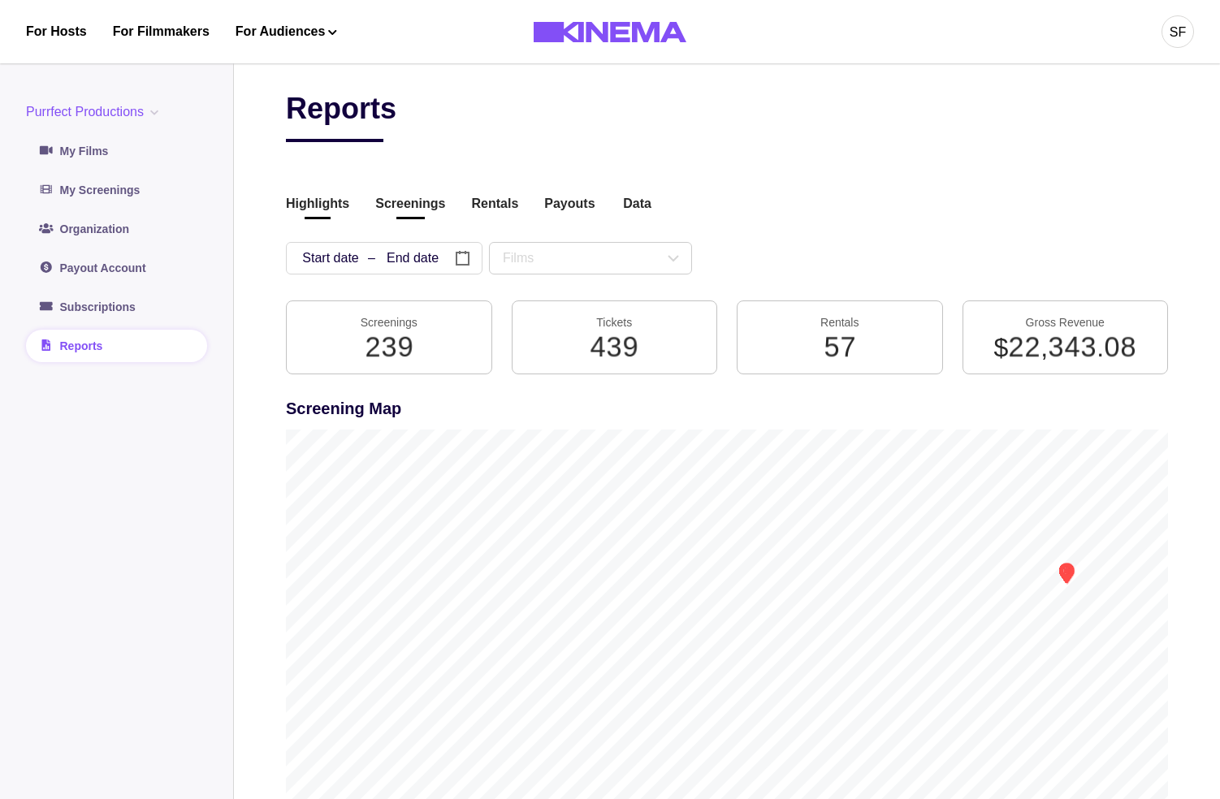
click at [426, 205] on button "Screenings" at bounding box center [410, 205] width 70 height 22
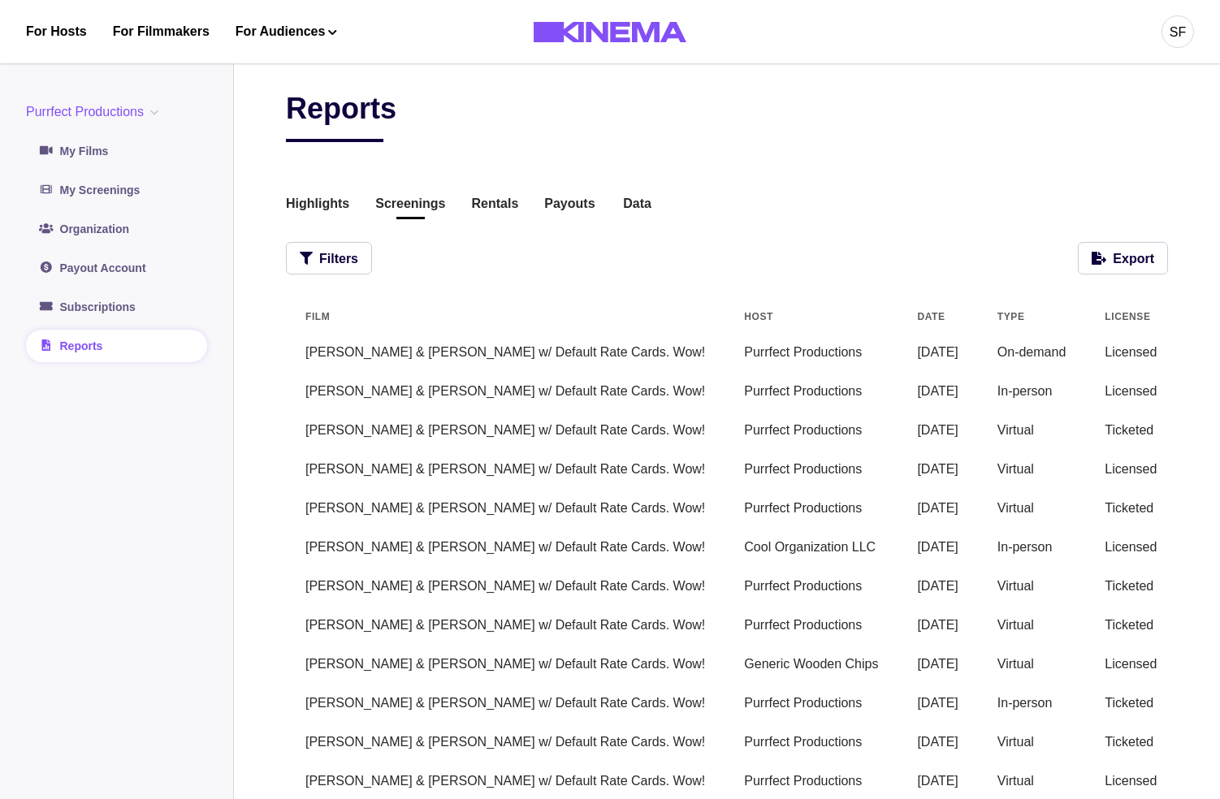
click at [458, 360] on td "[PERSON_NAME] & [PERSON_NAME] w/ Default Rate Cards. Wow!" at bounding box center [505, 352] width 439 height 39
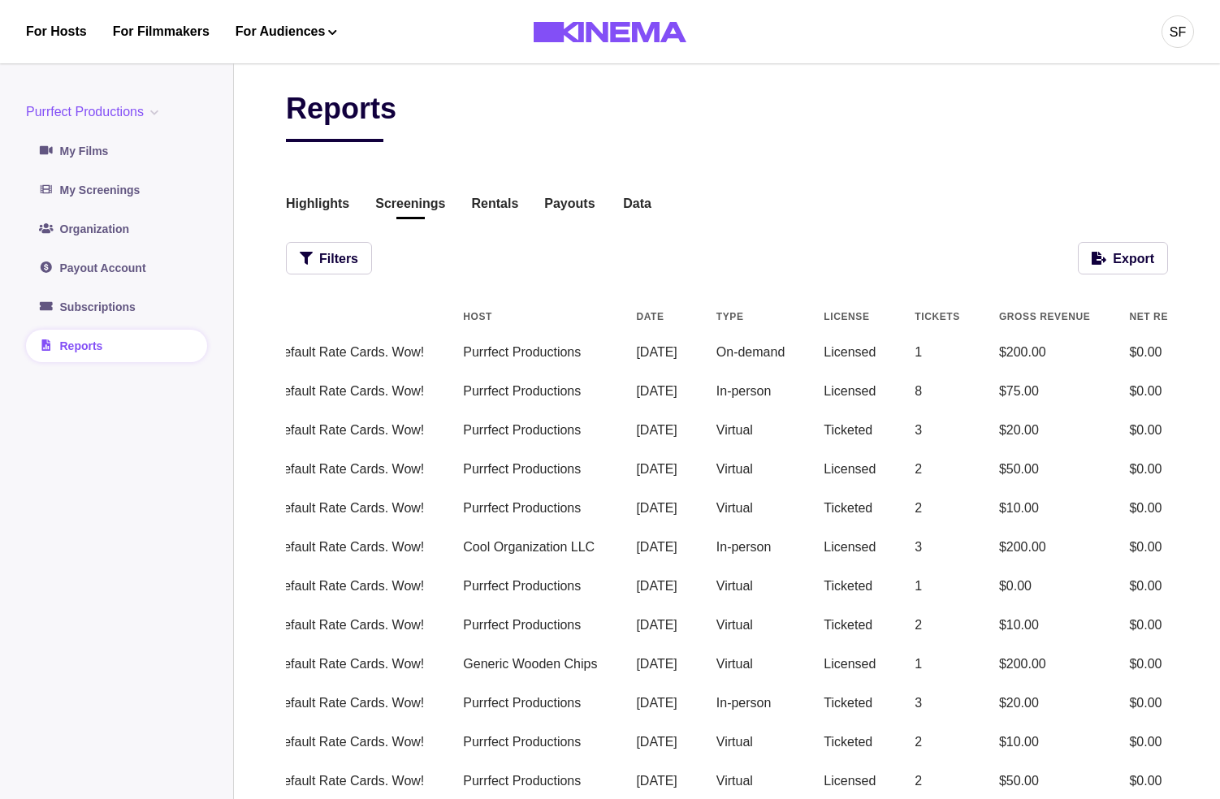
scroll to position [0, 400]
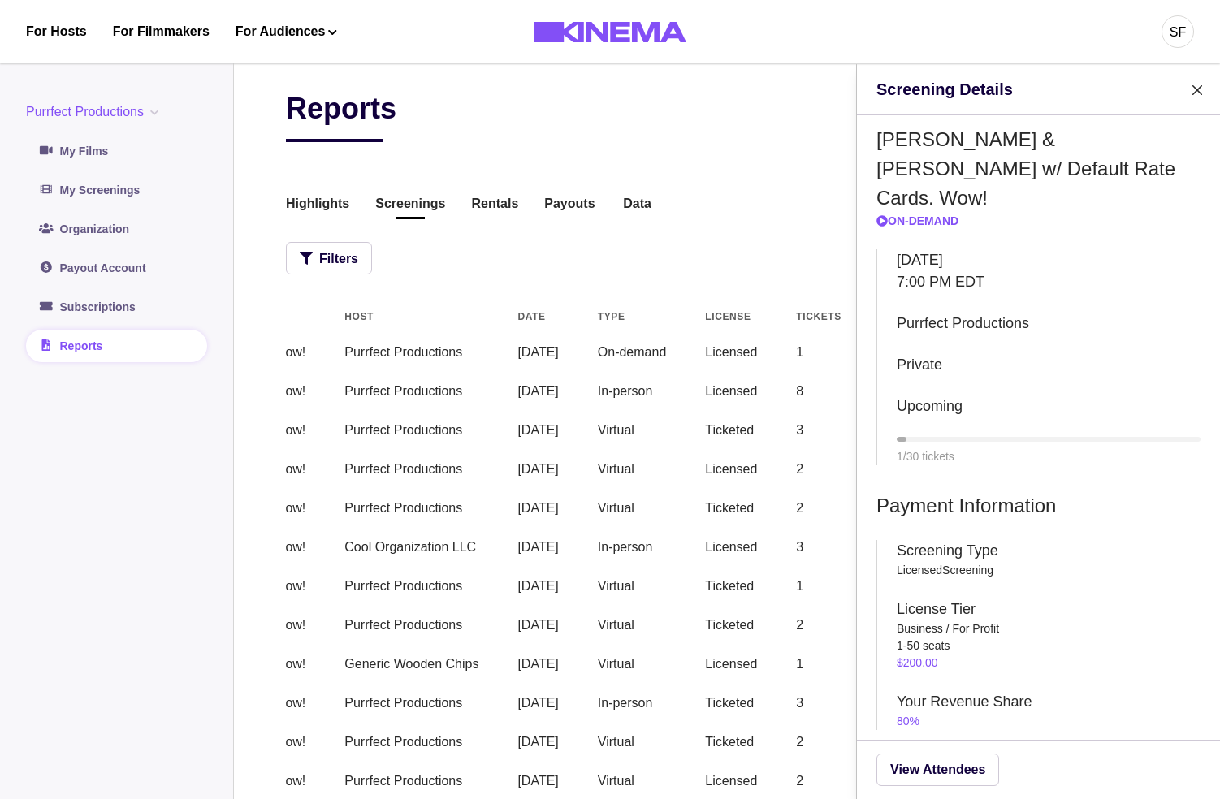
click at [639, 325] on div "Screening Details [PERSON_NAME] & [PERSON_NAME] w/ Default Rate Cards. Wow! On-…" at bounding box center [610, 399] width 1220 height 799
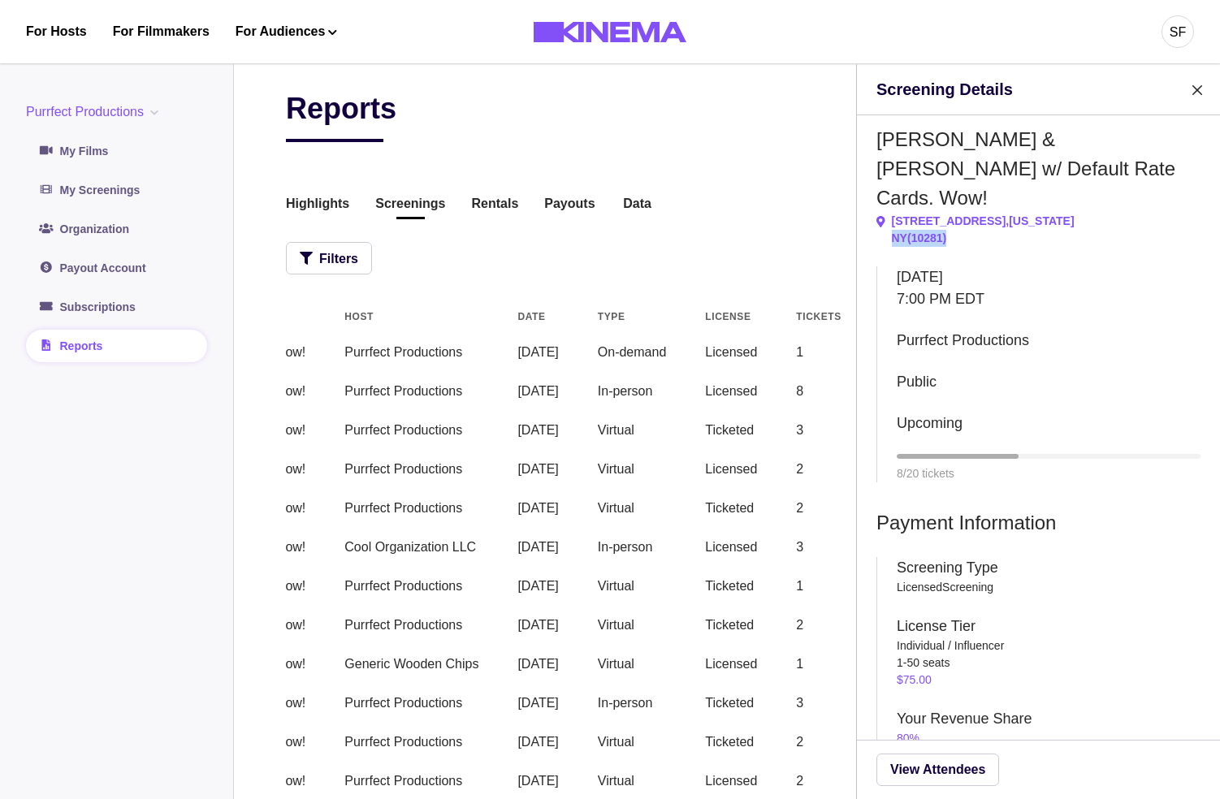
drag, startPoint x: 988, startPoint y: 214, endPoint x: 892, endPoint y: 203, distance: 97.2
click at [892, 230] on p "NY ( 10281 )" at bounding box center [983, 238] width 183 height 17
click at [997, 266] on p "[DATE]" at bounding box center [1049, 277] width 304 height 22
click at [1189, 91] on button "Close" at bounding box center [1197, 90] width 26 height 26
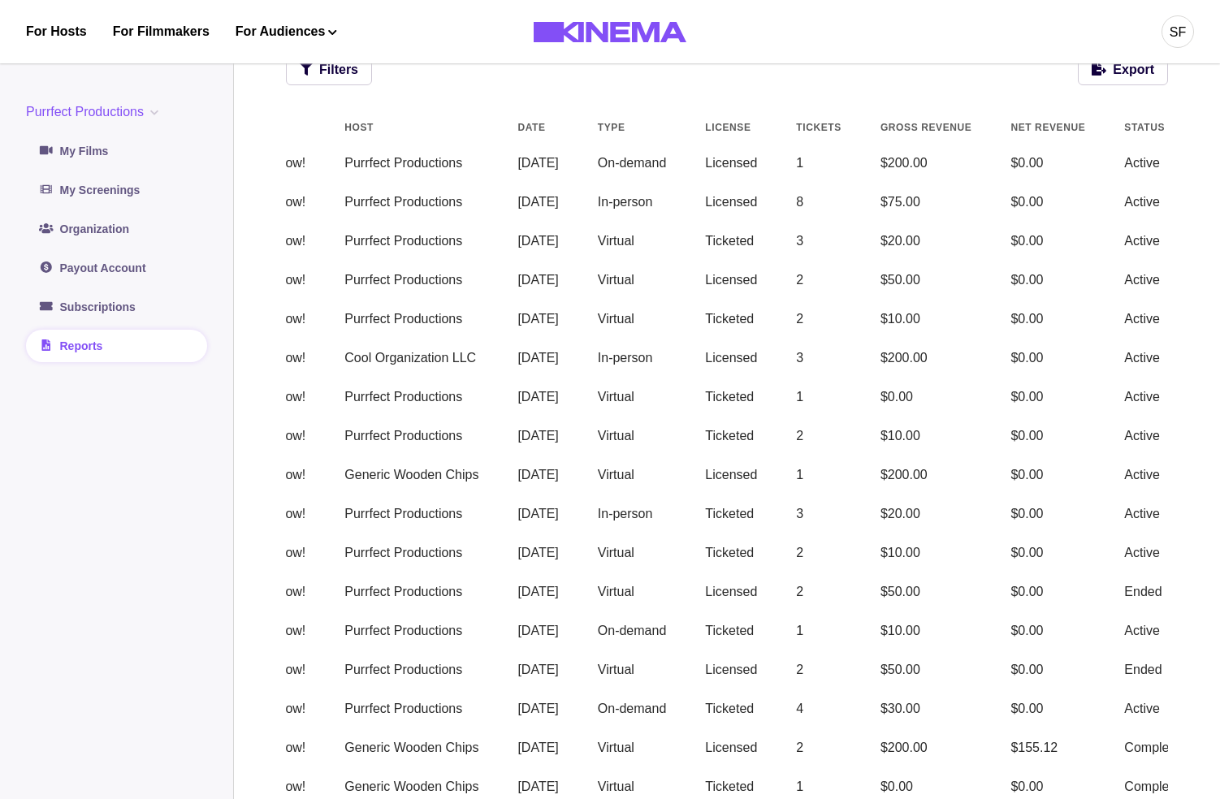
scroll to position [0, 0]
